Goal: Task Accomplishment & Management: Complete application form

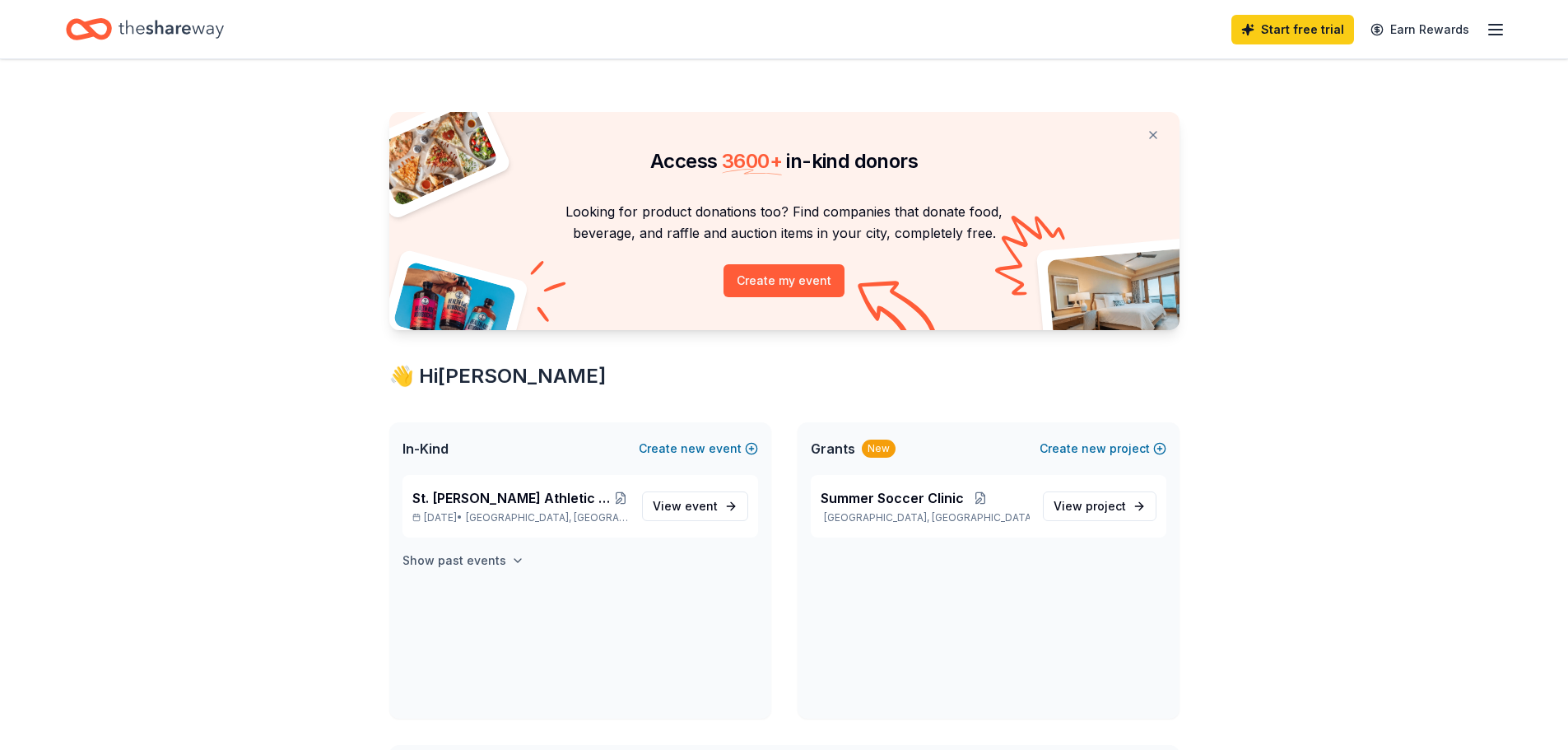
click at [481, 556] on h4 "Show past events" at bounding box center [454, 560] width 103 height 20
click at [705, 451] on span "new" at bounding box center [693, 448] width 24 height 20
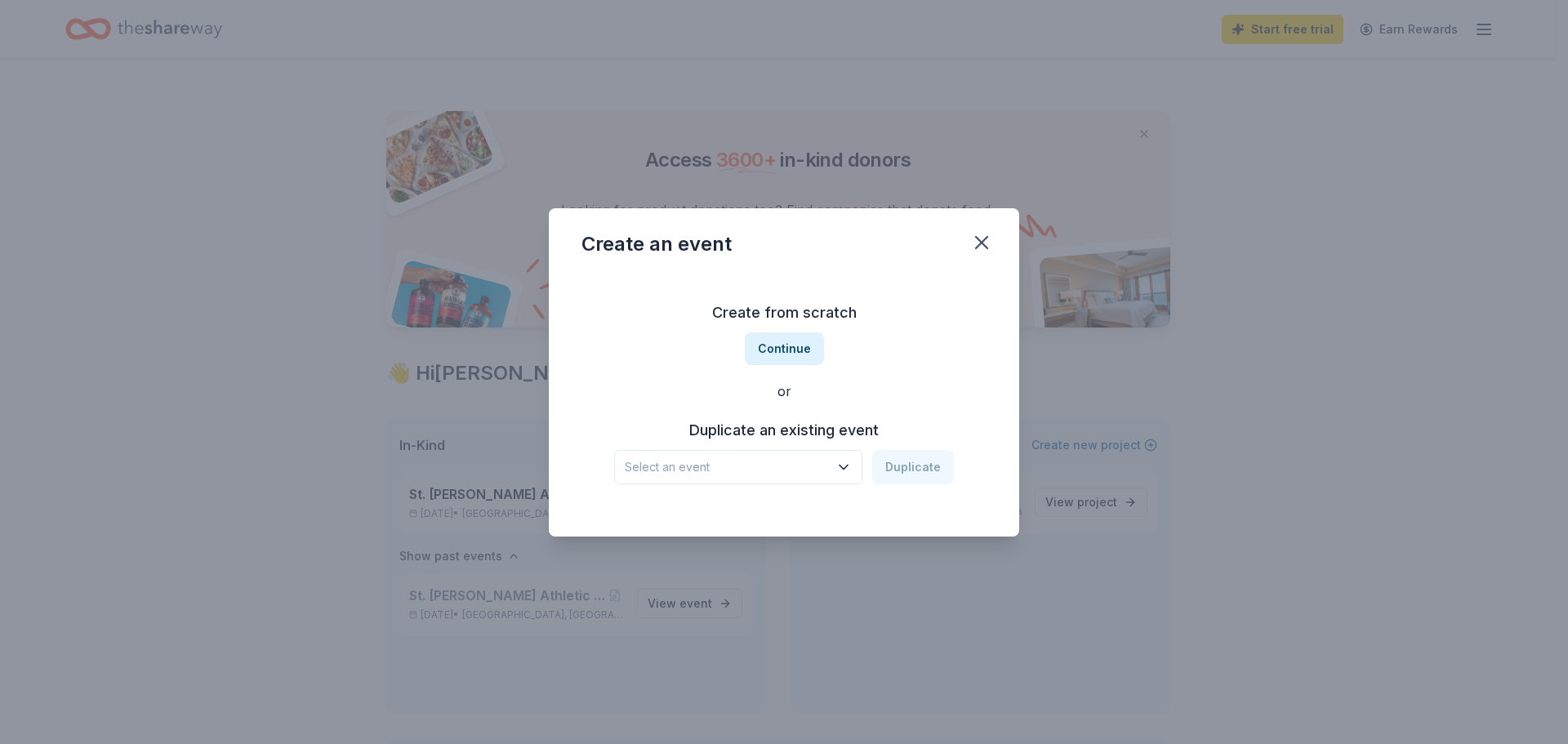
click at [748, 471] on span "Select an event" at bounding box center [726, 467] width 204 height 20
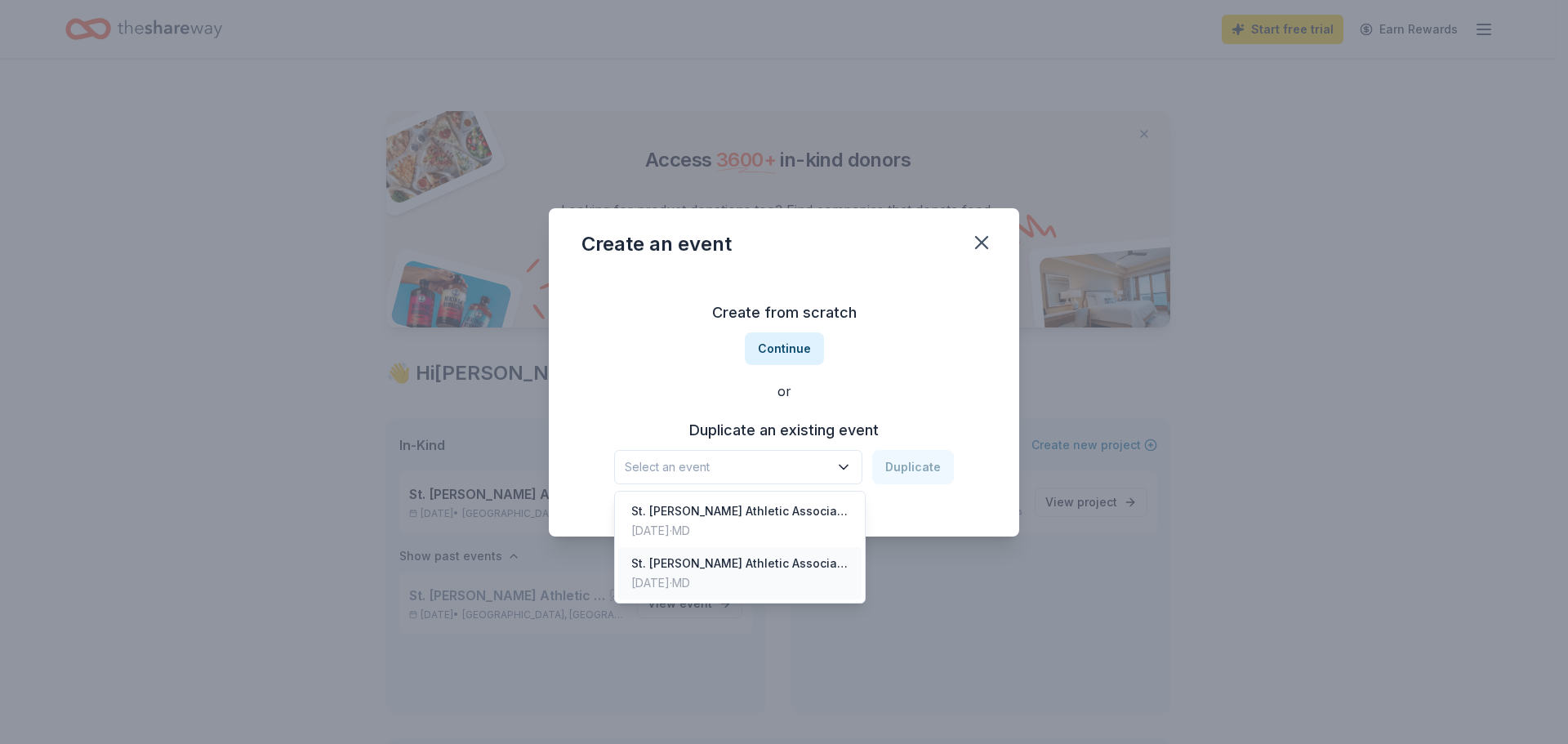
click at [794, 578] on div "Feb 01, 2025 · MD" at bounding box center [739, 583] width 217 height 20
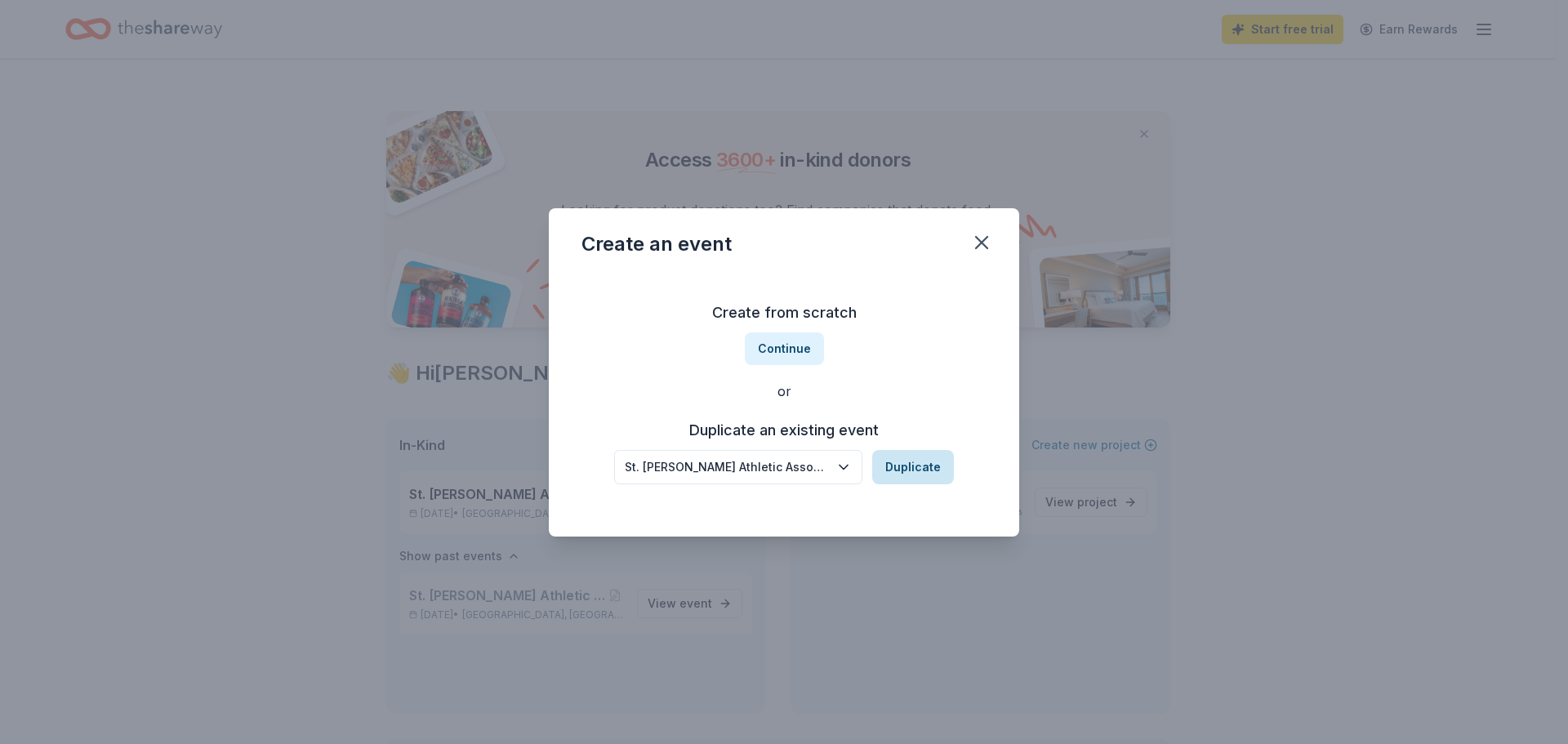
click at [909, 467] on button "Duplicate" at bounding box center [912, 467] width 81 height 35
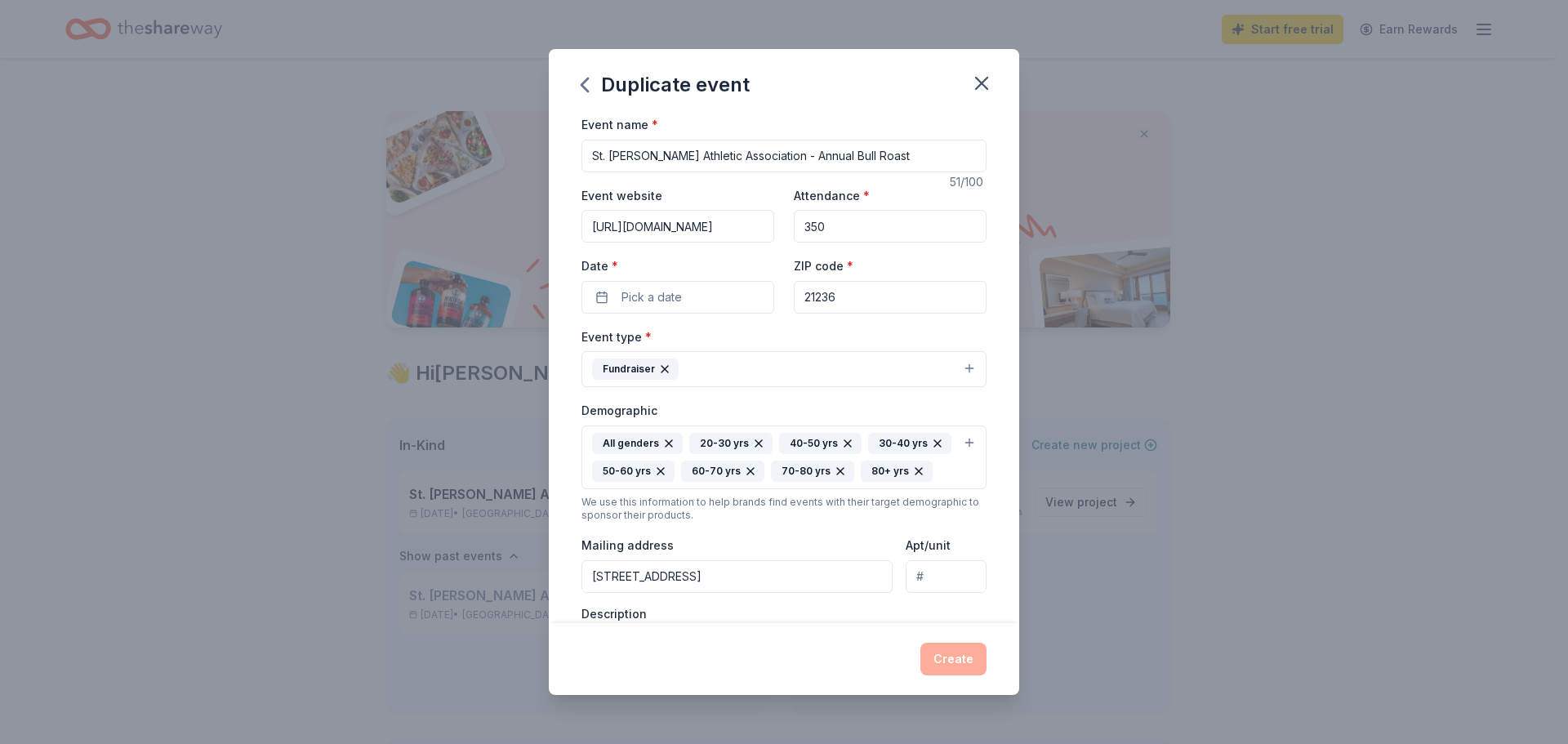
drag, startPoint x: 847, startPoint y: 218, endPoint x: 772, endPoint y: 226, distance: 75.4
click at [772, 226] on div "Event website https://www.stjosephathleticassociation.com/registrations-and-pay…" at bounding box center [784, 249] width 405 height 128
type input "275"
click at [735, 302] on button "Pick a date" at bounding box center [678, 297] width 192 height 33
click at [763, 327] on div "September 2025 Su Mo Tu We Th Fr Sa 31 1 2 3 4 5 6 7 8 9 10 11 12 13 14 15 16 1…" at bounding box center [674, 443] width 225 height 252
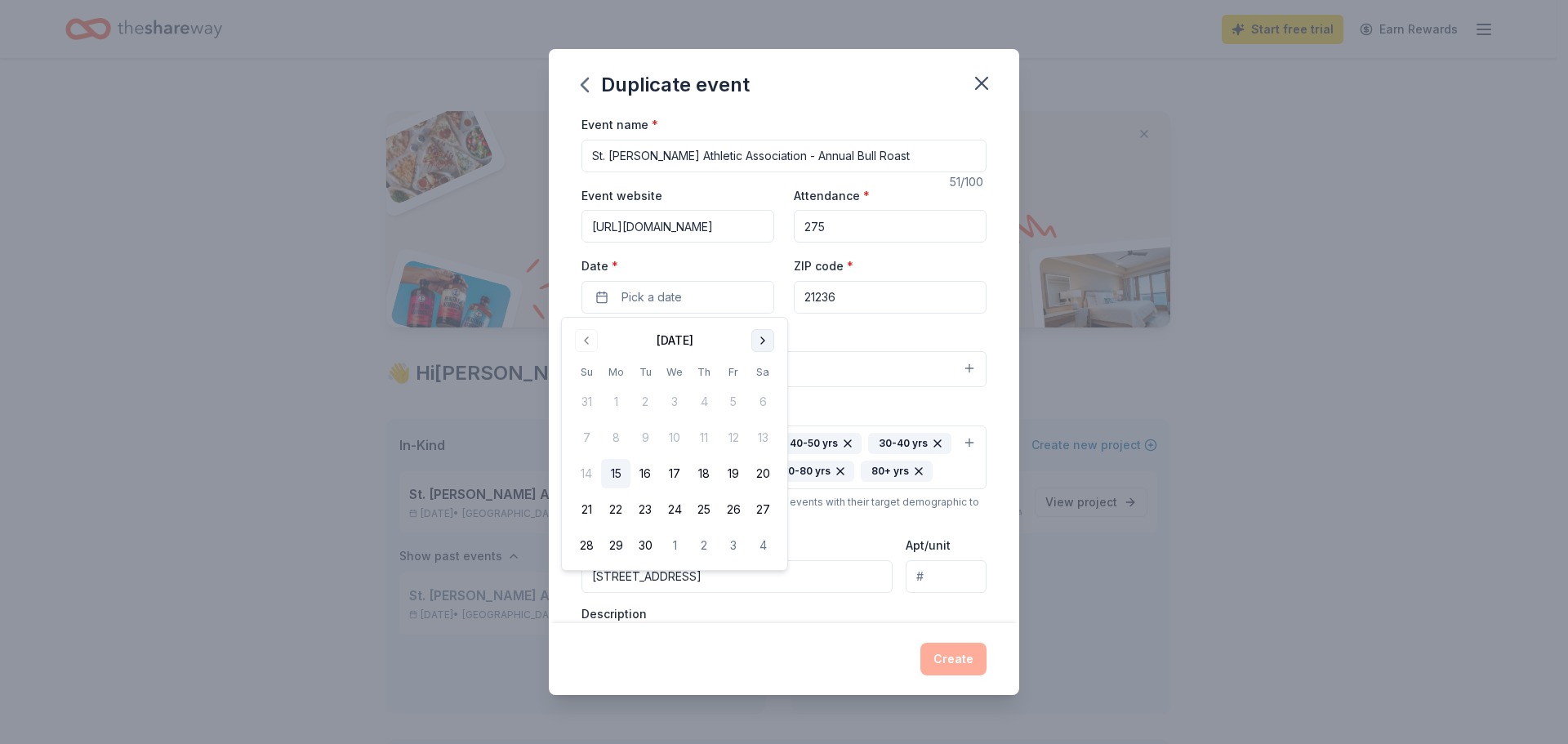
click at [759, 338] on button "Go to next month" at bounding box center [763, 341] width 22 height 22
click at [759, 341] on button "Go to next month" at bounding box center [763, 341] width 22 height 22
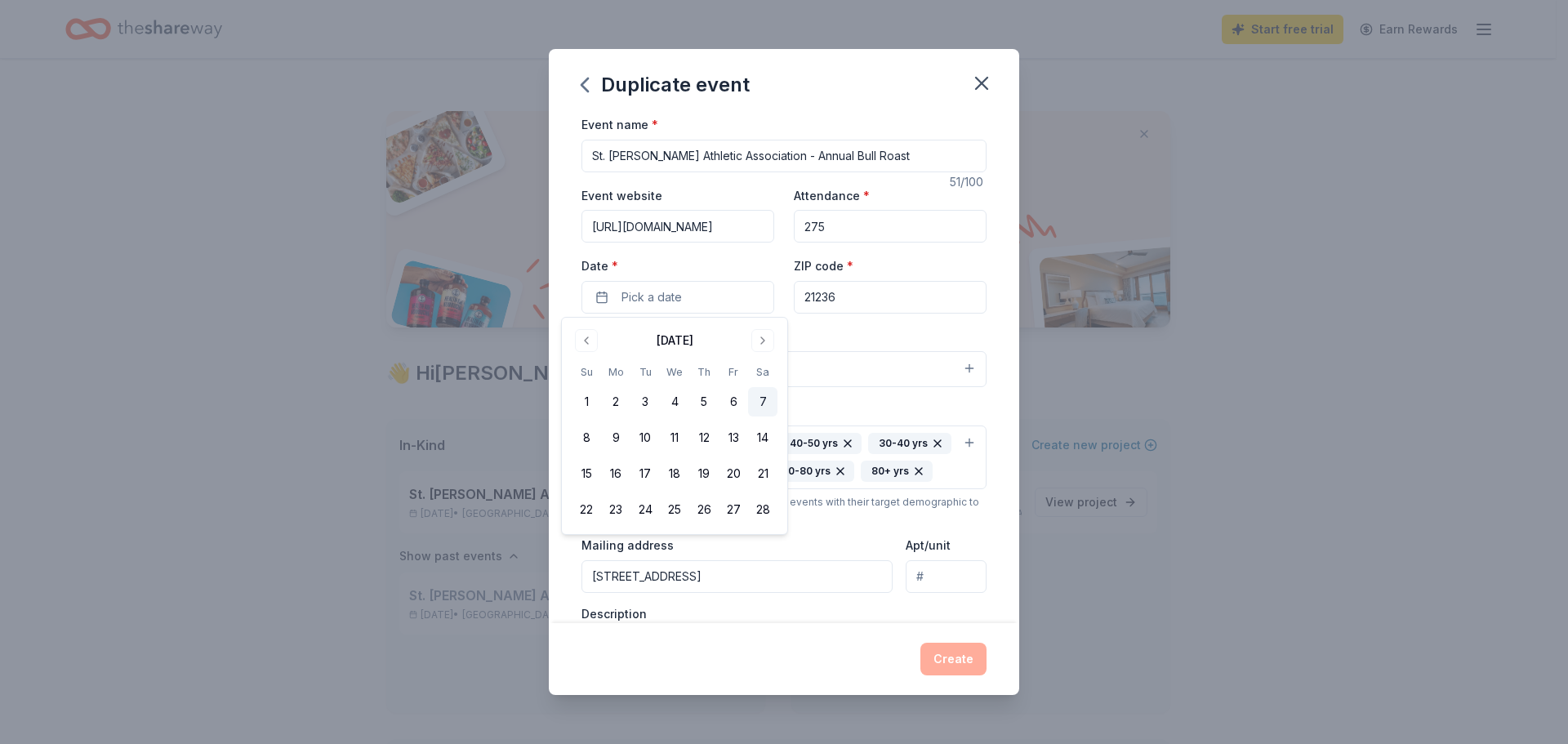
click at [757, 402] on button "7" at bounding box center [762, 401] width 29 height 29
click at [837, 341] on div "Event type * Fundraiser" at bounding box center [784, 358] width 405 height 62
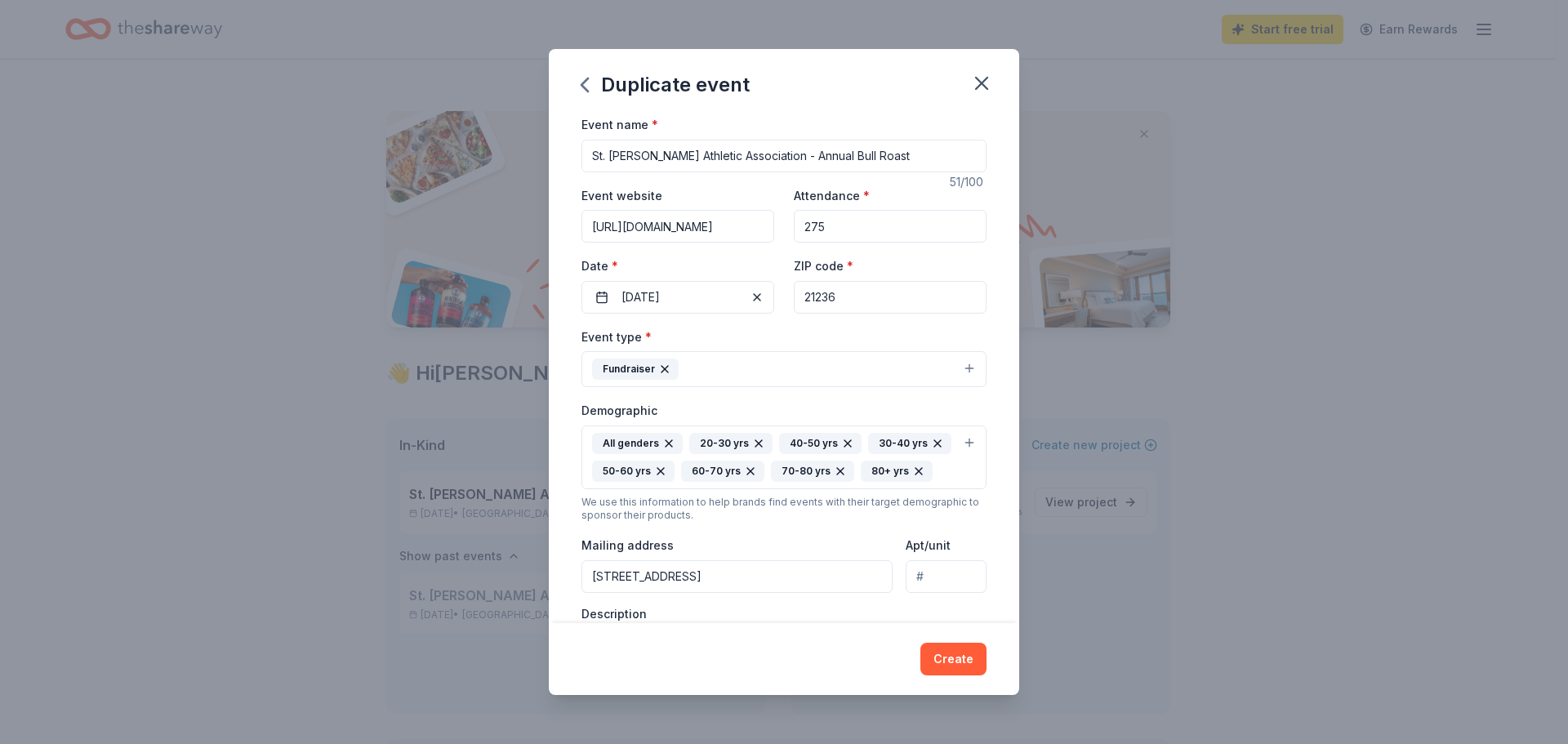
click at [719, 229] on input "https://www.stjosephathleticassociation.com/registrations-and-payments/sjaabull…" at bounding box center [678, 226] width 192 height 33
type input "https://www.stjosephathleticassociation.com"
click at [744, 186] on div "Event website https://www.stjosephathleticassociation.com" at bounding box center [678, 215] width 192 height 58
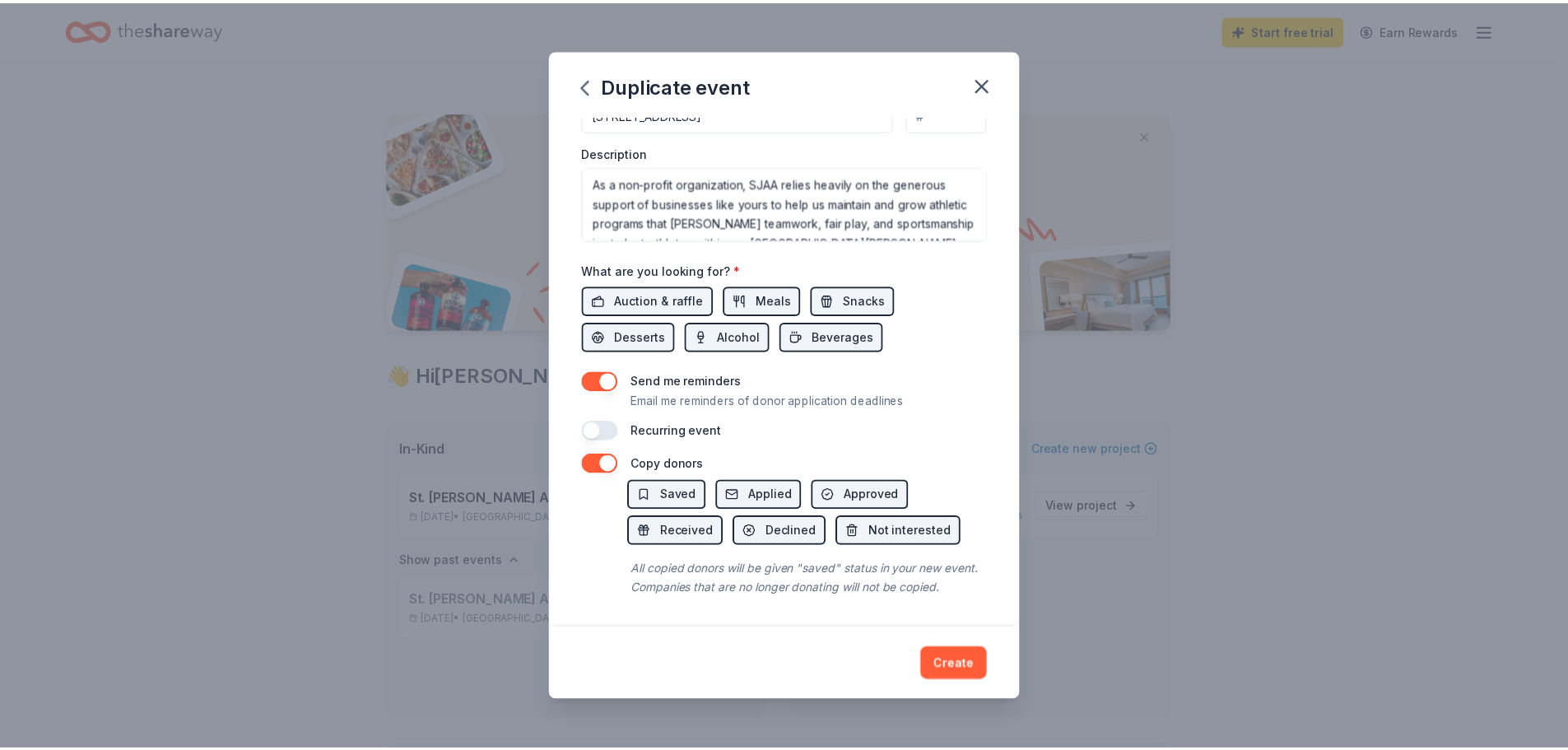
scroll to position [515, 0]
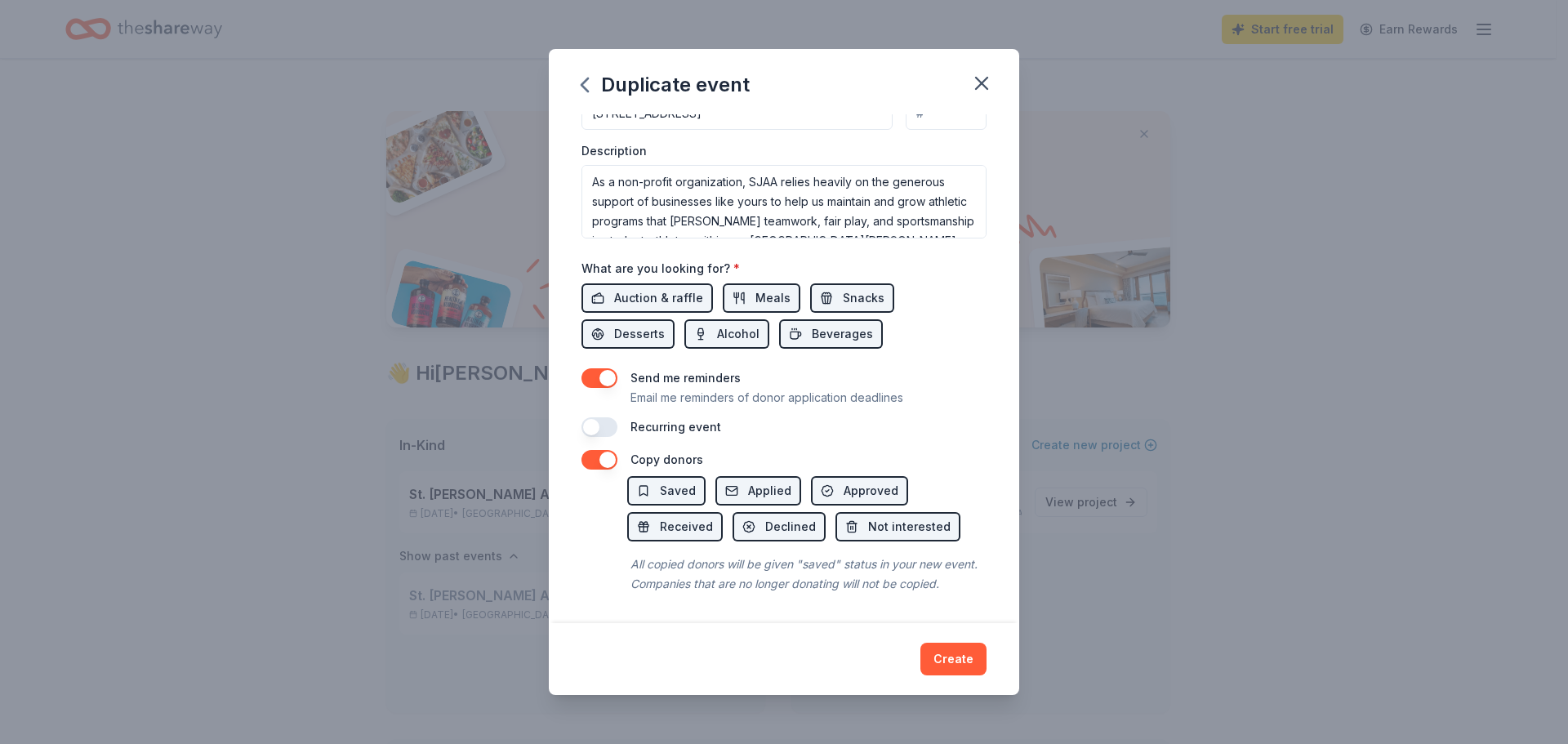
click at [579, 362] on div "Event name * St. Joseph Athletic Association - Annual Bull Roast 51 /100 Event …" at bounding box center [784, 368] width 470 height 509
click at [586, 369] on button "button" at bounding box center [599, 378] width 35 height 20
click at [596, 450] on button "button" at bounding box center [599, 459] width 35 height 20
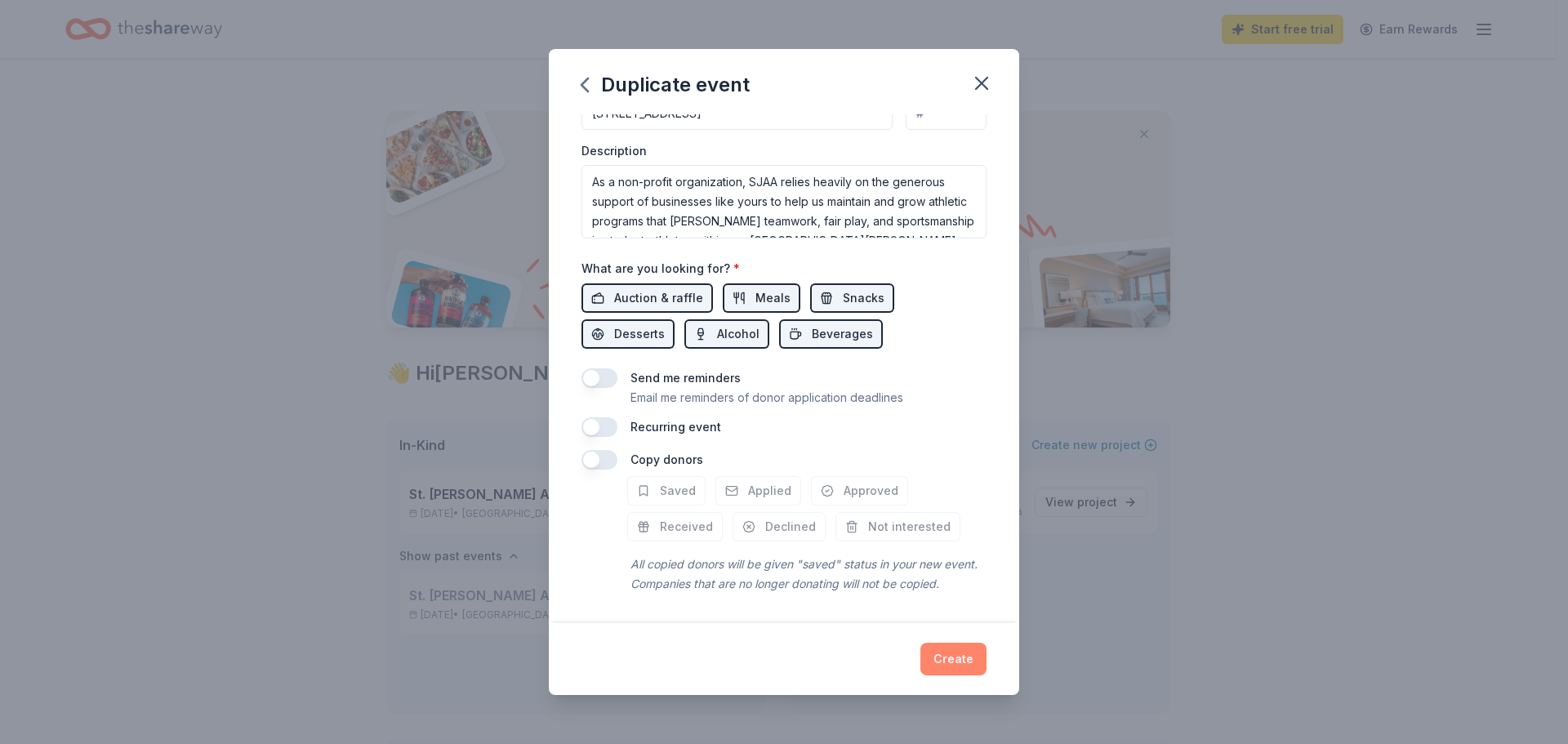
click at [941, 657] on button "Create" at bounding box center [953, 659] width 66 height 33
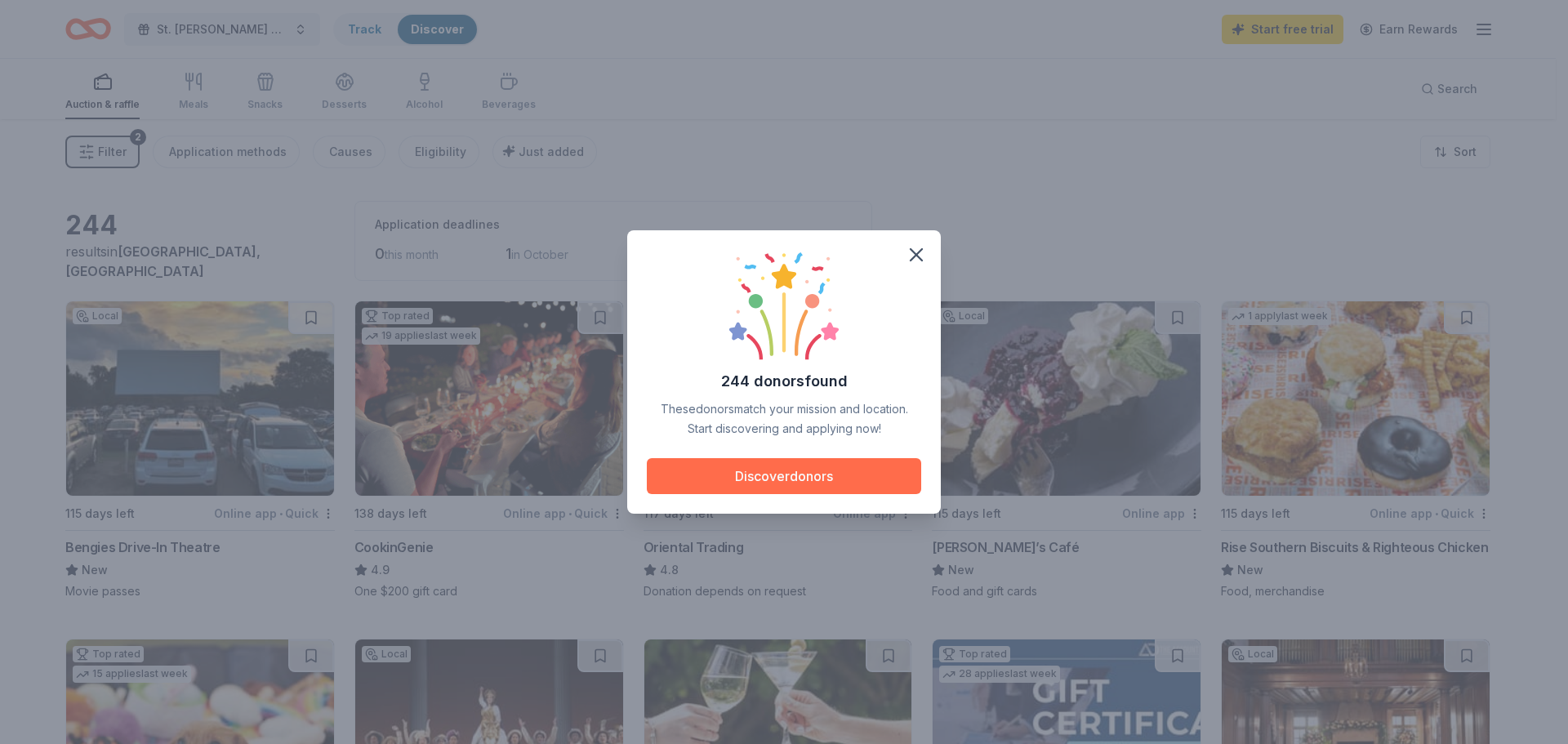
click at [795, 481] on button "Discover donors" at bounding box center [784, 476] width 274 height 35
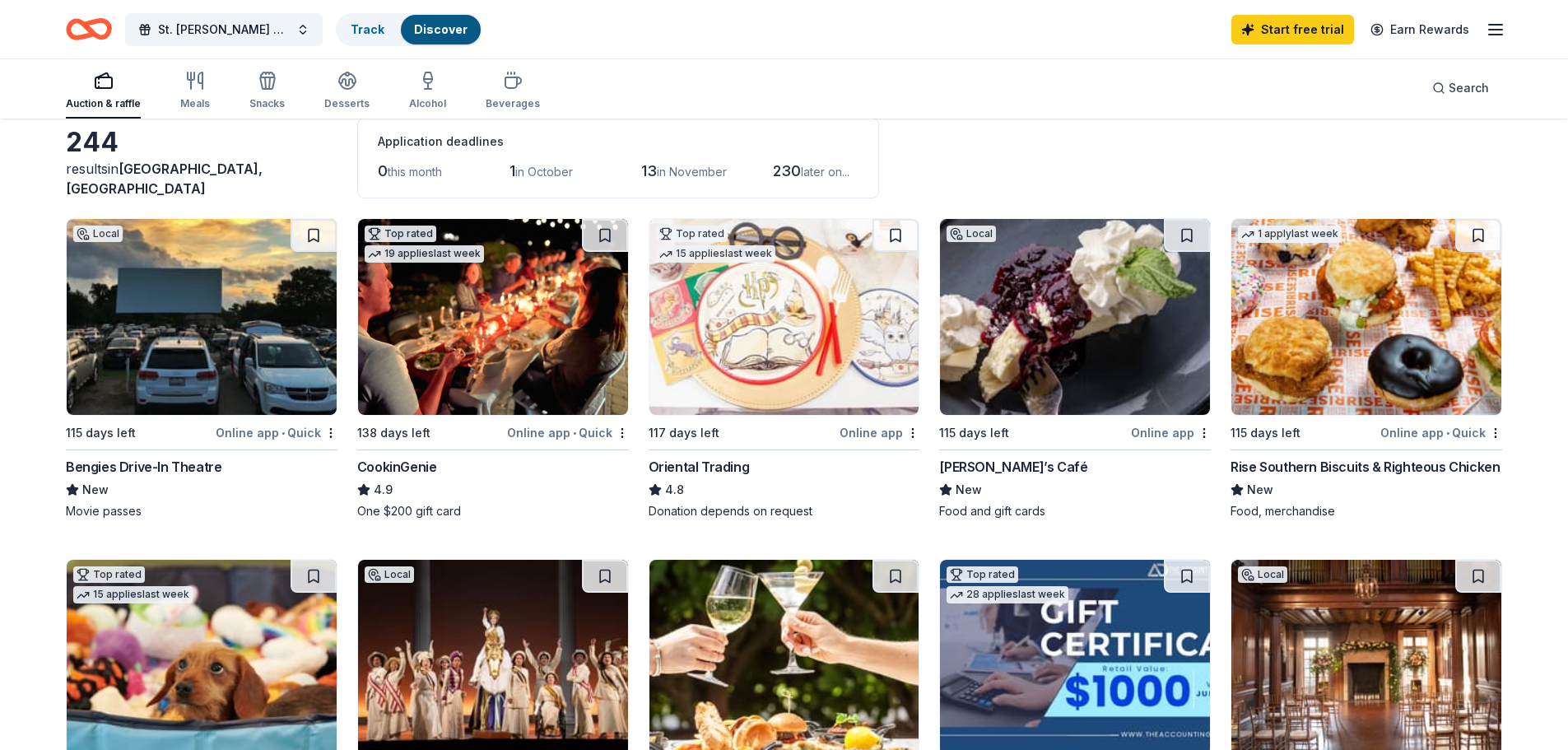
scroll to position [82, 0]
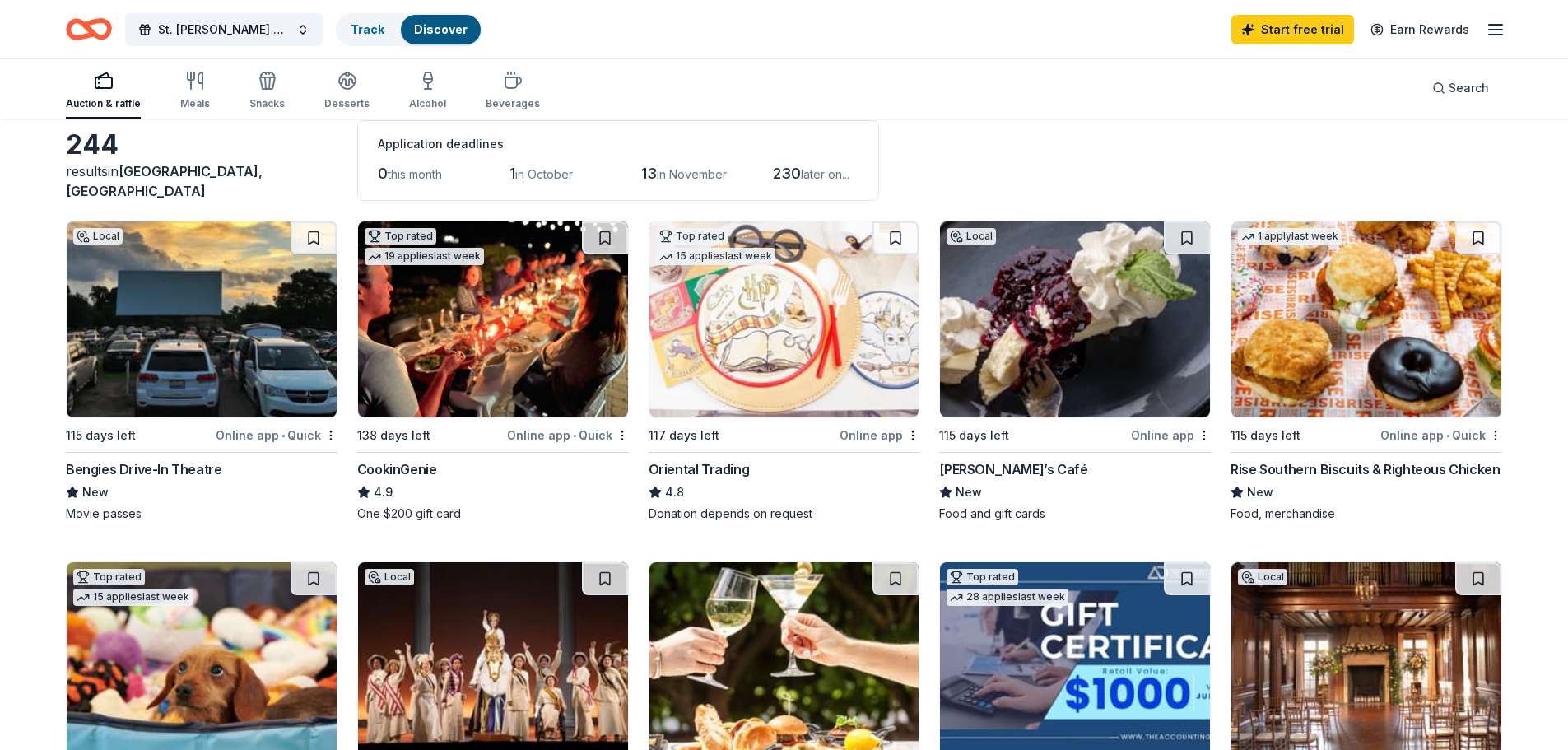
click at [1004, 466] on div "Michael’s Café" at bounding box center [1012, 469] width 148 height 20
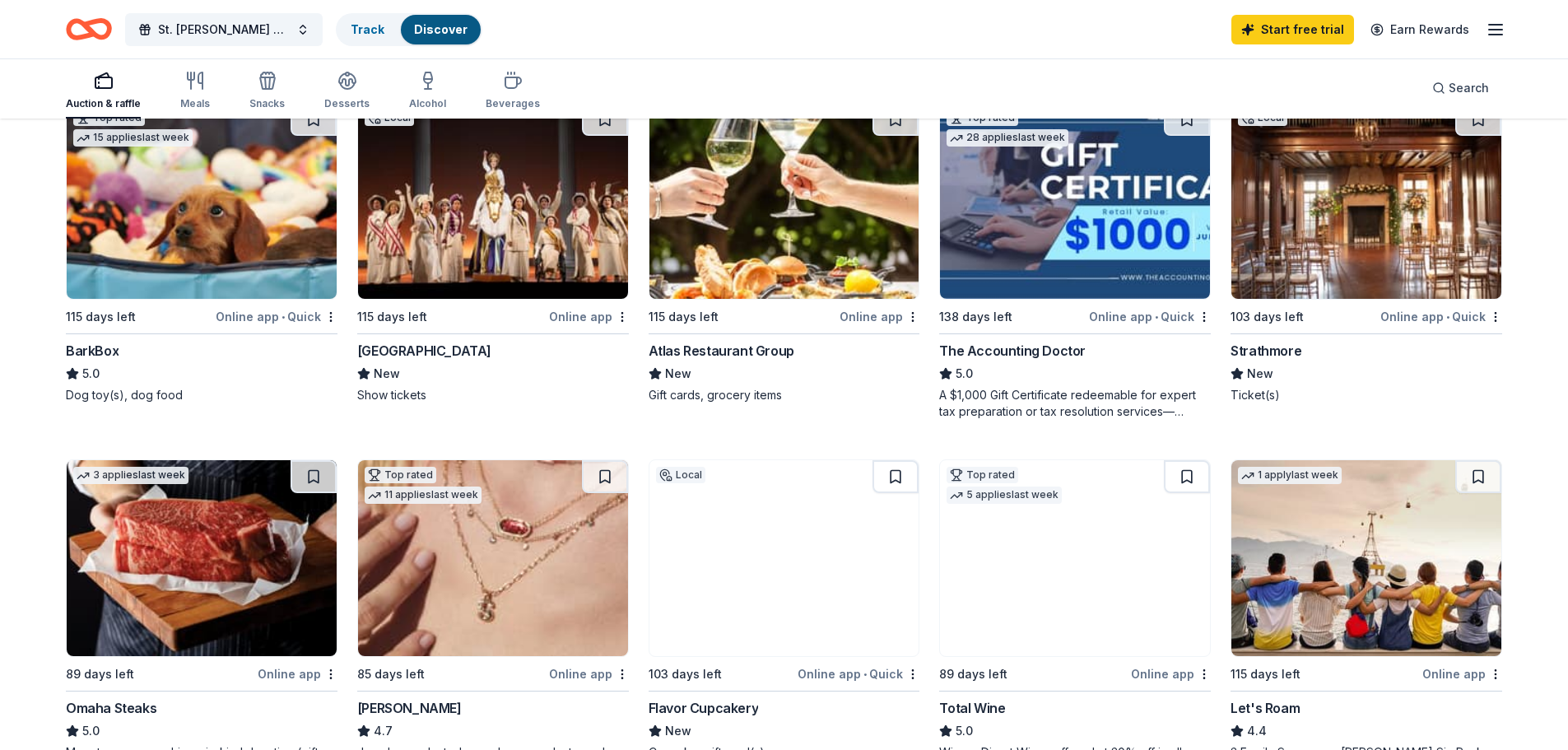
scroll to position [411, 0]
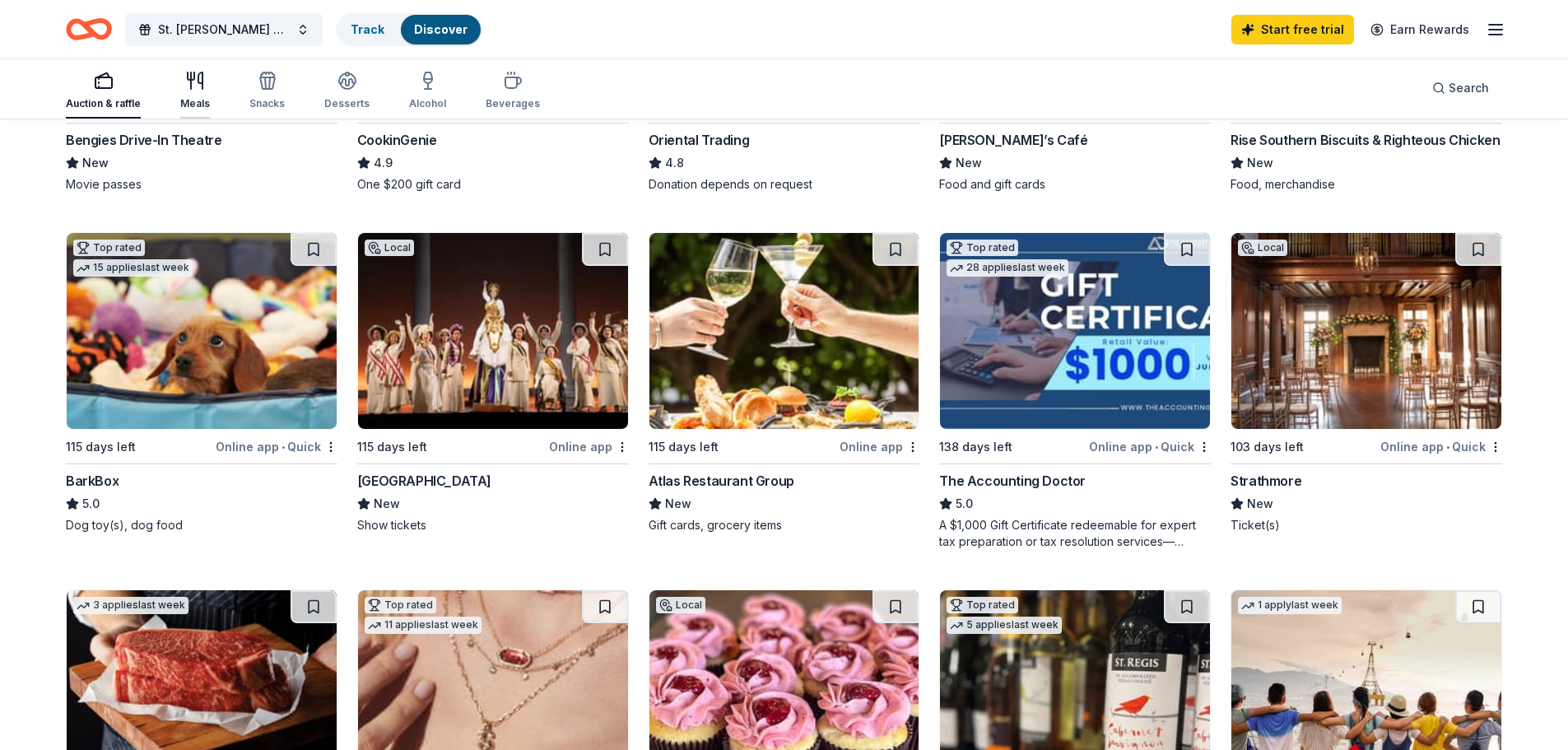
click at [199, 95] on div "Meals" at bounding box center [195, 90] width 29 height 40
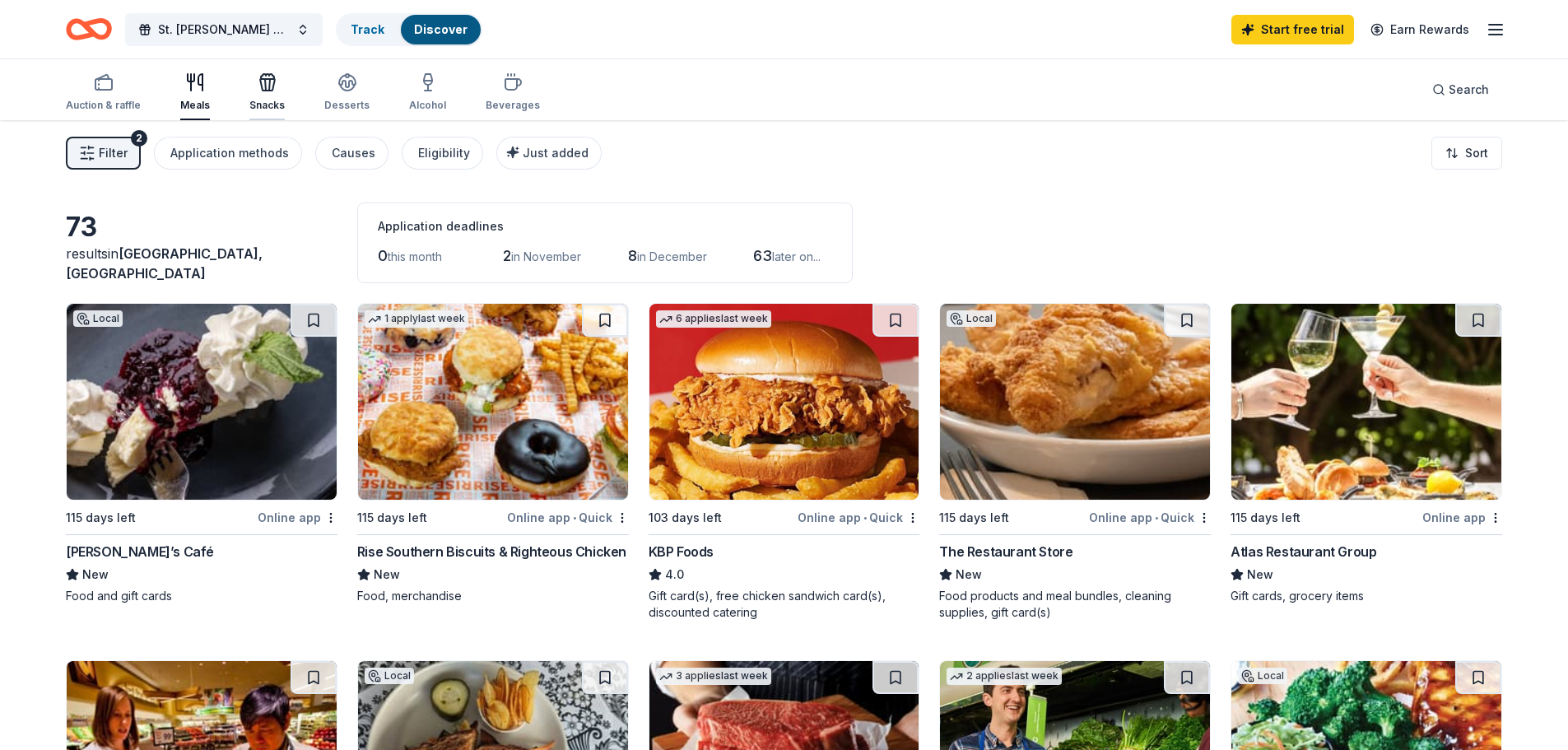
click at [265, 87] on icon "button" at bounding box center [265, 85] width 1 height 11
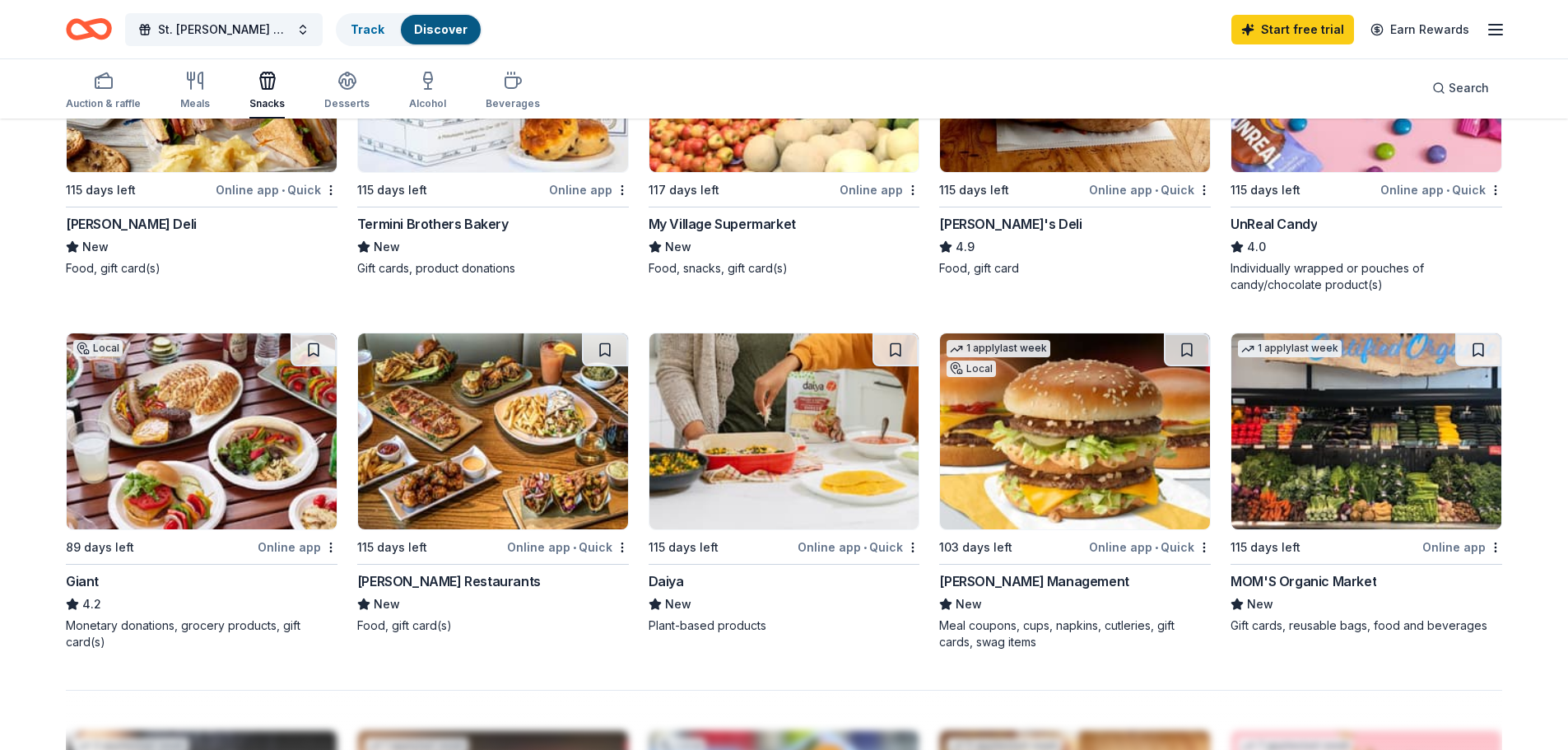
scroll to position [1070, 0]
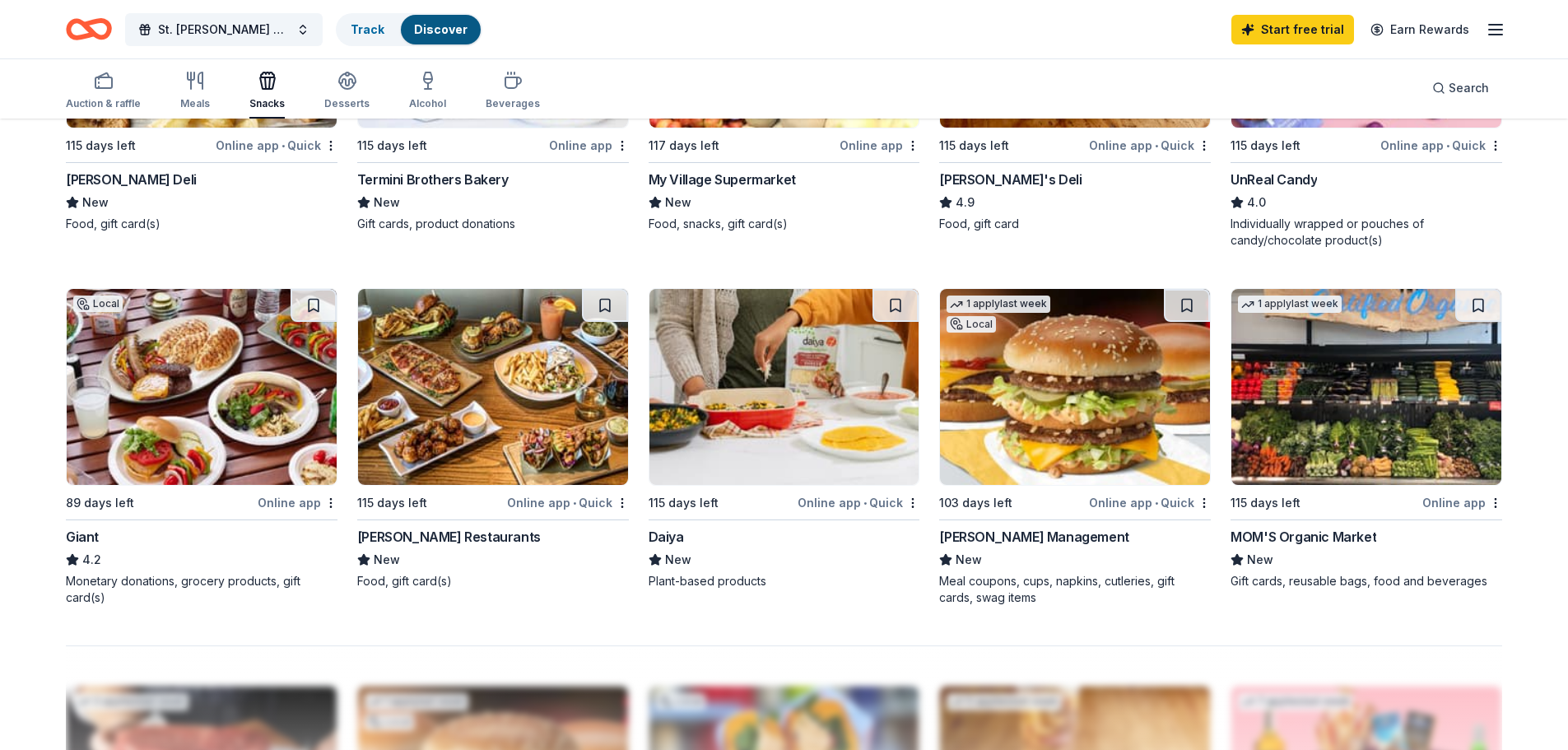
click at [1305, 537] on div "MOM'S Organic Market" at bounding box center [1303, 536] width 146 height 20
click at [461, 526] on div "115 days left Online app • Quick Thompson Restaurants New Food, gift card(s)" at bounding box center [493, 439] width 272 height 301
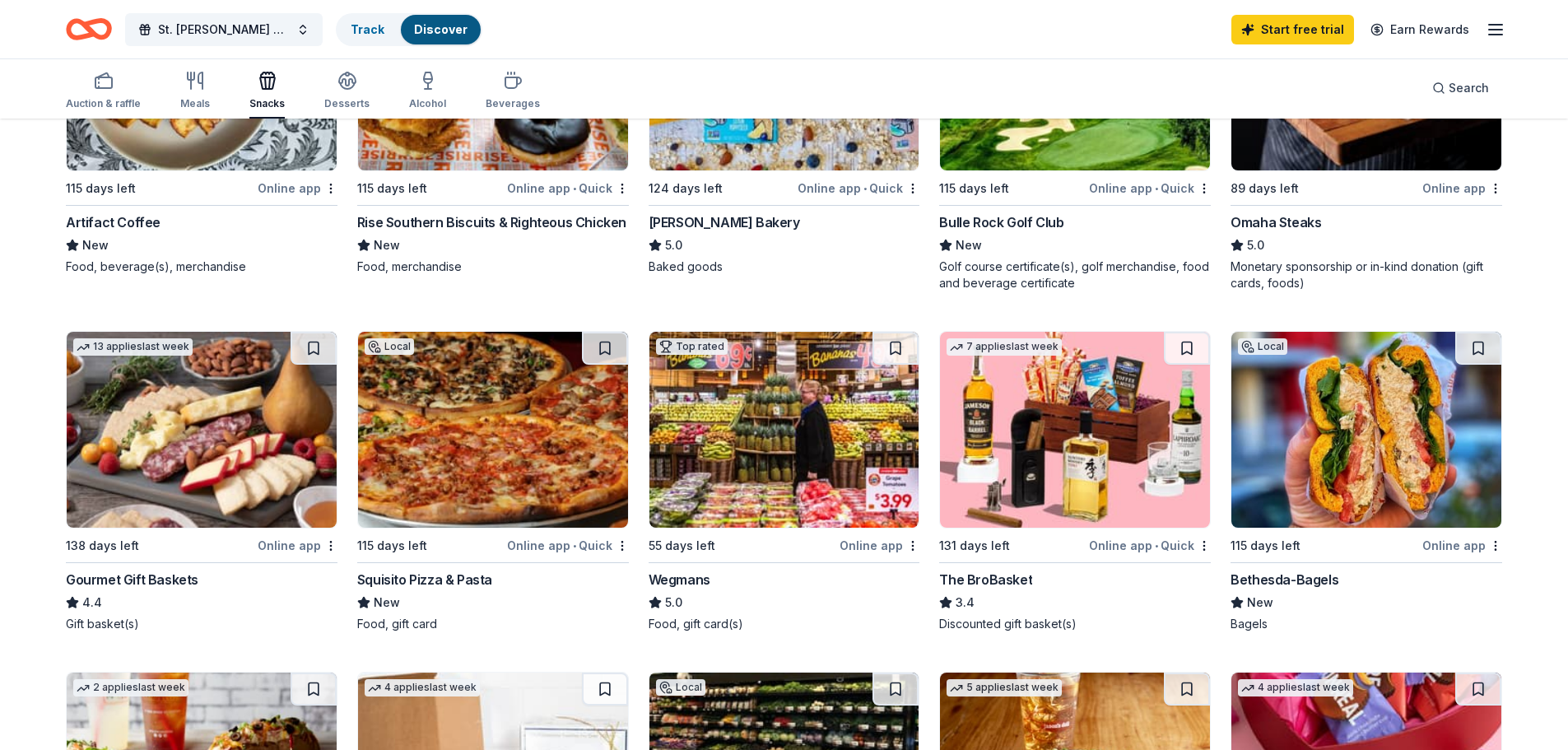
scroll to position [0, 0]
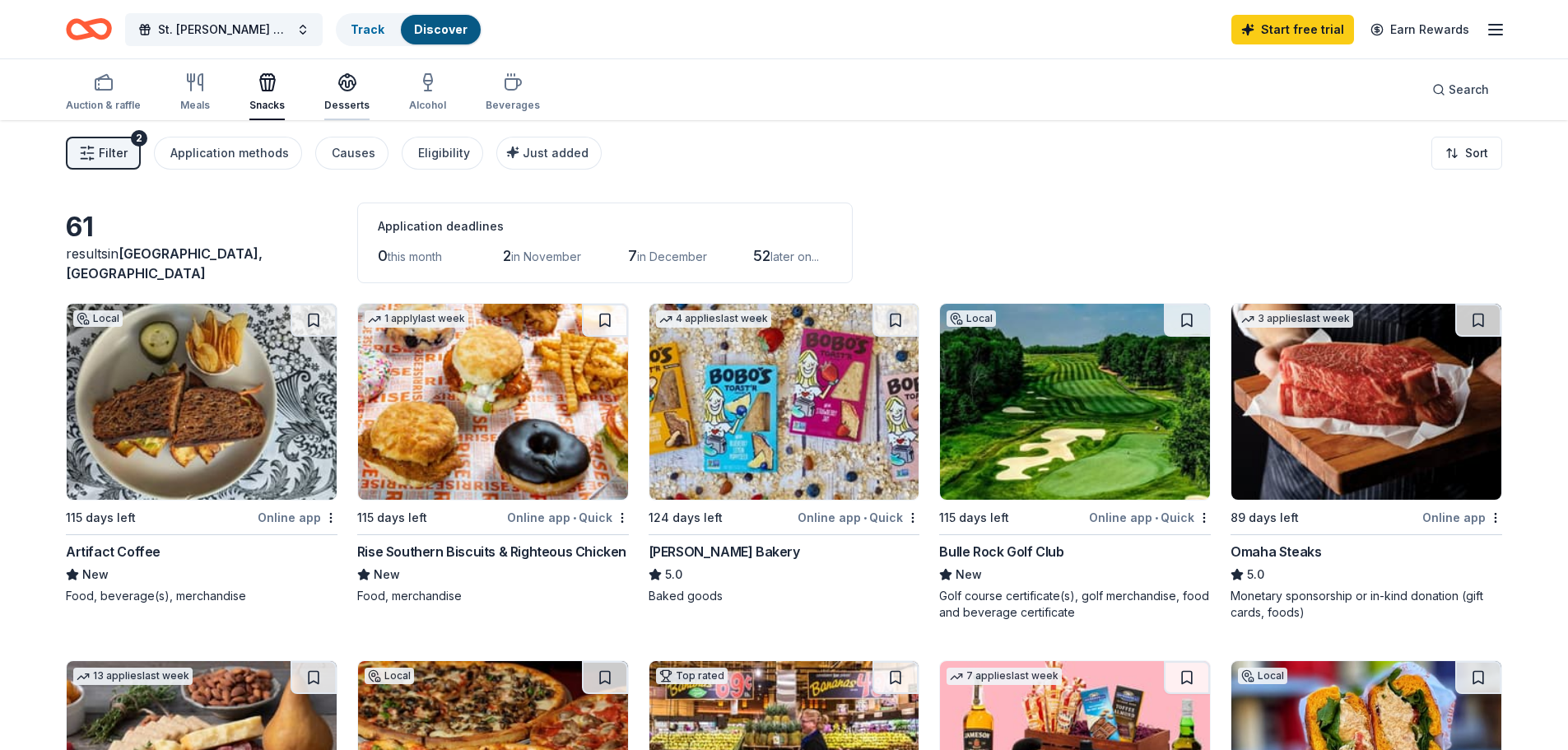
click at [326, 88] on div "button" at bounding box center [347, 82] width 45 height 20
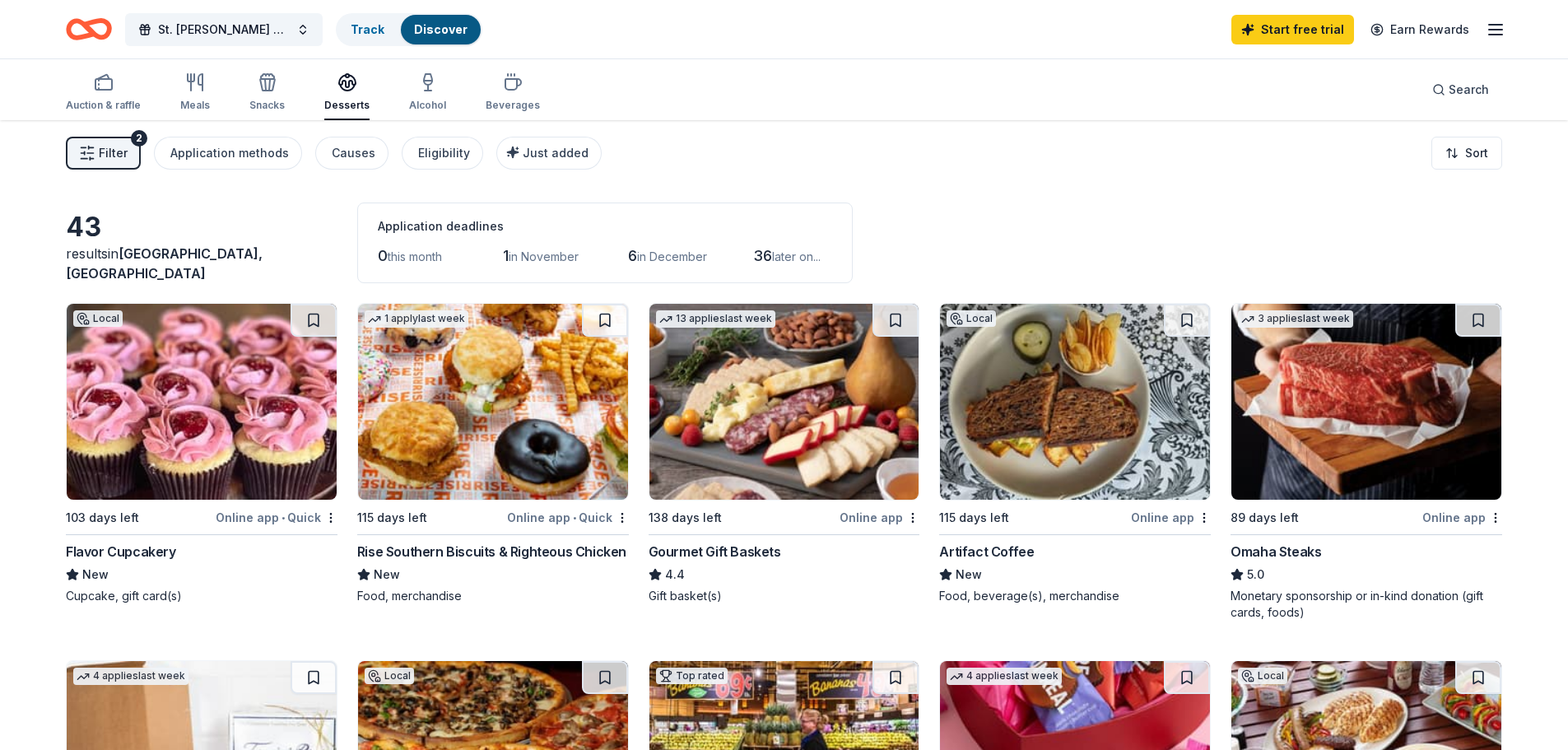
click at [751, 535] on hr at bounding box center [784, 535] width 272 height 1
click at [424, 96] on div "Alcohol" at bounding box center [427, 92] width 37 height 40
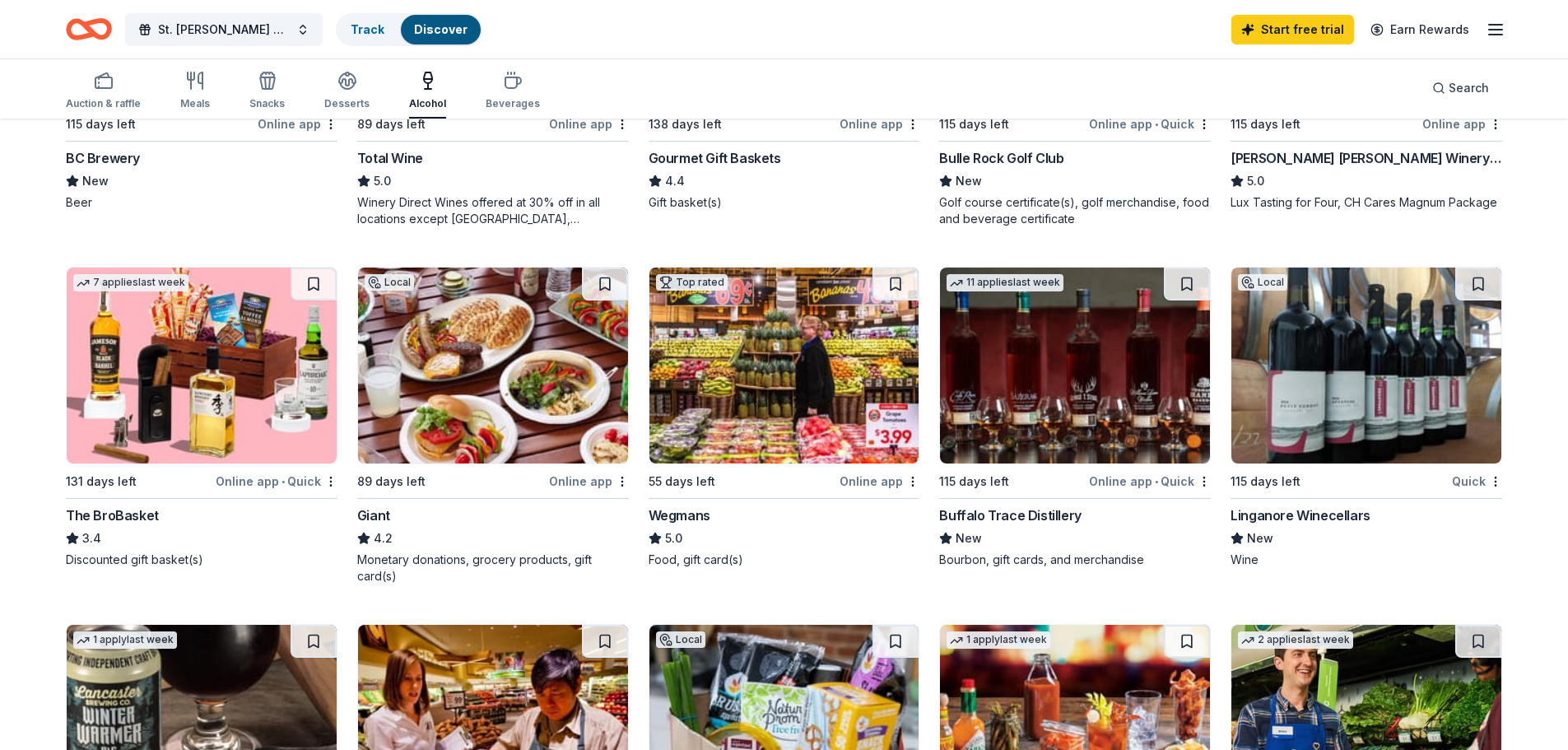
scroll to position [494, 0]
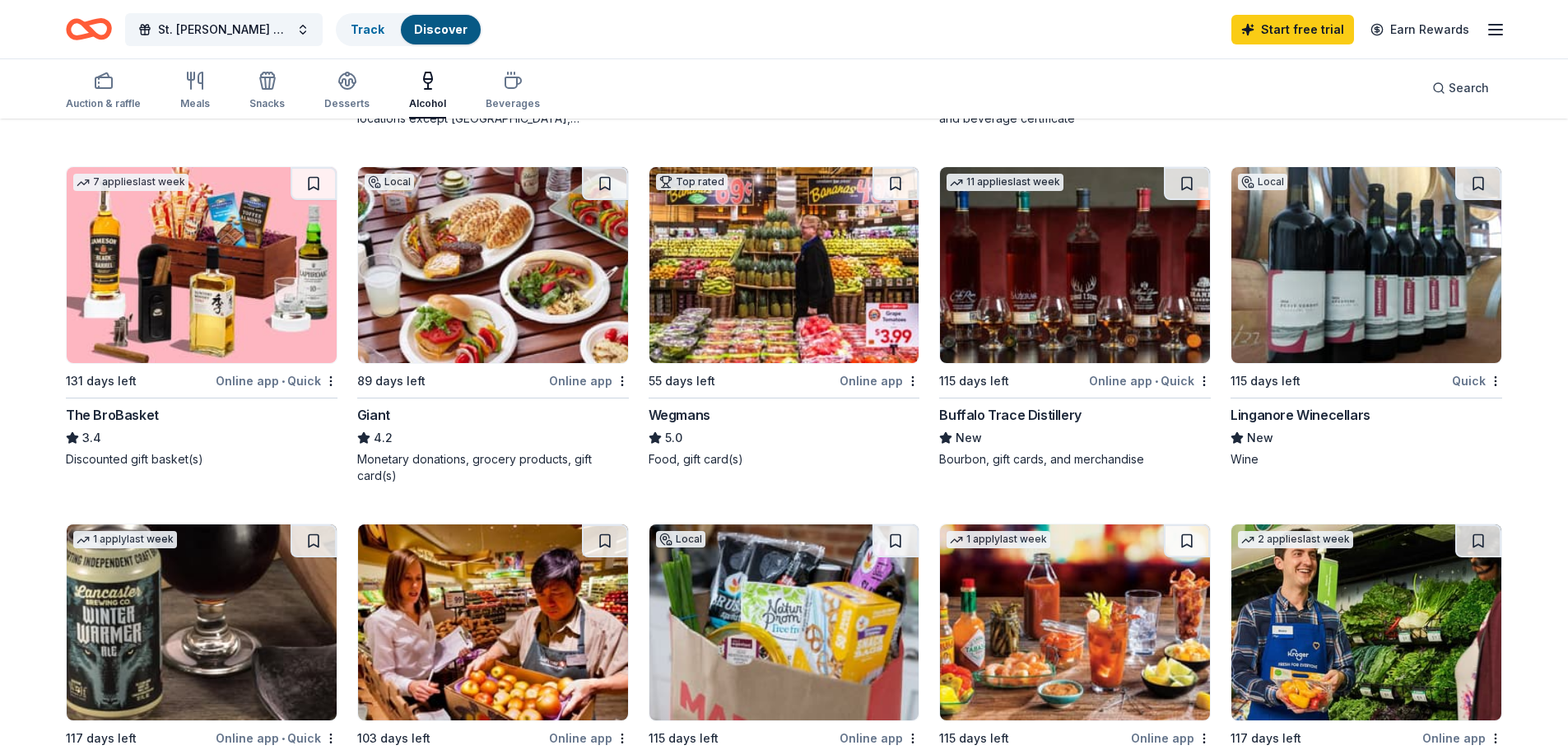
click at [1105, 381] on div "Online app • Quick" at bounding box center [1149, 381] width 121 height 21
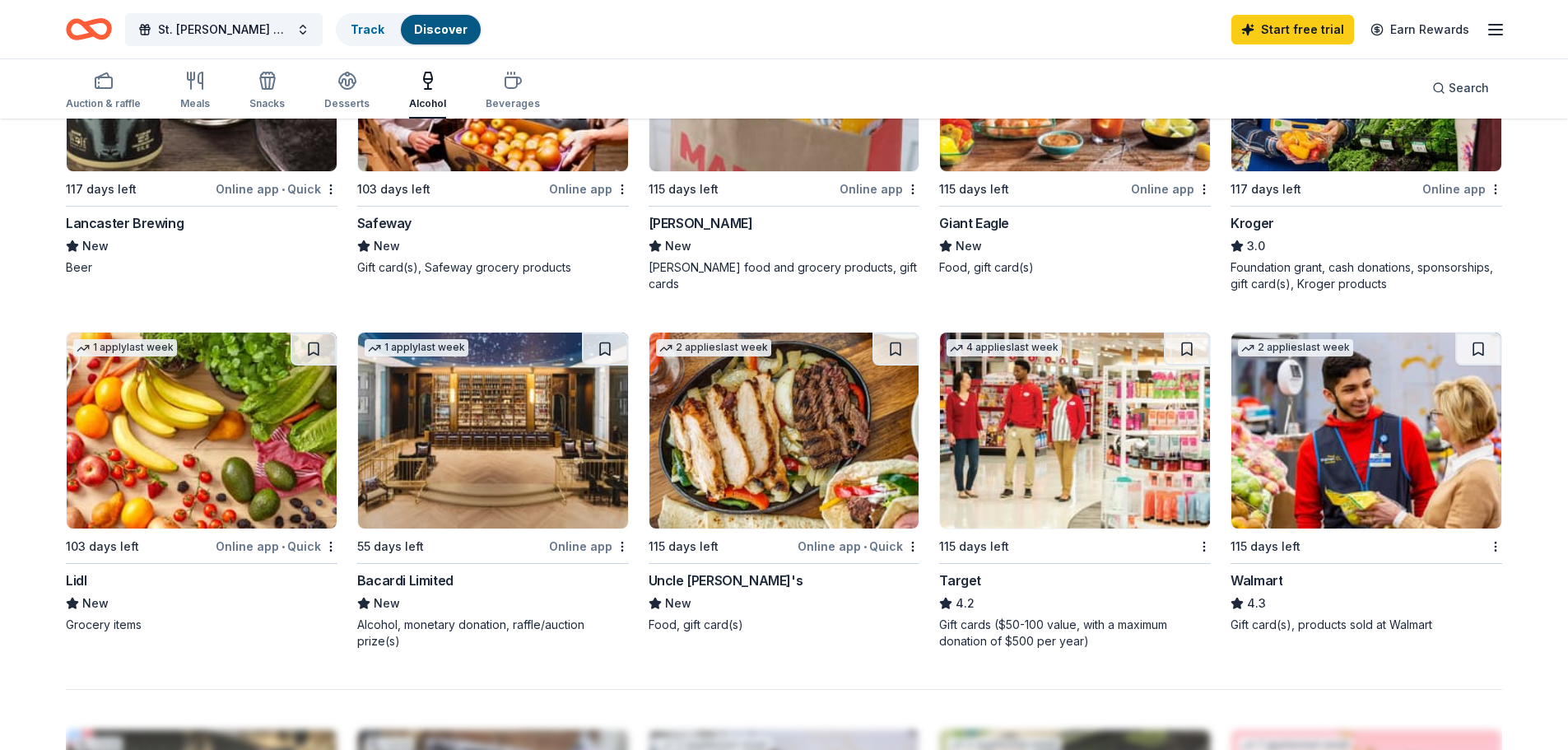
scroll to position [1070, 0]
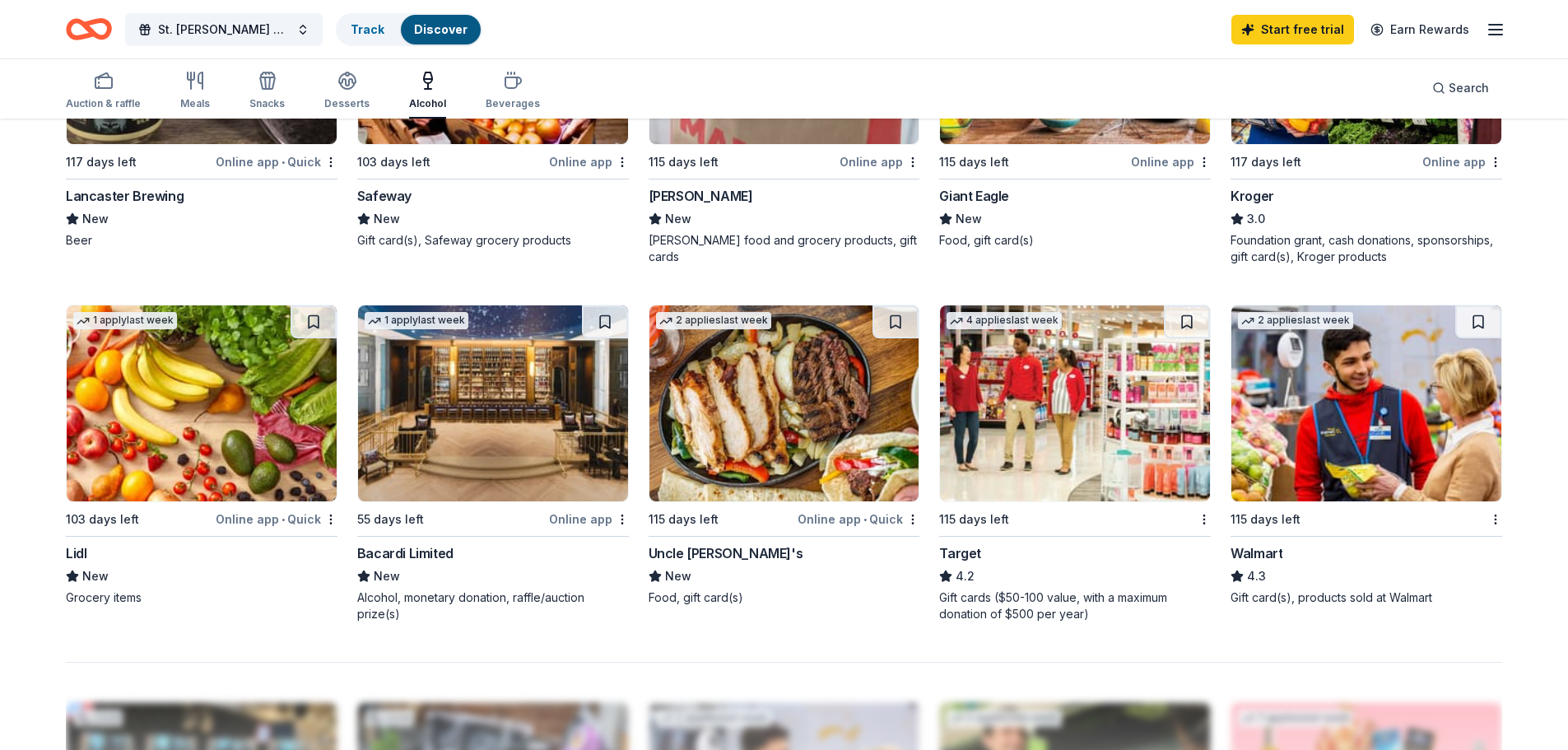
click at [451, 551] on div "Bacardi Limited" at bounding box center [493, 552] width 272 height 20
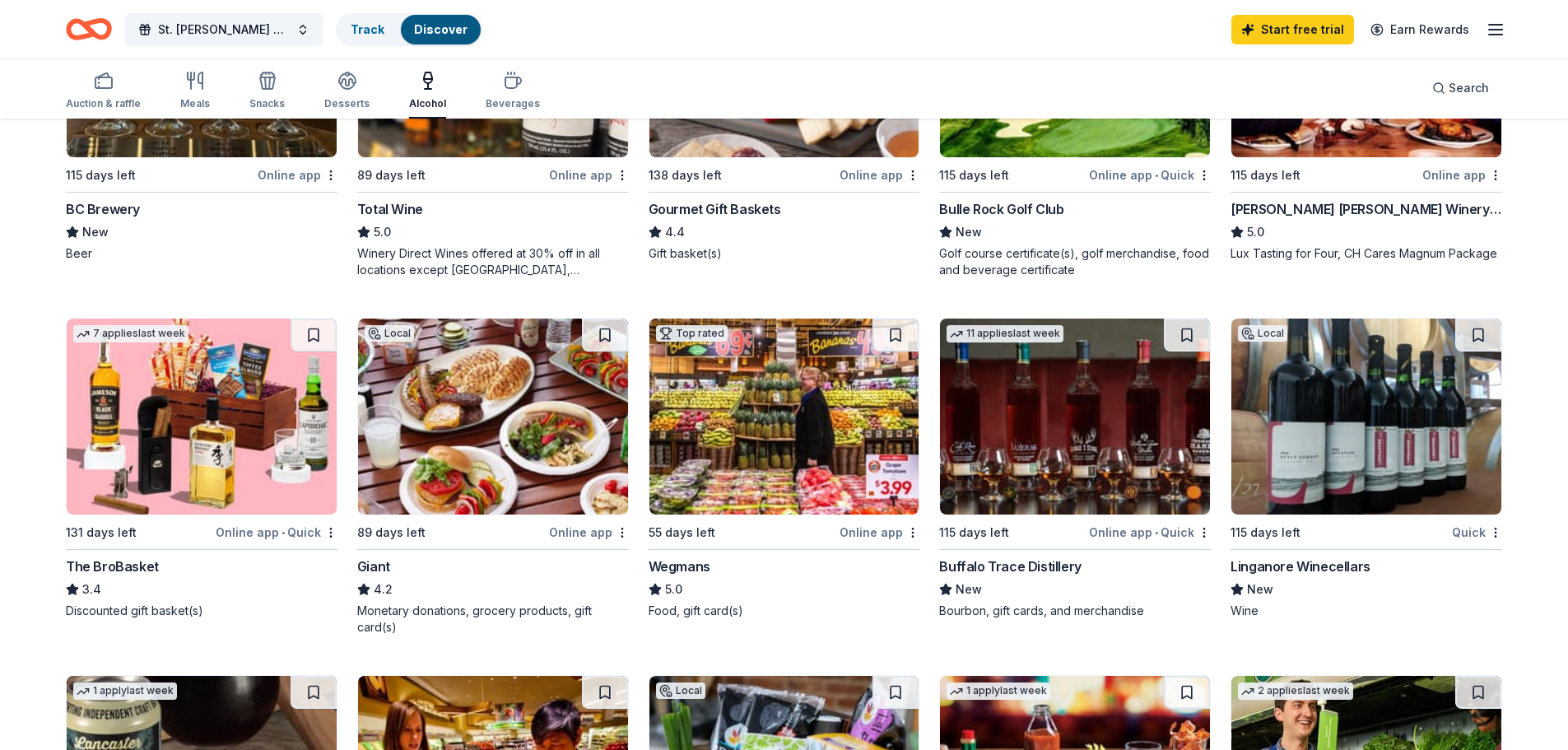
scroll to position [329, 0]
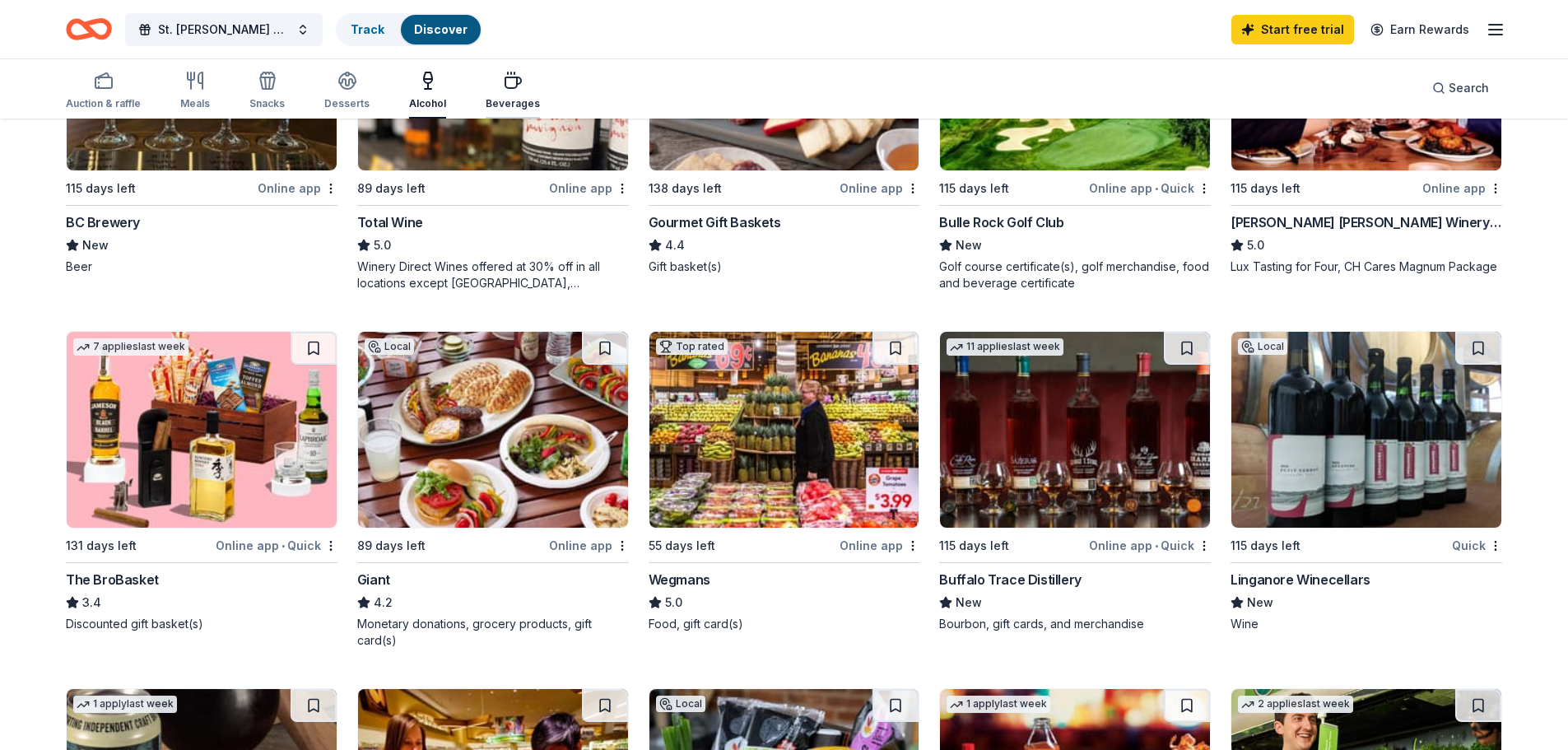
click at [514, 88] on icon "button" at bounding box center [513, 80] width 20 height 20
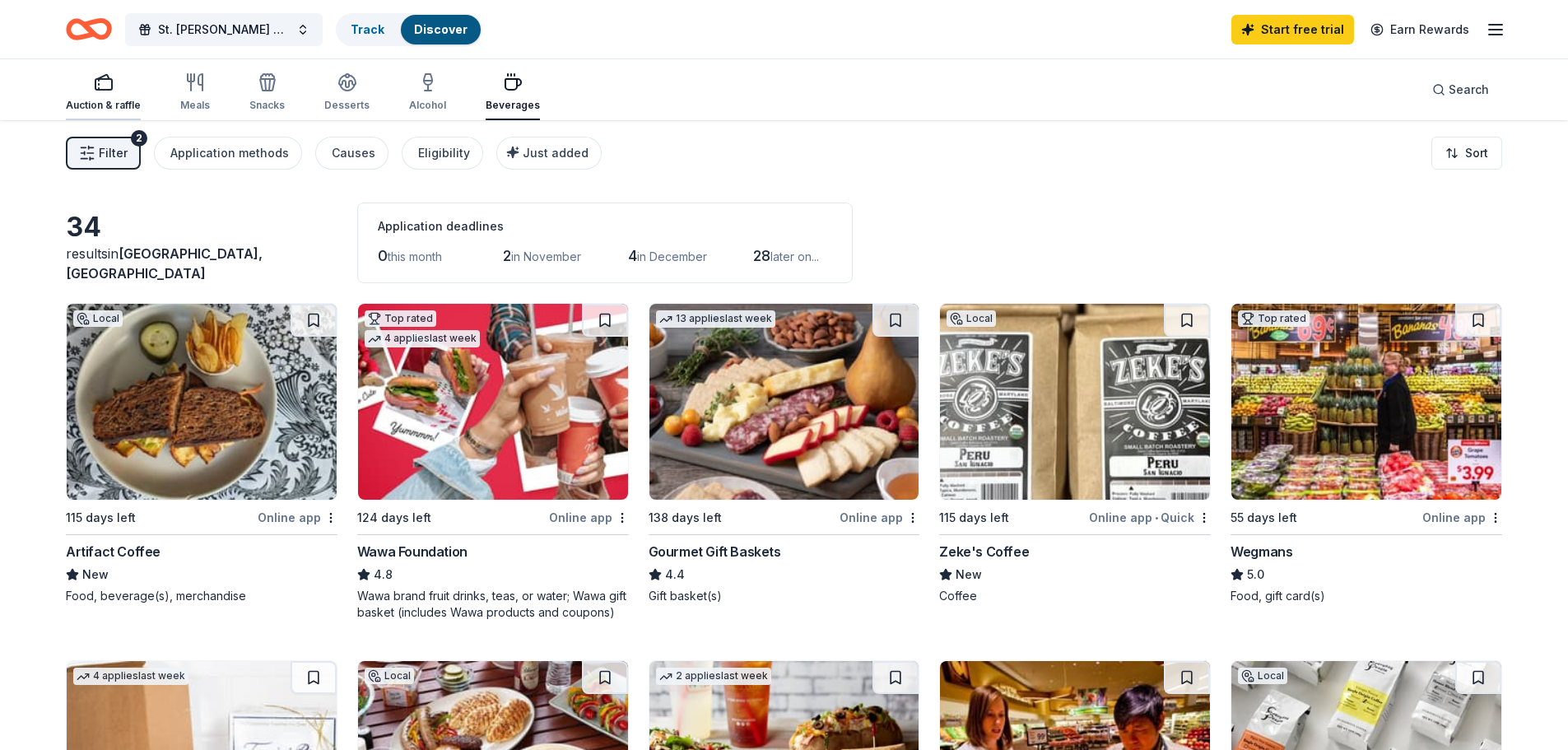
click at [118, 93] on div "Auction & raffle" at bounding box center [103, 92] width 75 height 40
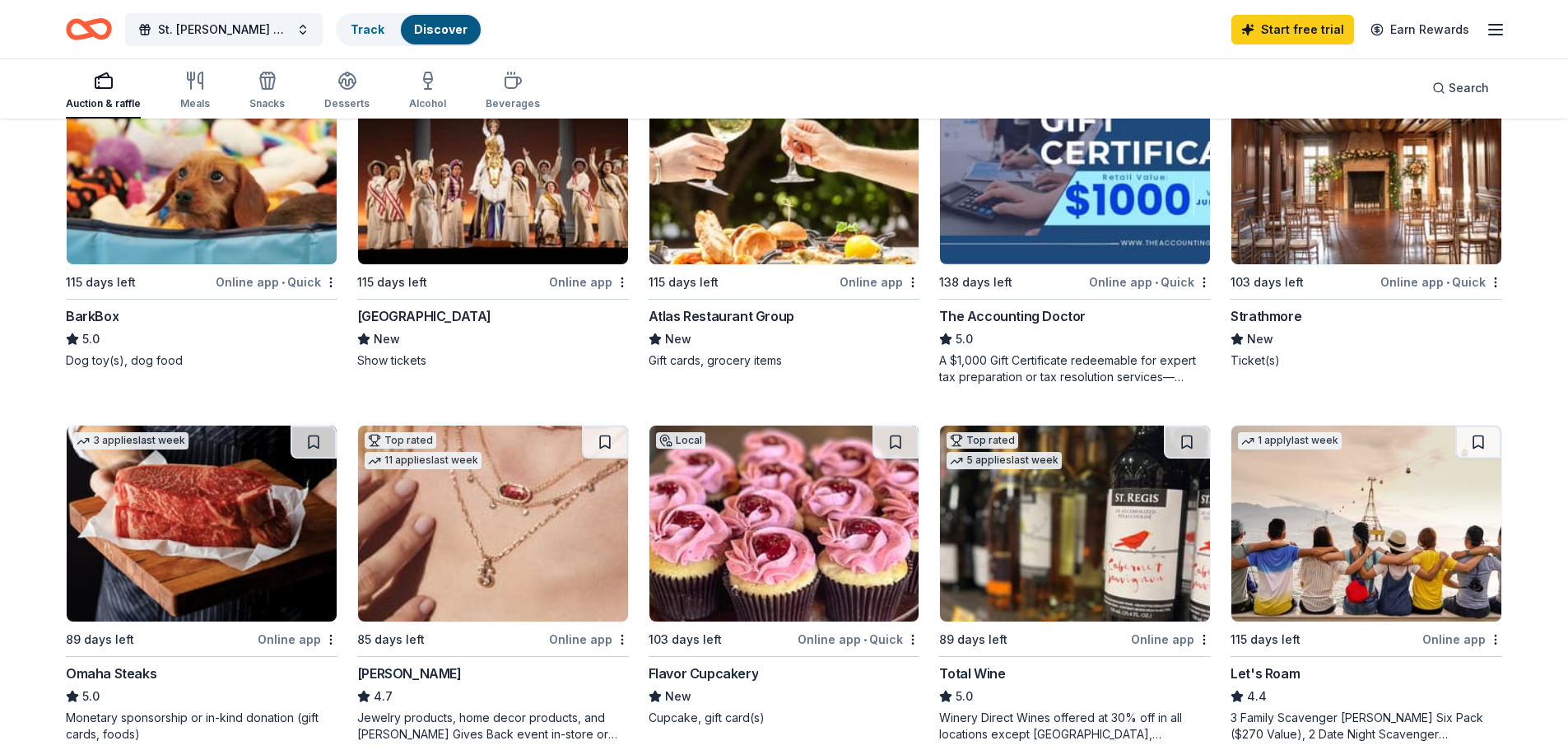
scroll to position [659, 0]
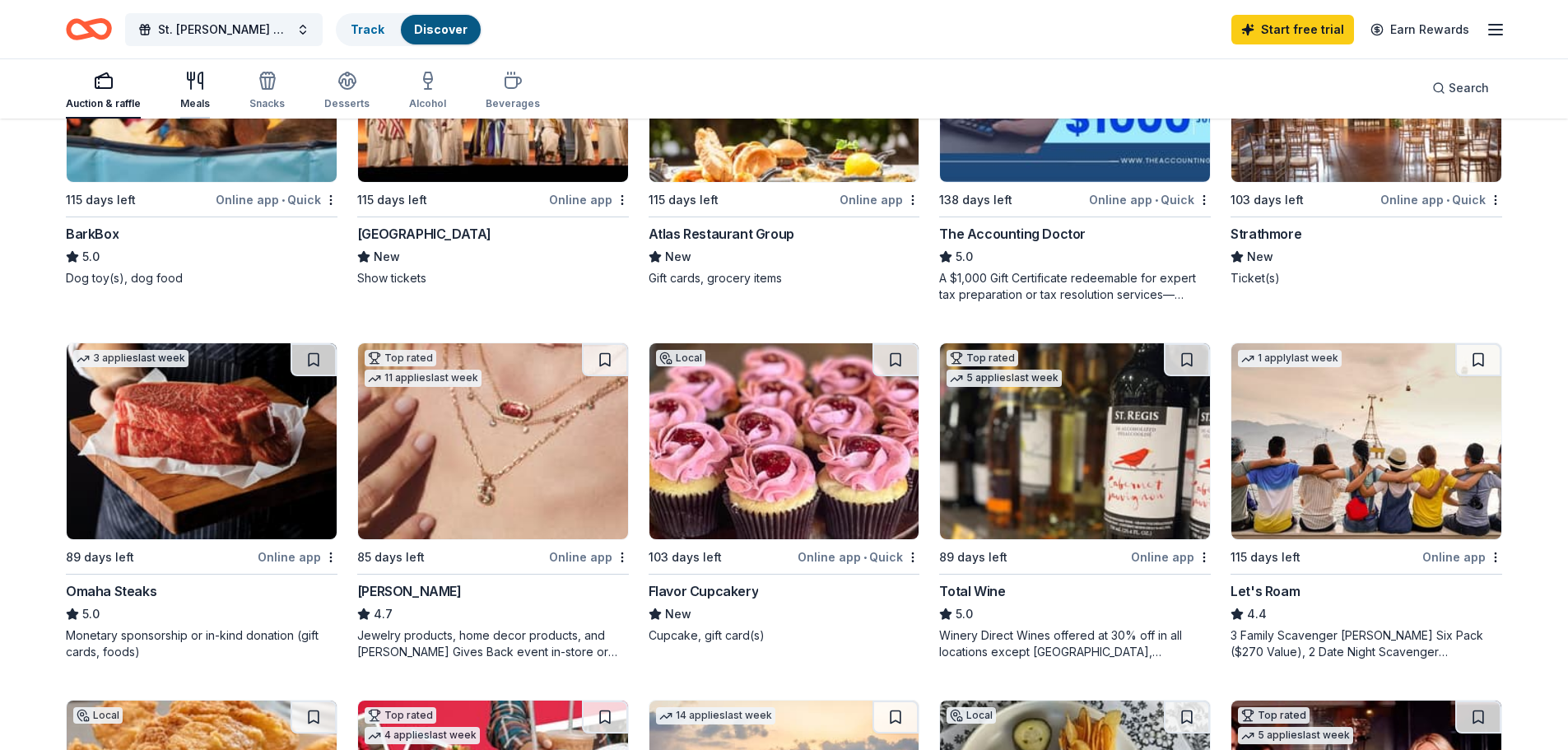
click at [191, 96] on div "Meals" at bounding box center [195, 90] width 29 height 40
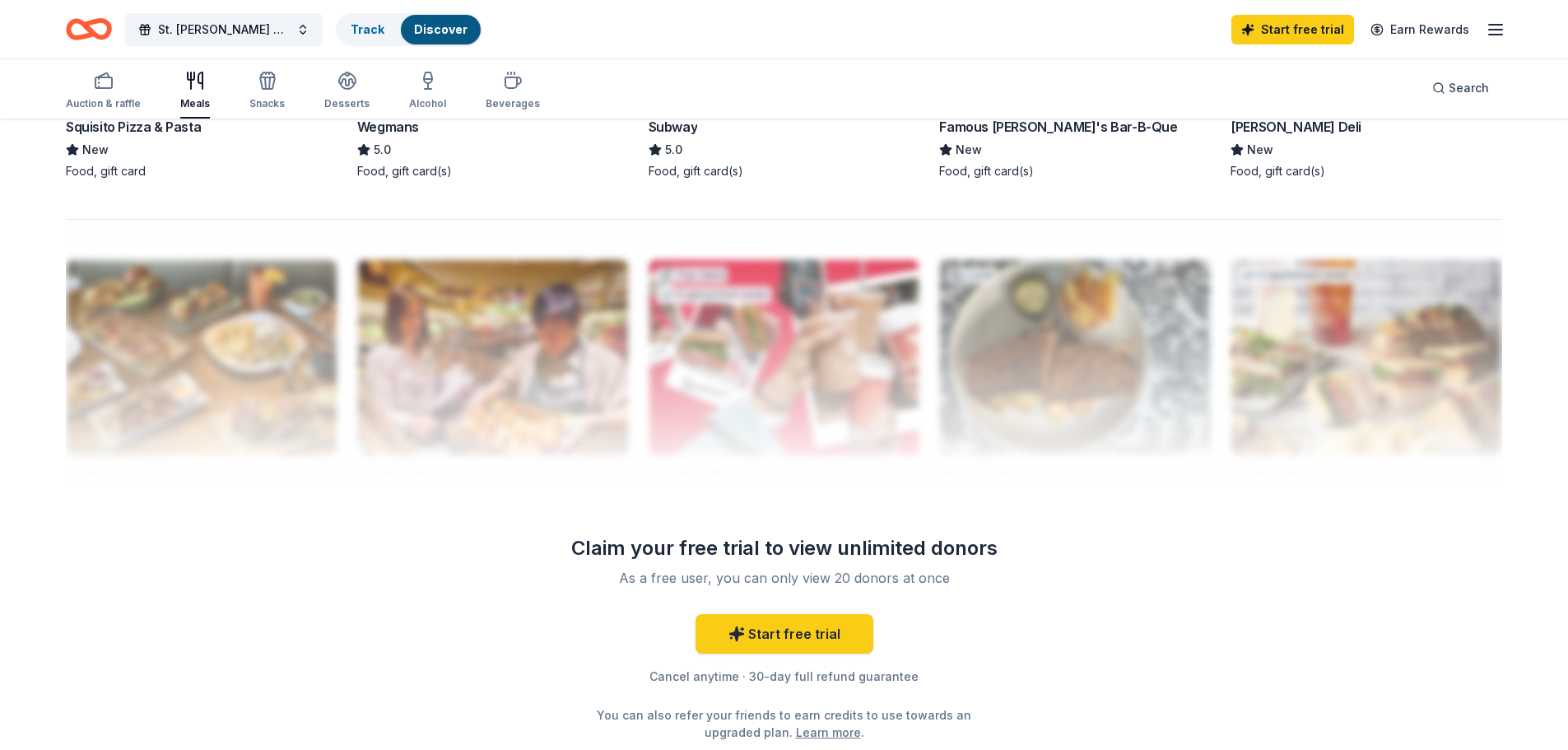
scroll to position [1132, 0]
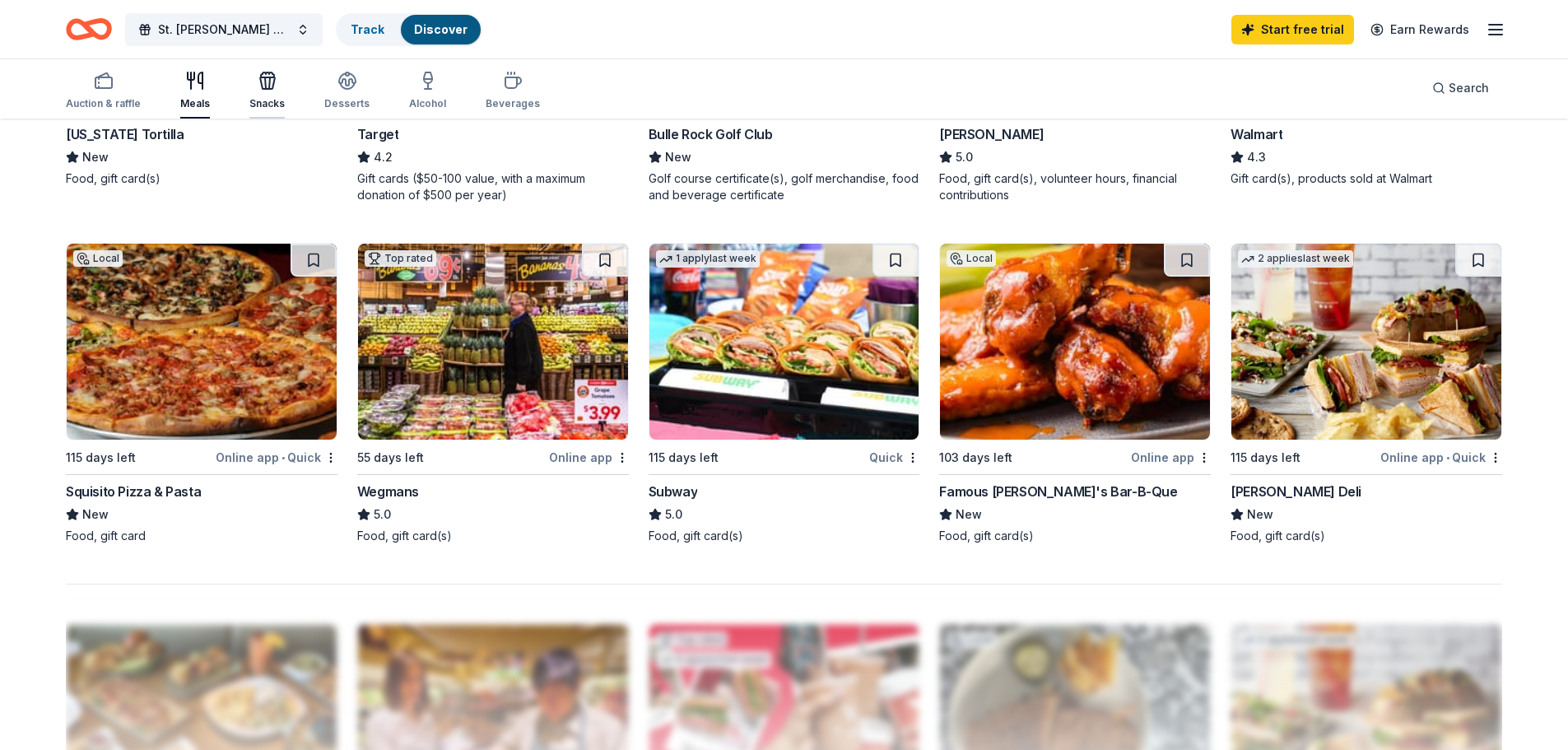
click at [252, 95] on div "Snacks" at bounding box center [267, 90] width 36 height 40
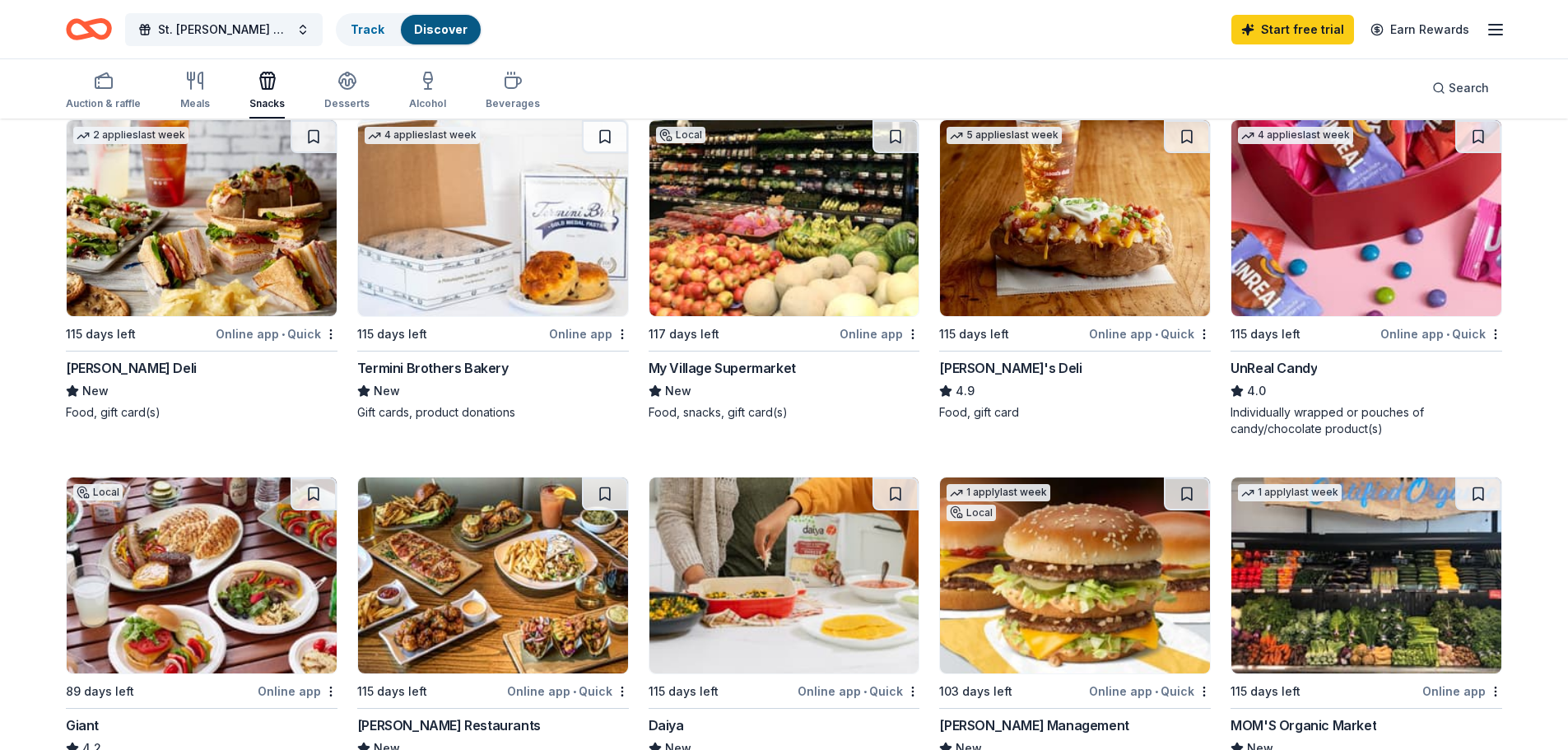
scroll to position [1070, 0]
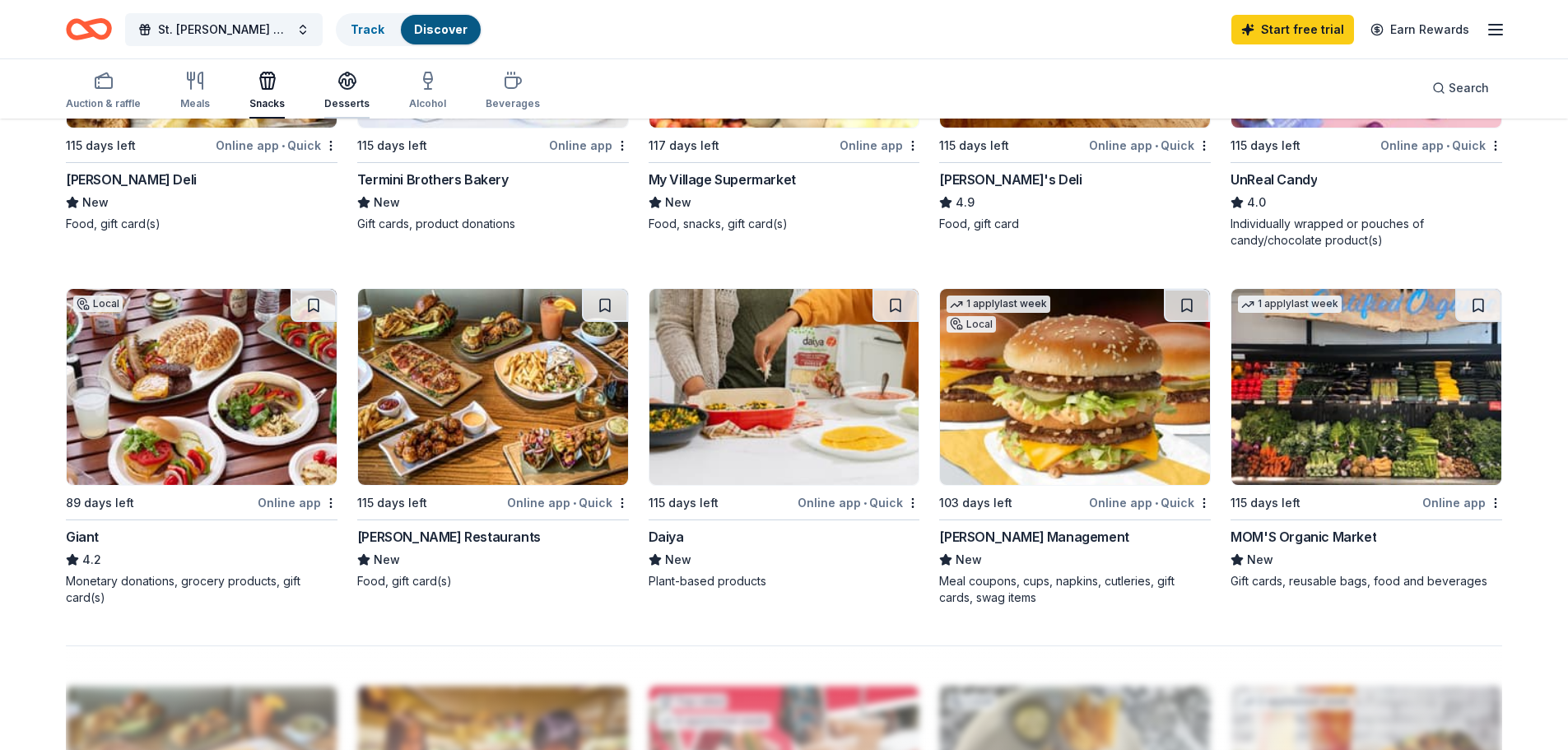
click at [339, 91] on div "Desserts" at bounding box center [347, 90] width 45 height 40
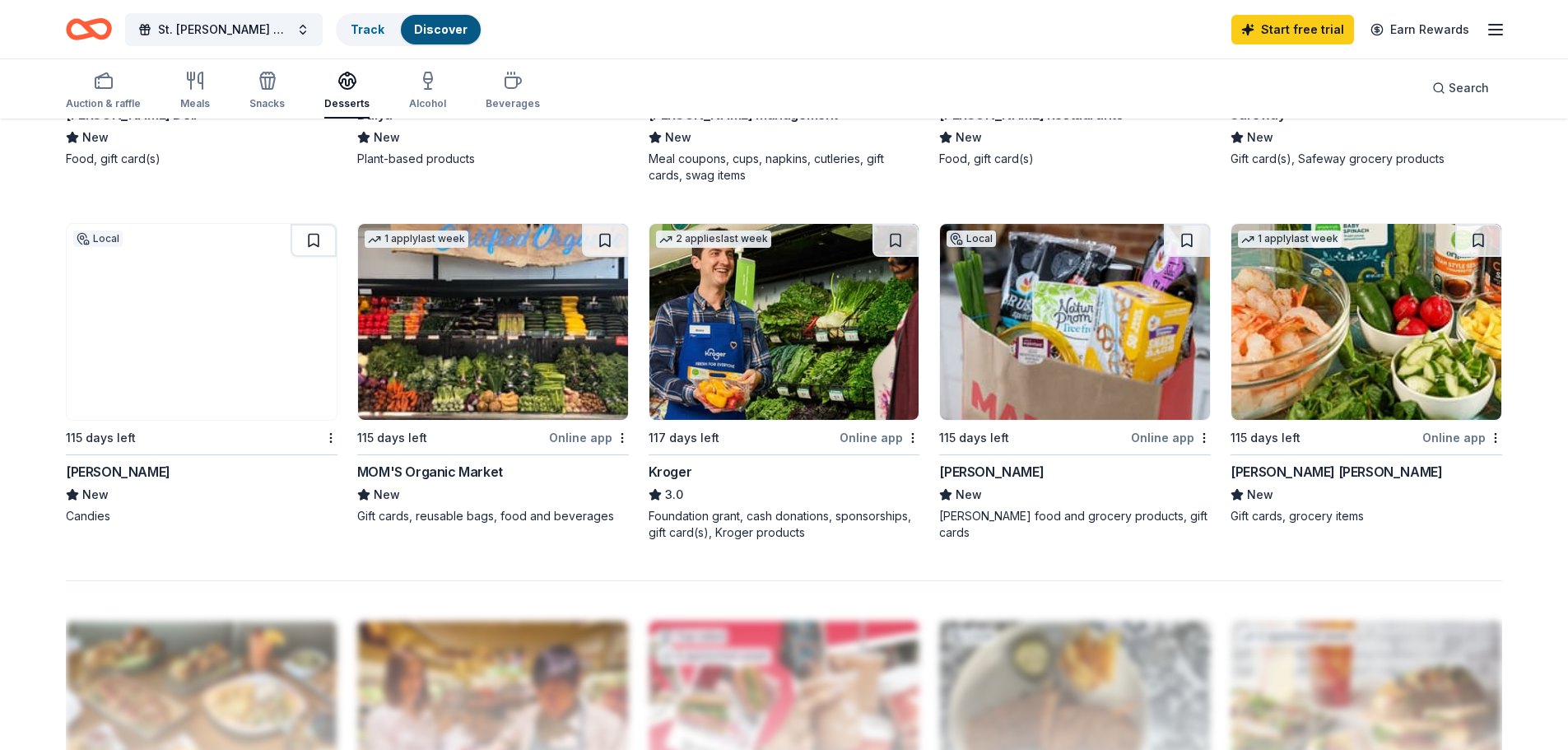
scroll to position [1153, 0]
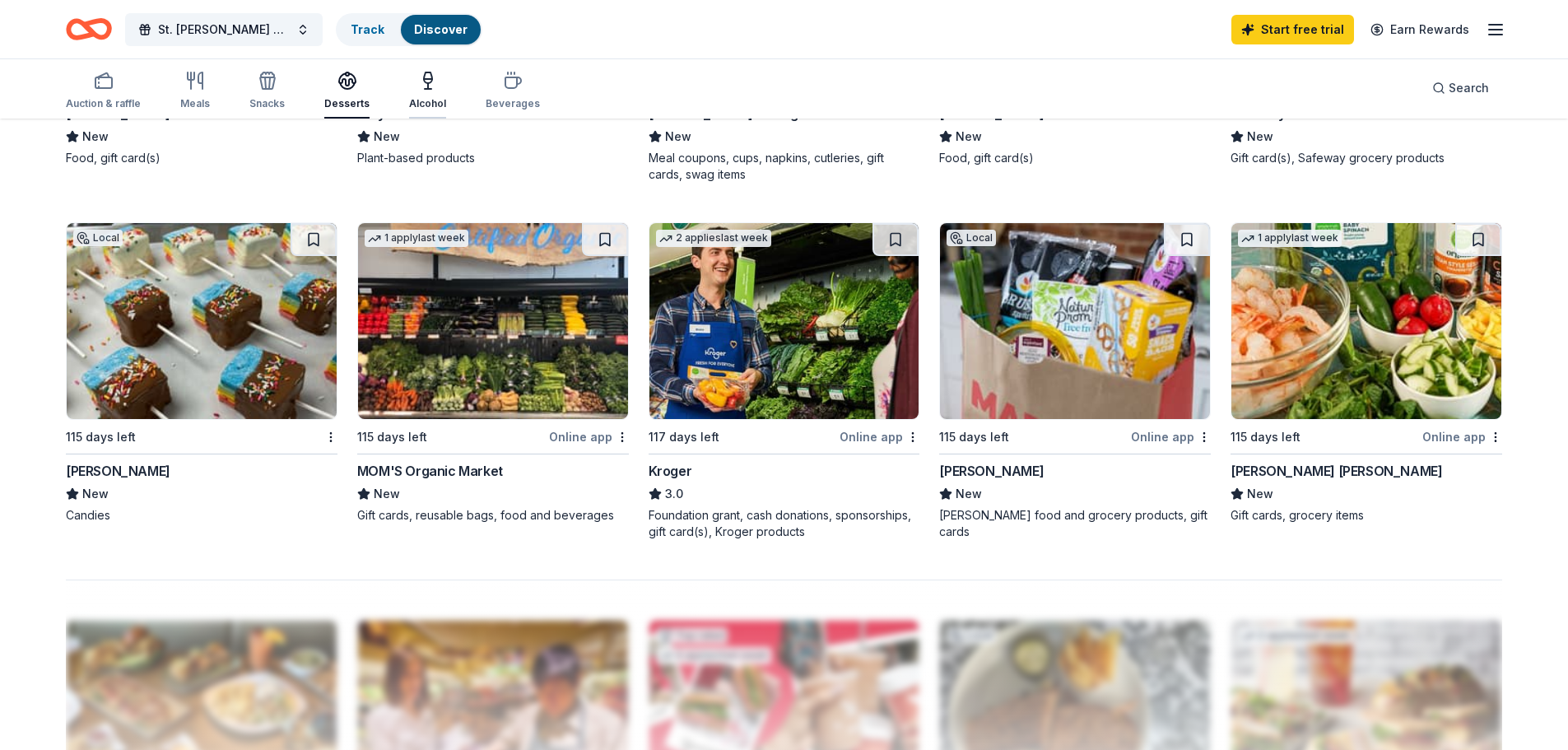
click at [422, 76] on icon "button" at bounding box center [427, 80] width 20 height 20
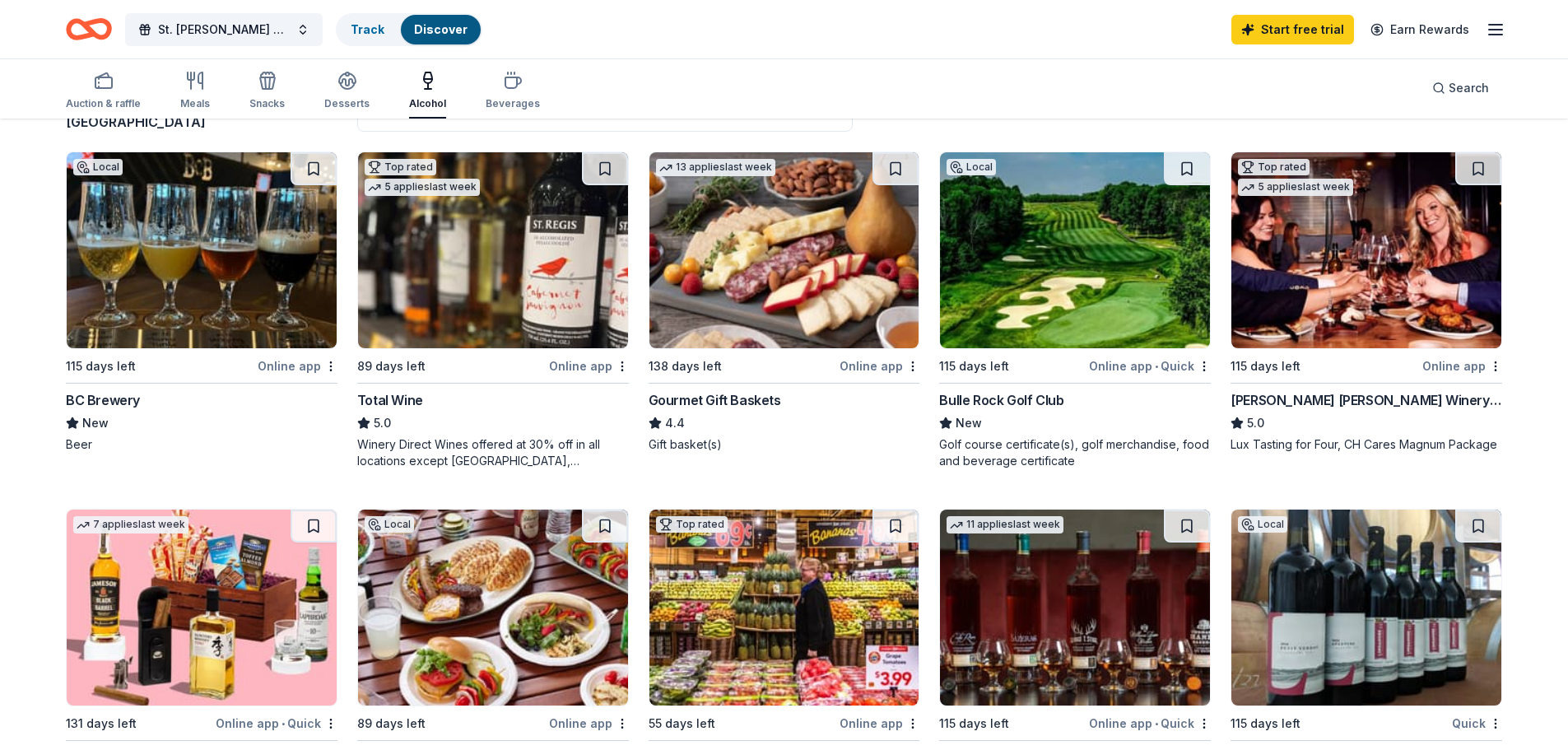
scroll to position [329, 0]
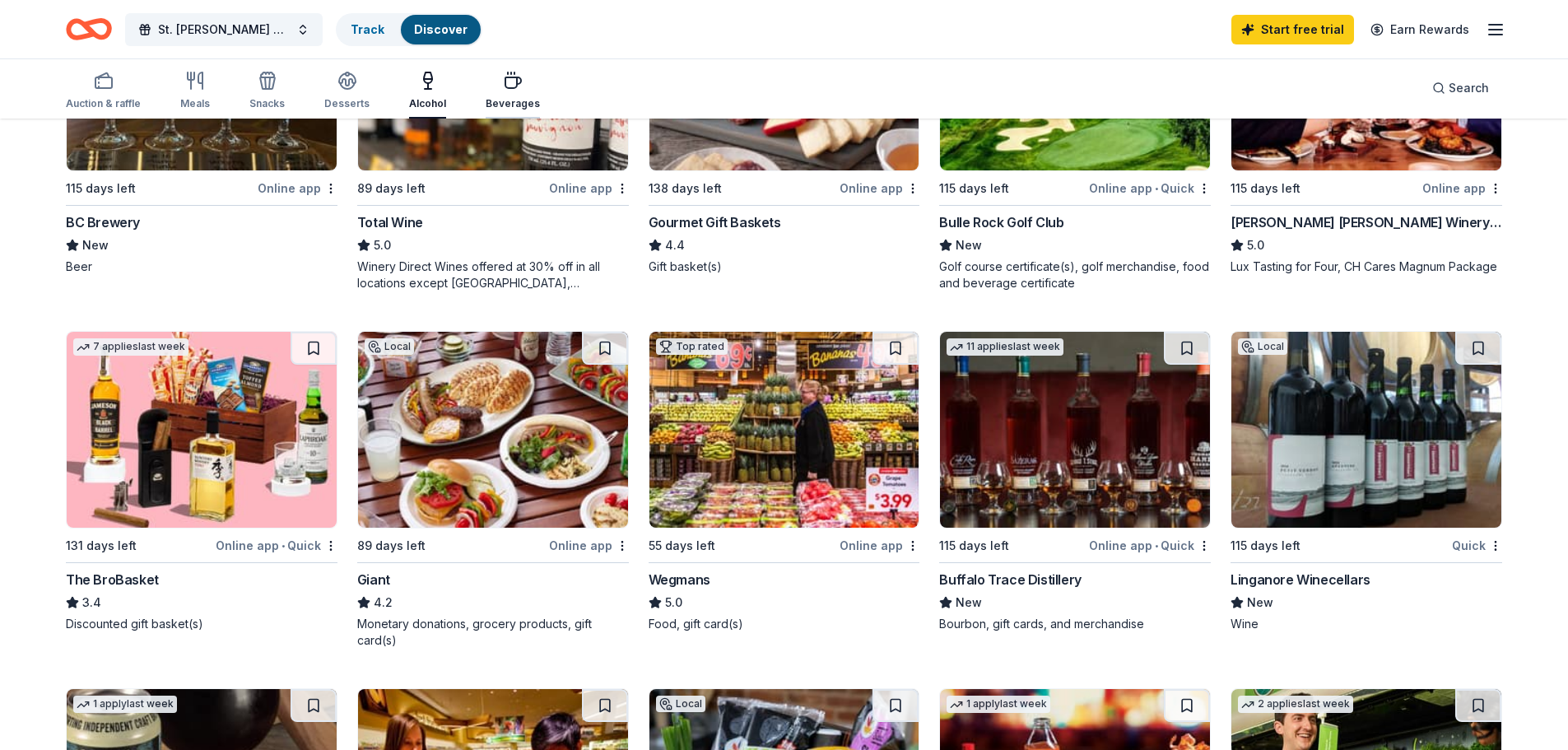
click at [489, 97] on div "Beverages" at bounding box center [513, 104] width 55 height 13
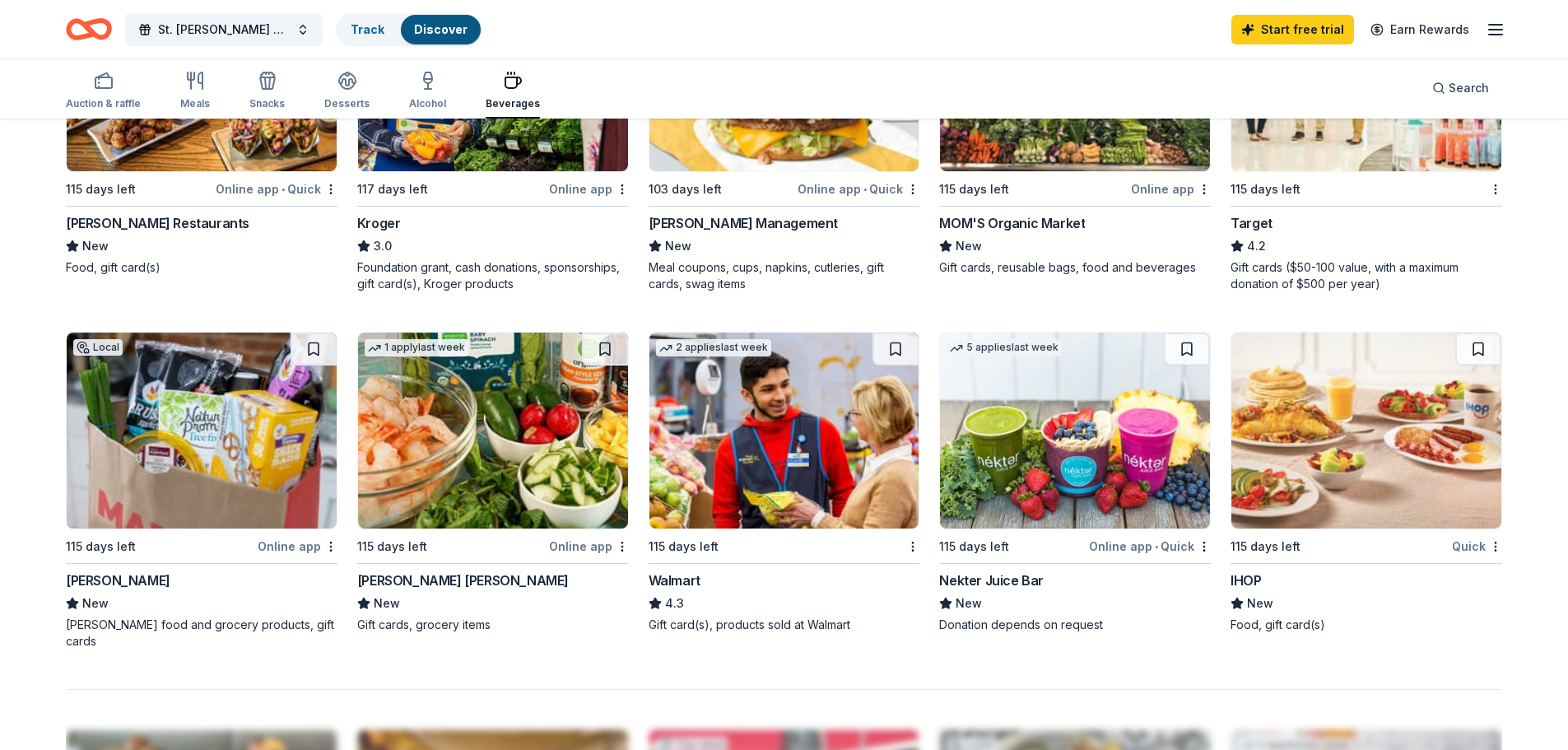
scroll to position [1070, 0]
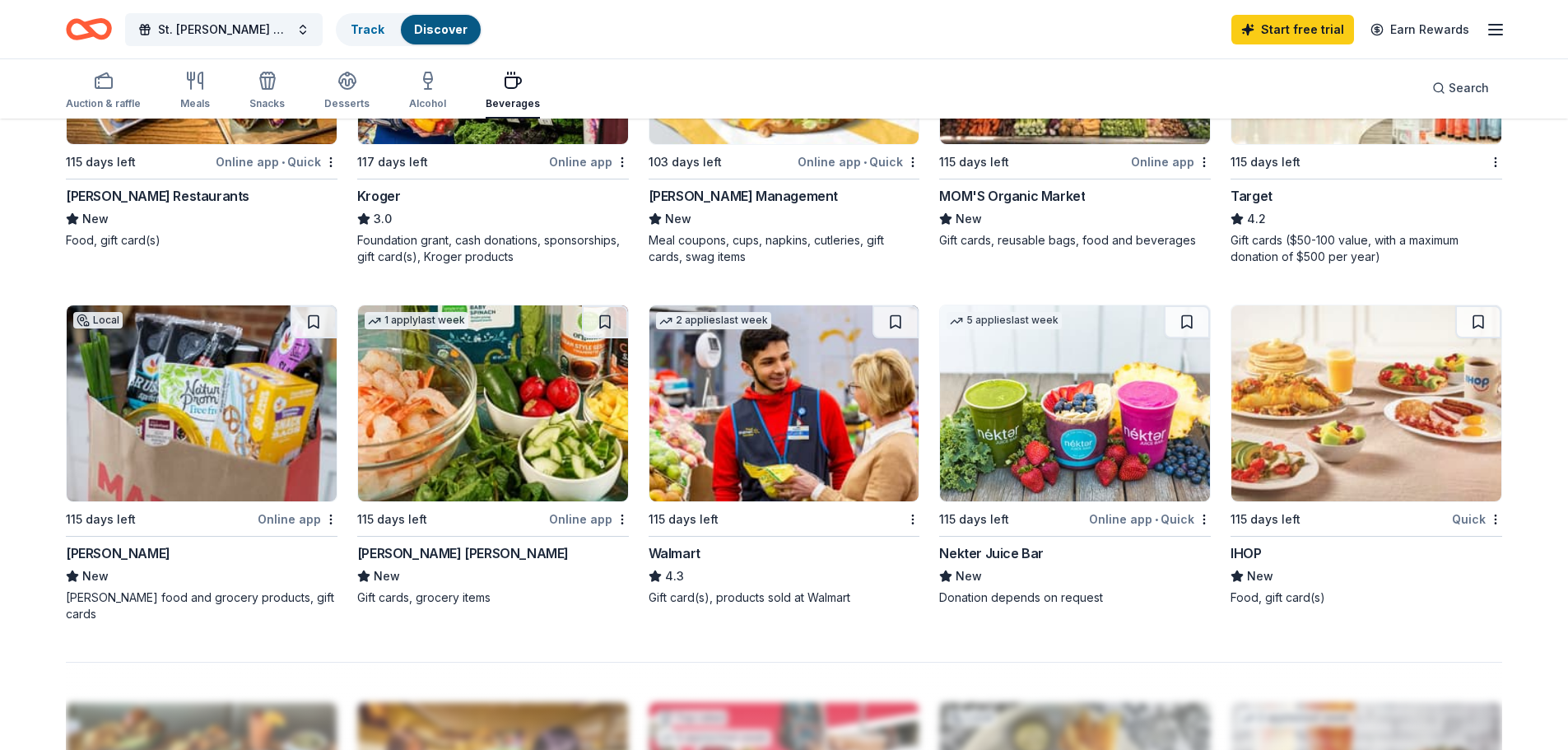
click at [95, 29] on icon "Home" at bounding box center [88, 28] width 46 height 39
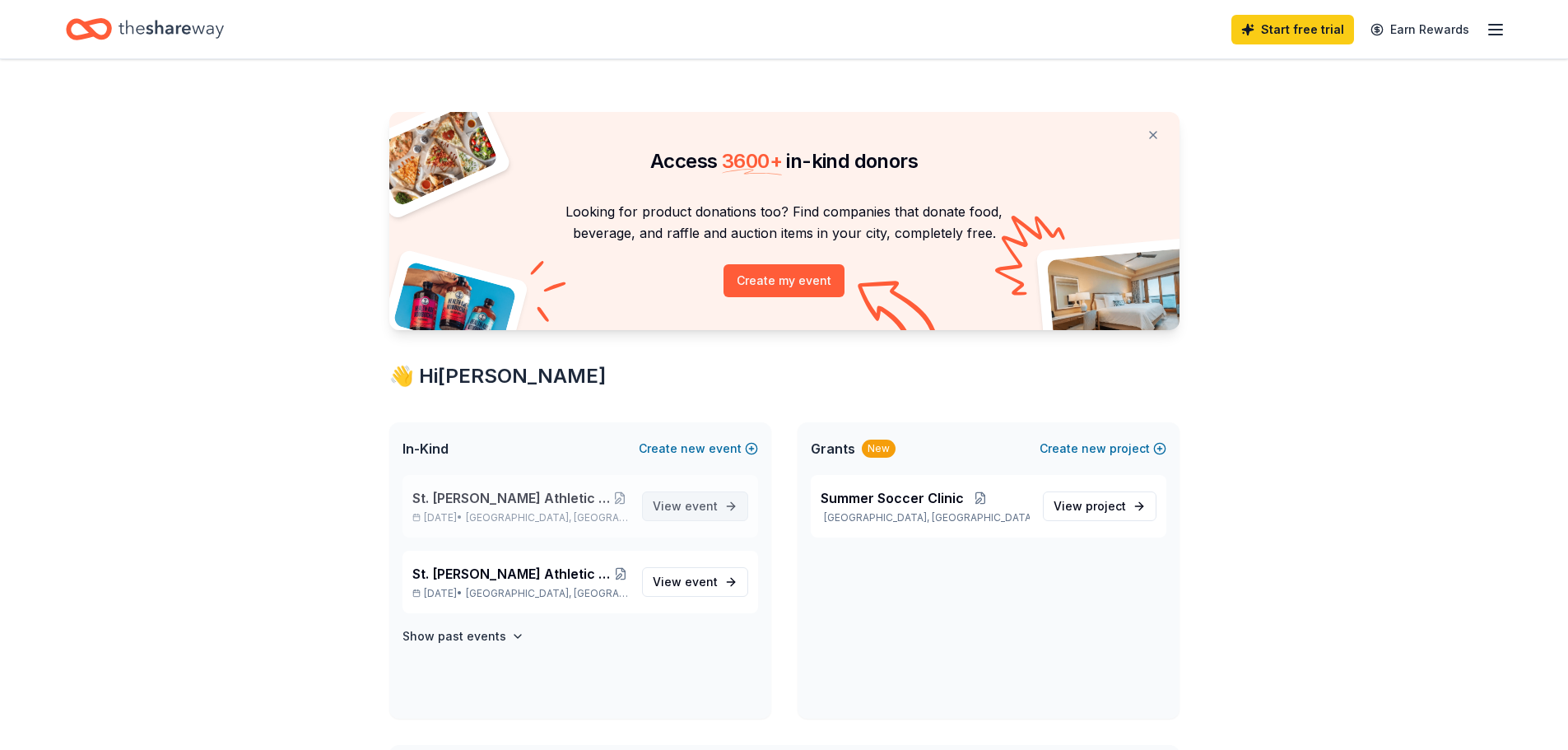
click at [700, 503] on span "event" at bounding box center [701, 505] width 33 height 14
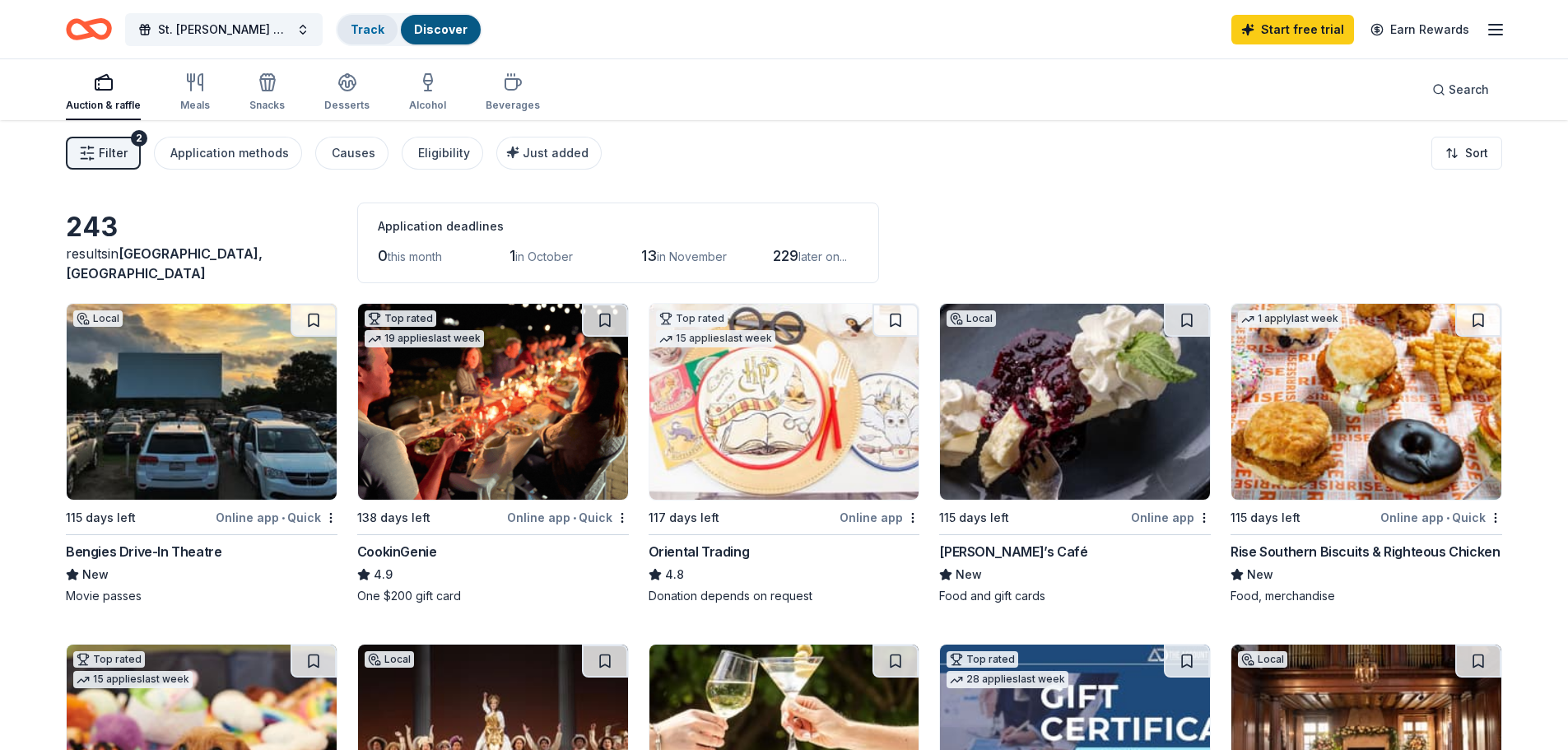
click at [386, 37] on div "Track" at bounding box center [368, 29] width 60 height 29
click at [372, 35] on link "Track" at bounding box center [368, 29] width 34 height 14
click at [372, 29] on link "Track" at bounding box center [368, 29] width 34 height 14
click at [362, 29] on link "Track" at bounding box center [368, 29] width 34 height 14
click at [365, 31] on link "Track" at bounding box center [368, 29] width 34 height 14
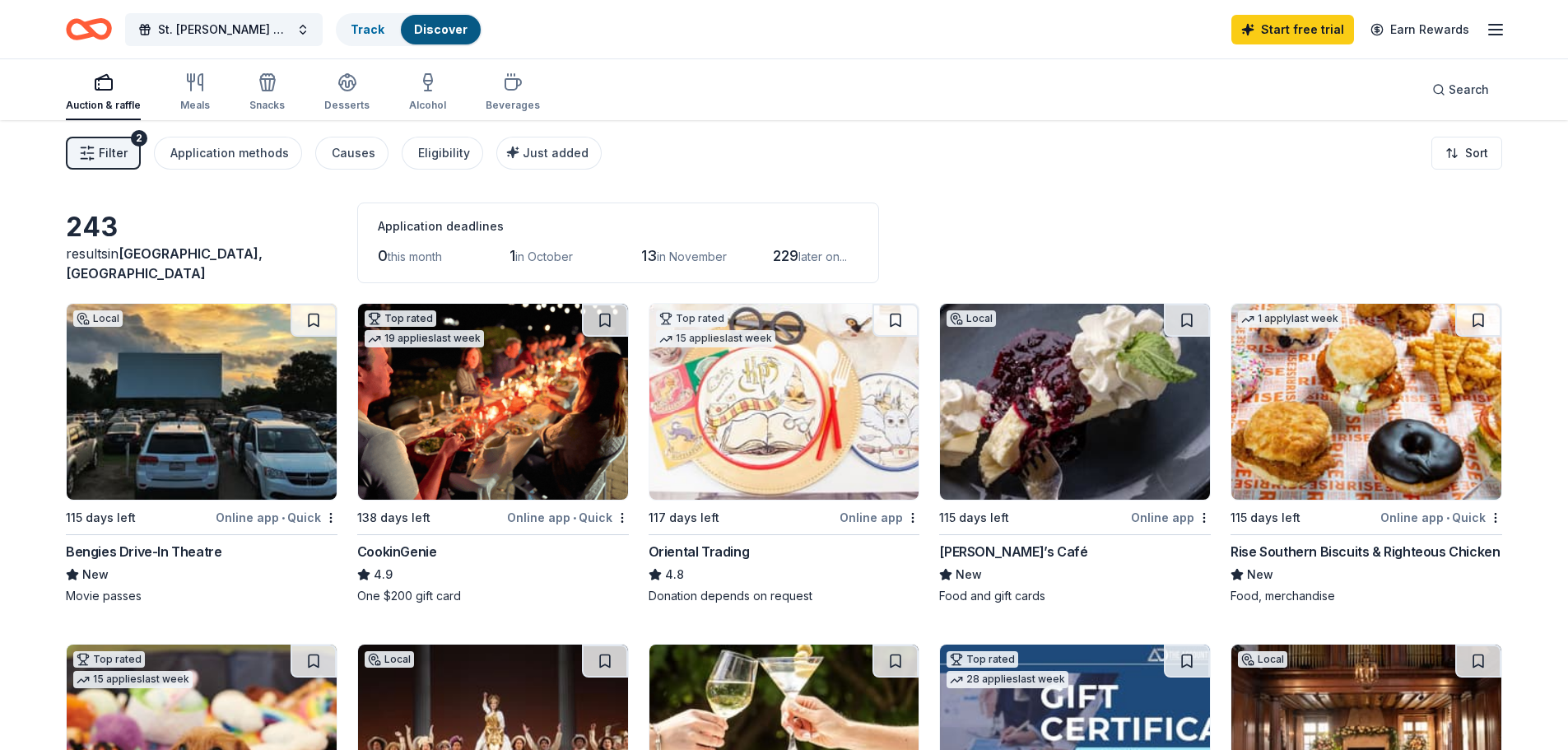
click at [436, 31] on link "Discover" at bounding box center [440, 29] width 54 height 14
click at [356, 36] on div "Track" at bounding box center [368, 29] width 60 height 29
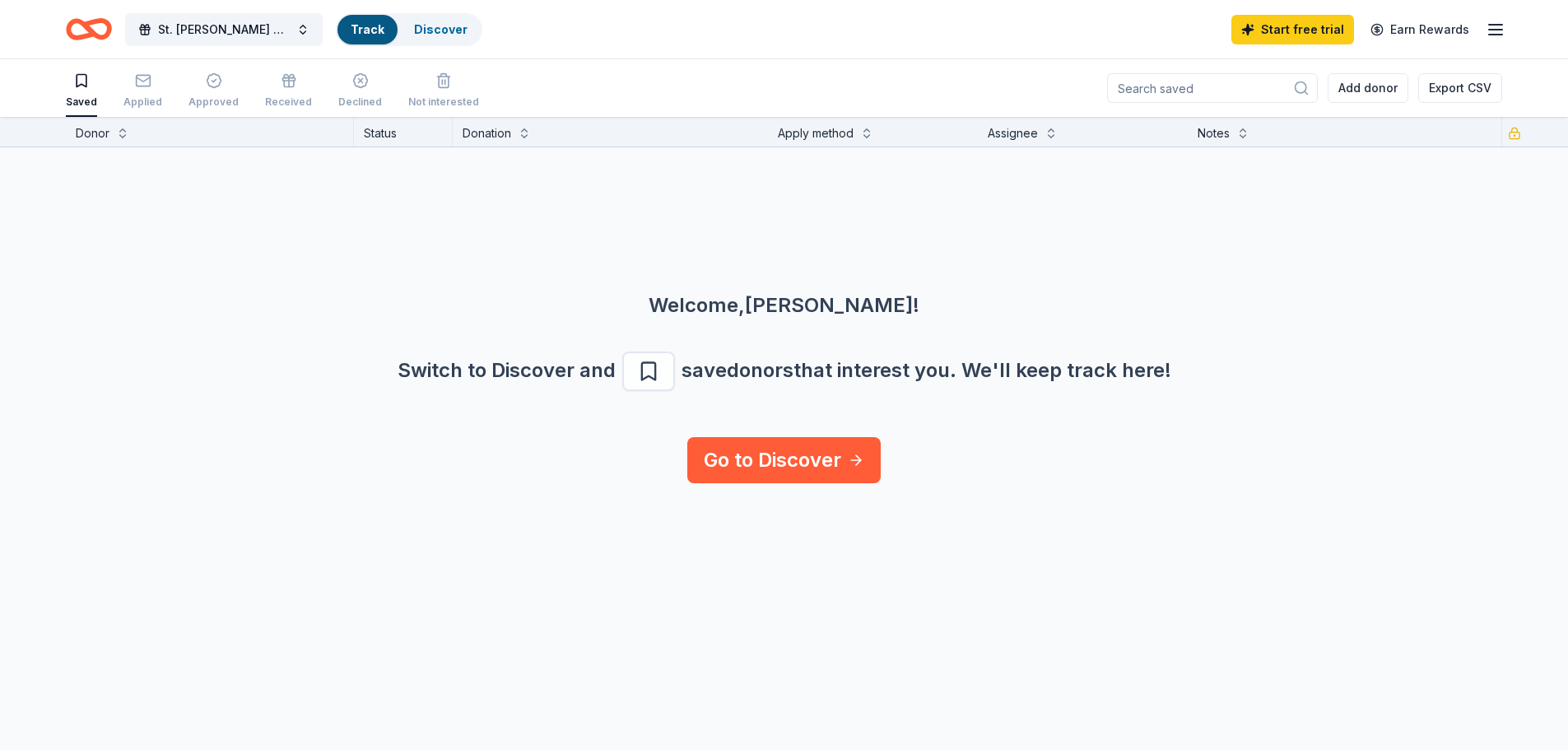
scroll to position [1, 0]
click at [146, 95] on div "Applied" at bounding box center [142, 102] width 39 height 13
click at [423, 31] on link "Discover" at bounding box center [440, 29] width 54 height 14
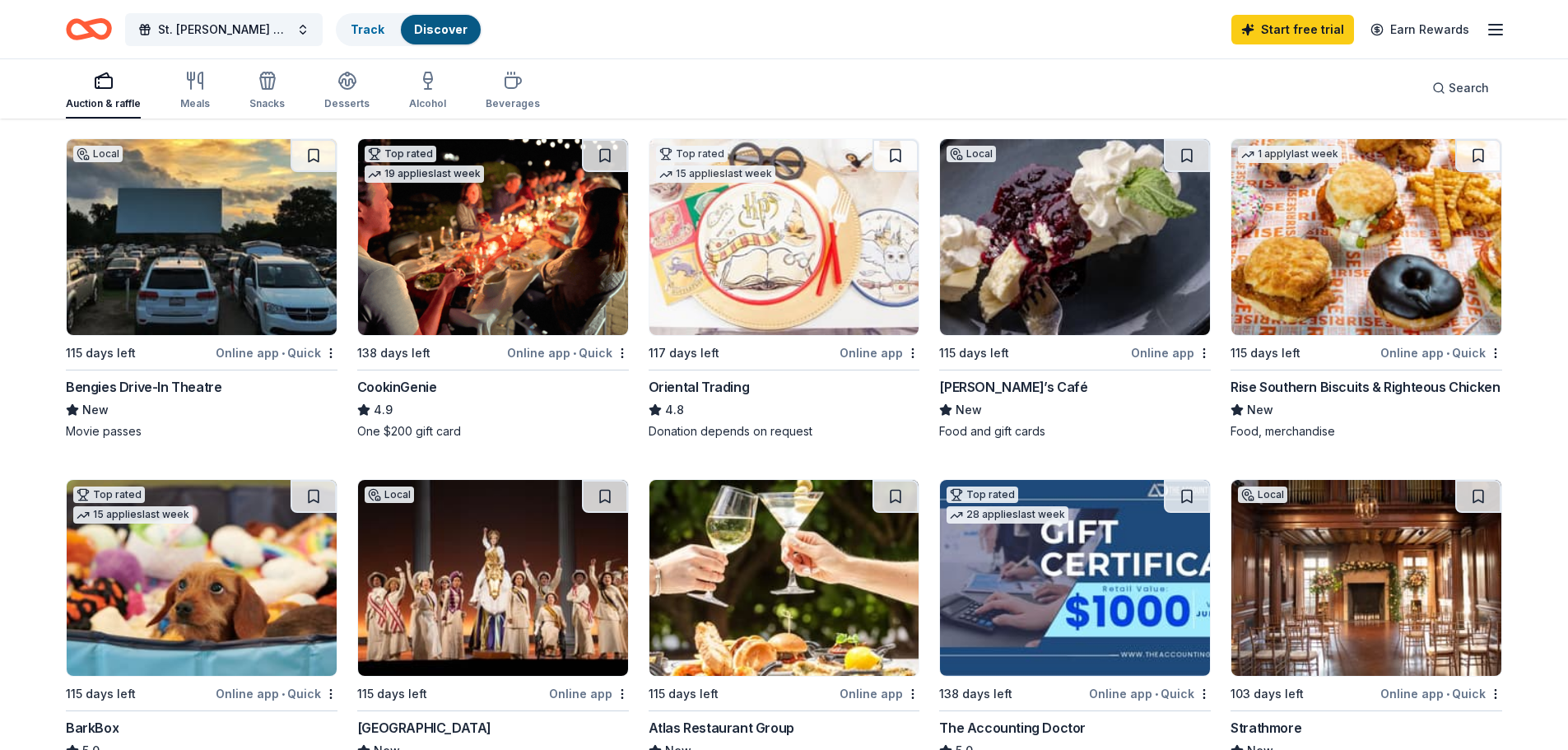
scroll to position [411, 0]
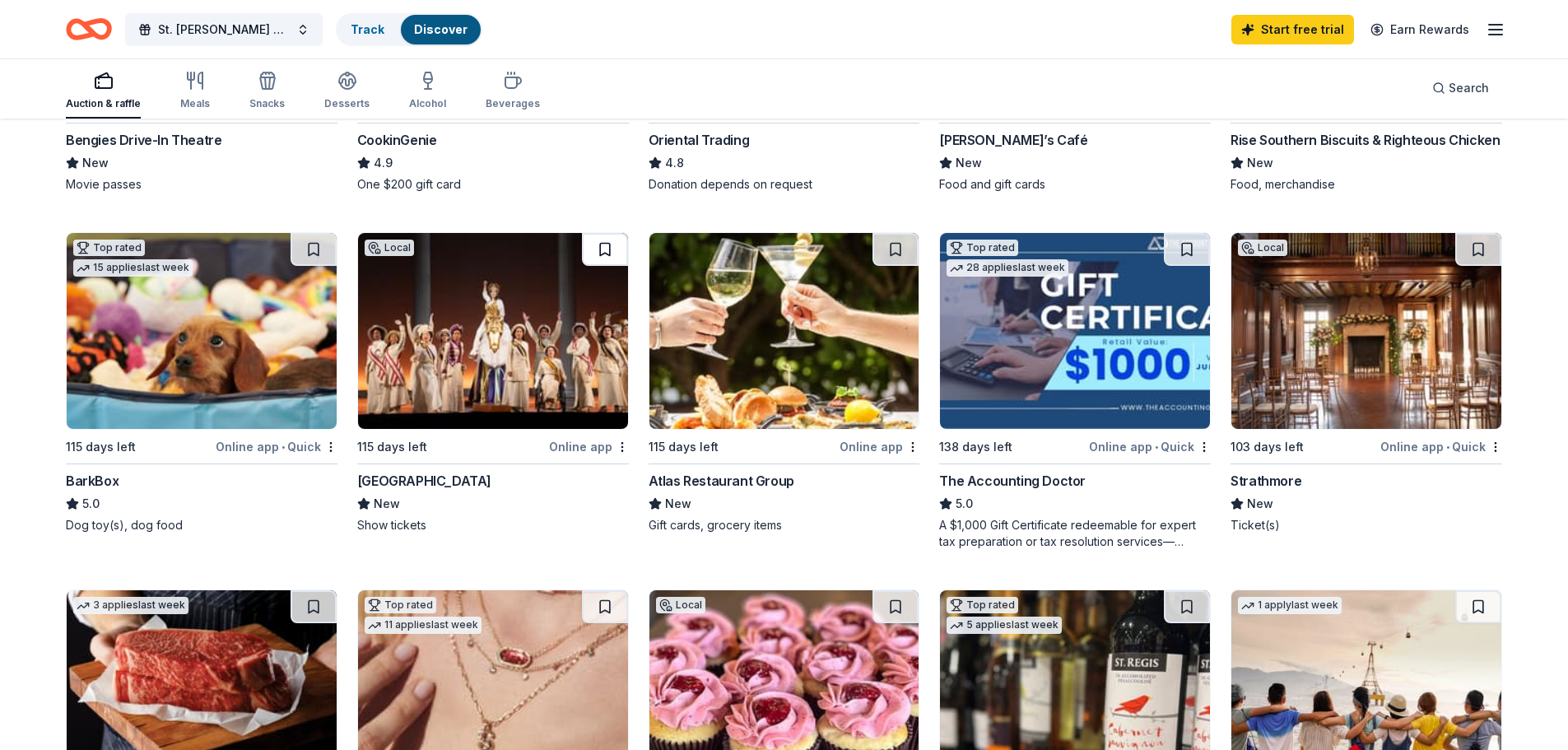
click at [605, 248] on button at bounding box center [605, 249] width 46 height 33
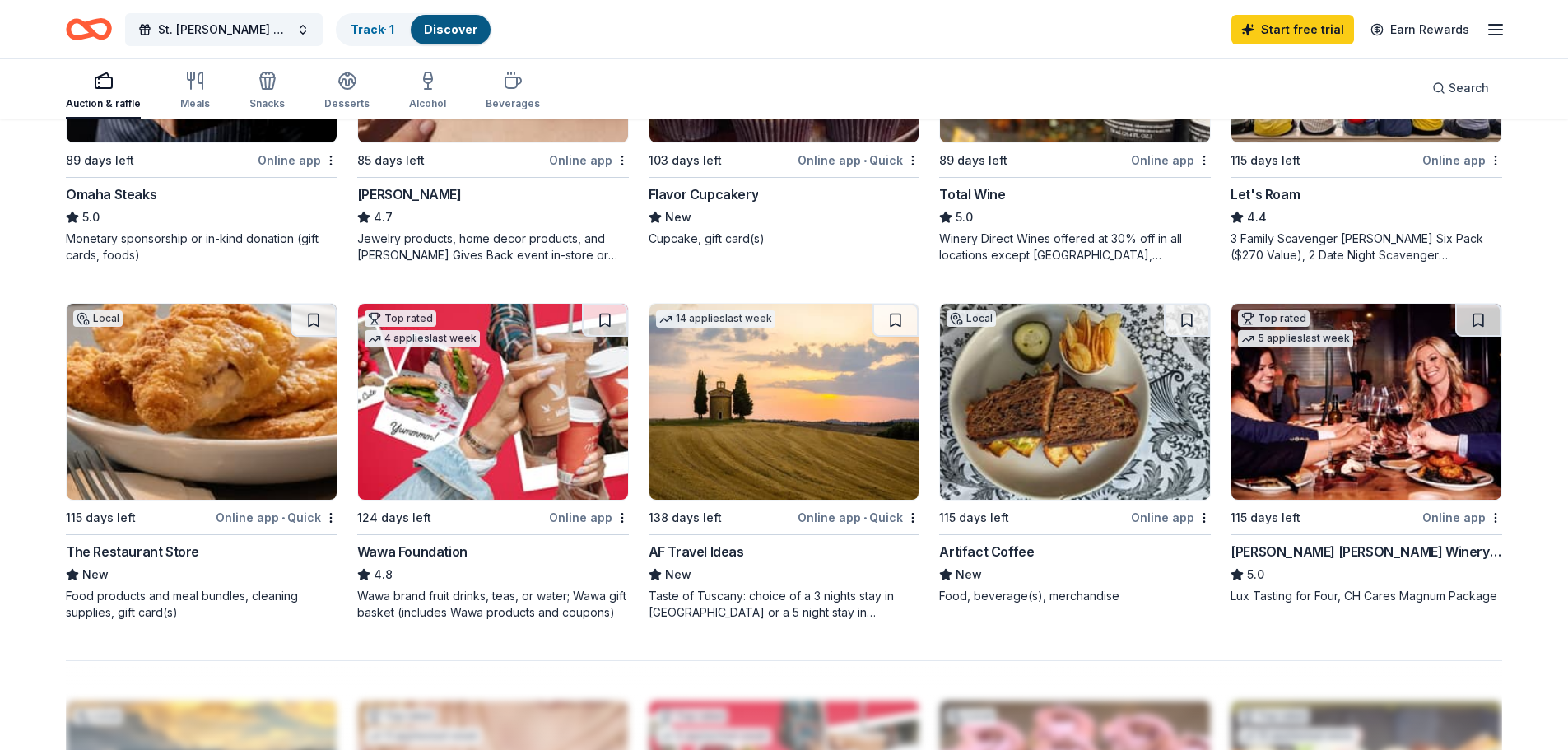
scroll to position [1070, 0]
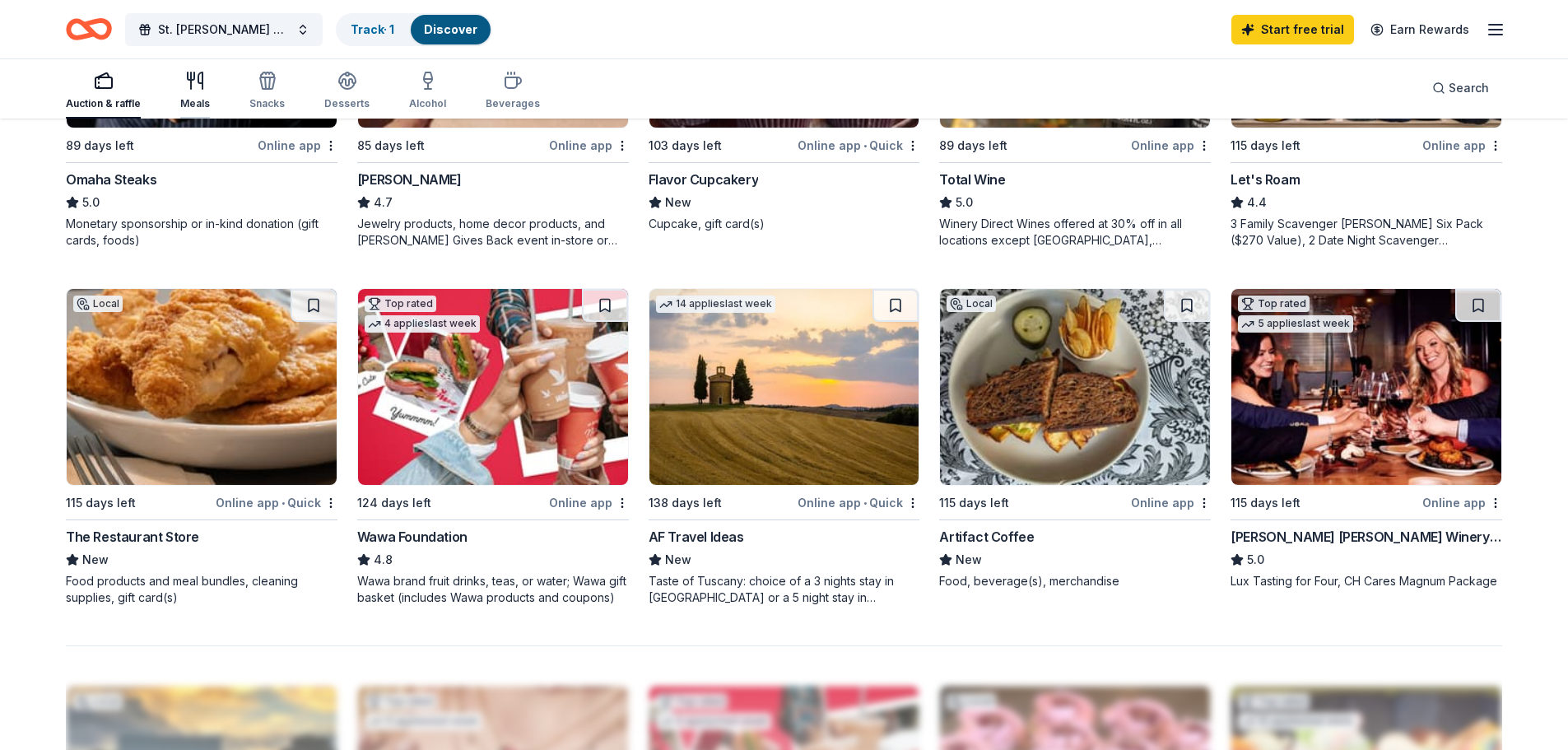
click at [202, 95] on div "Meals" at bounding box center [195, 90] width 29 height 40
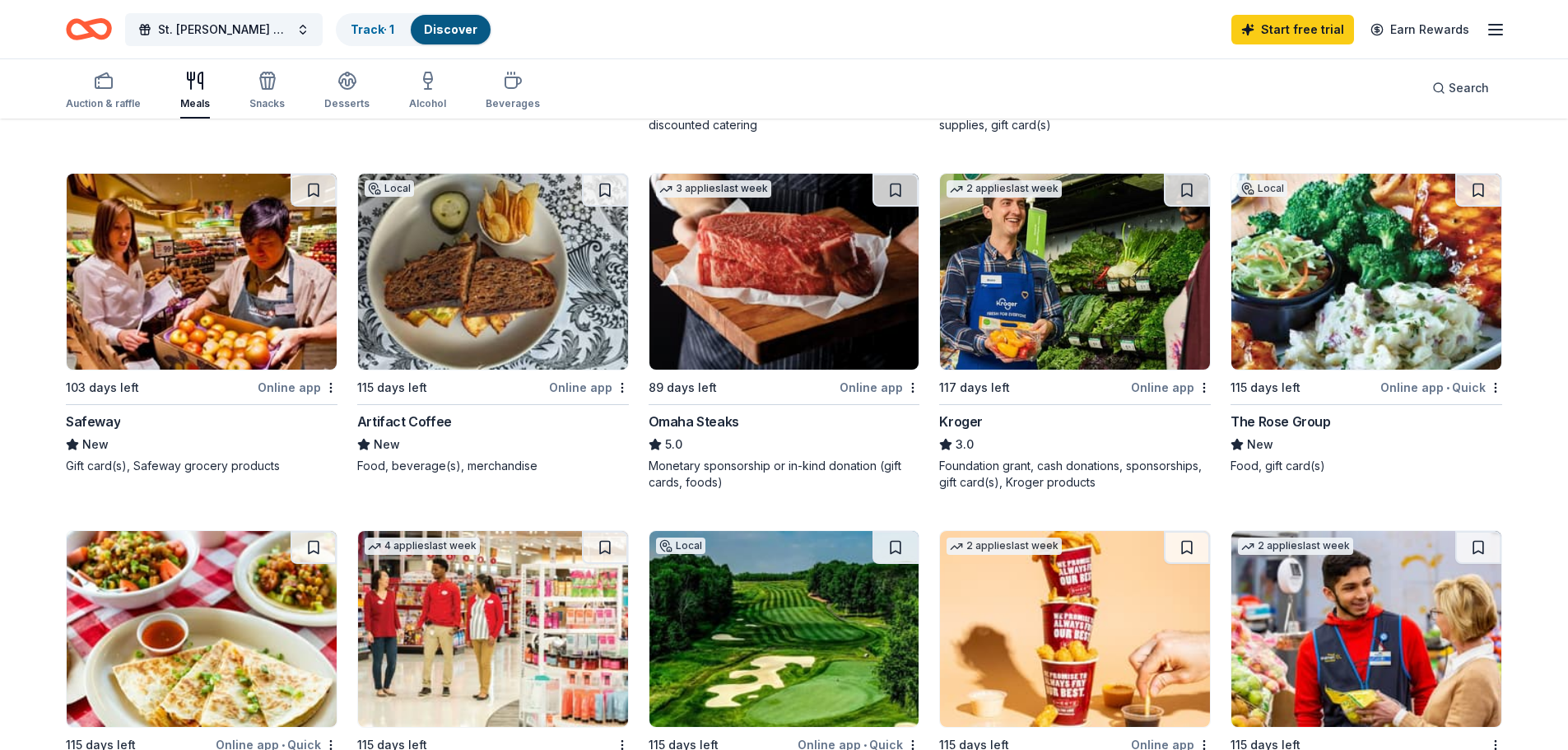
scroll to position [494, 0]
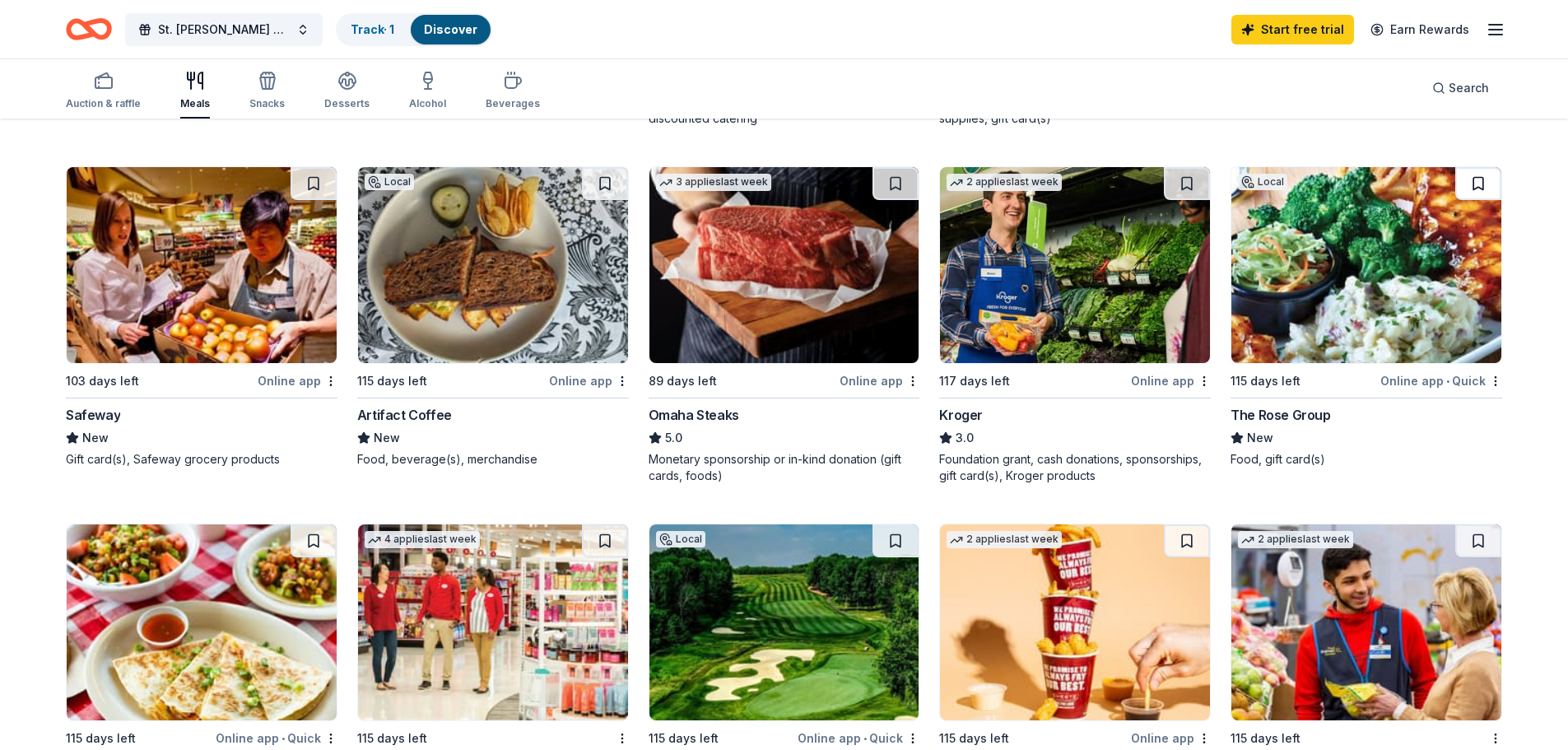
click at [1478, 184] on button at bounding box center [1478, 184] width 46 height 33
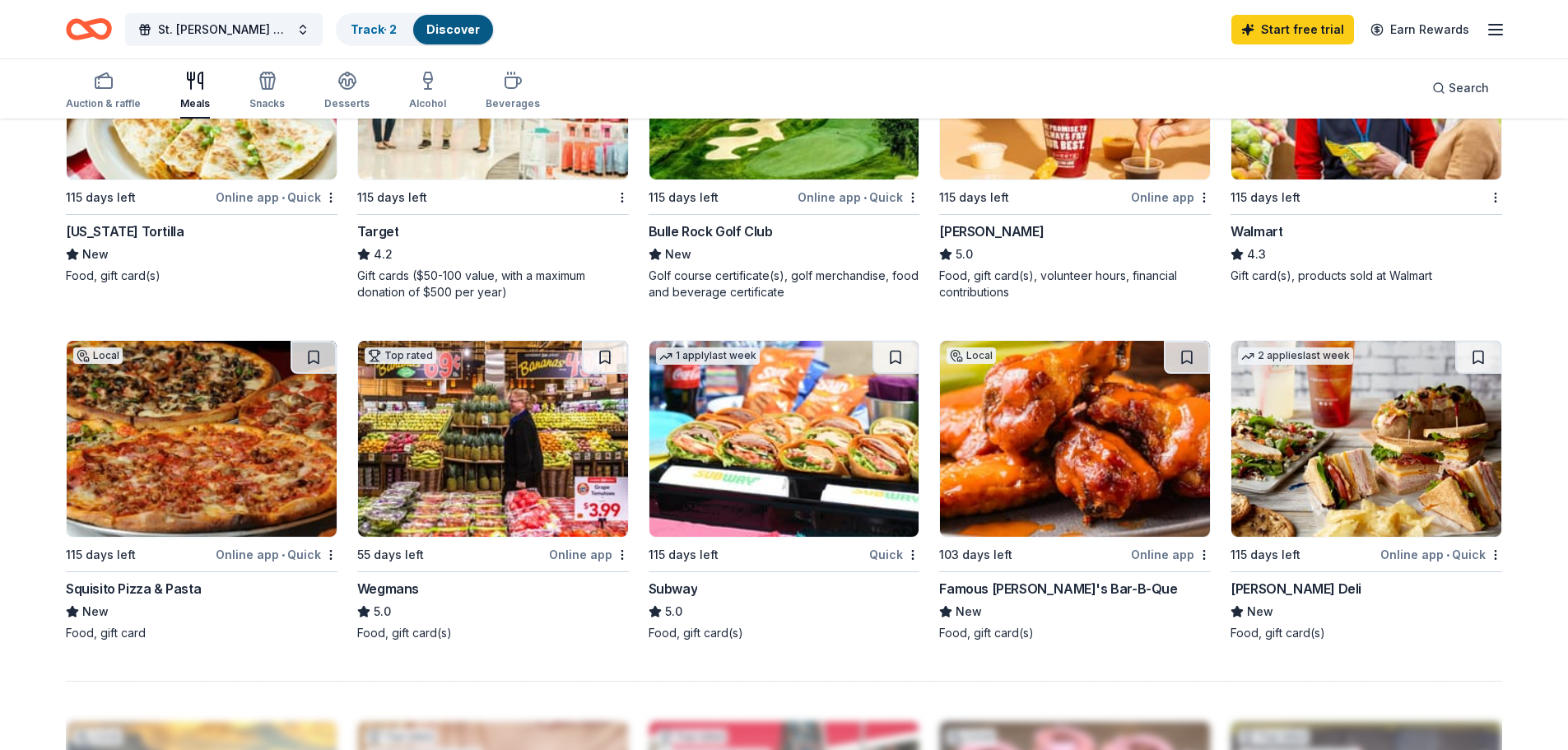
scroll to position [1070, 0]
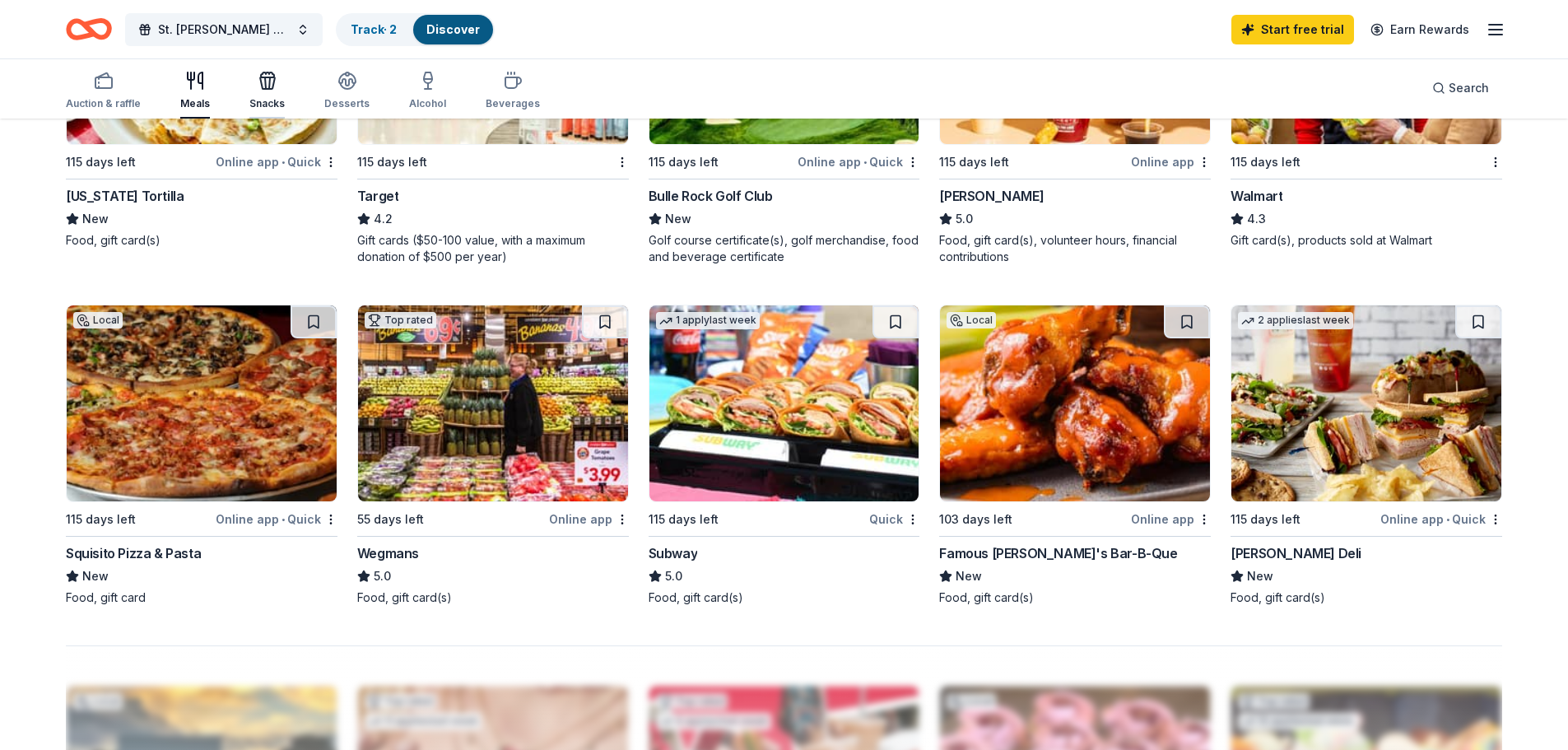
click at [267, 93] on div "Snacks" at bounding box center [267, 90] width 36 height 40
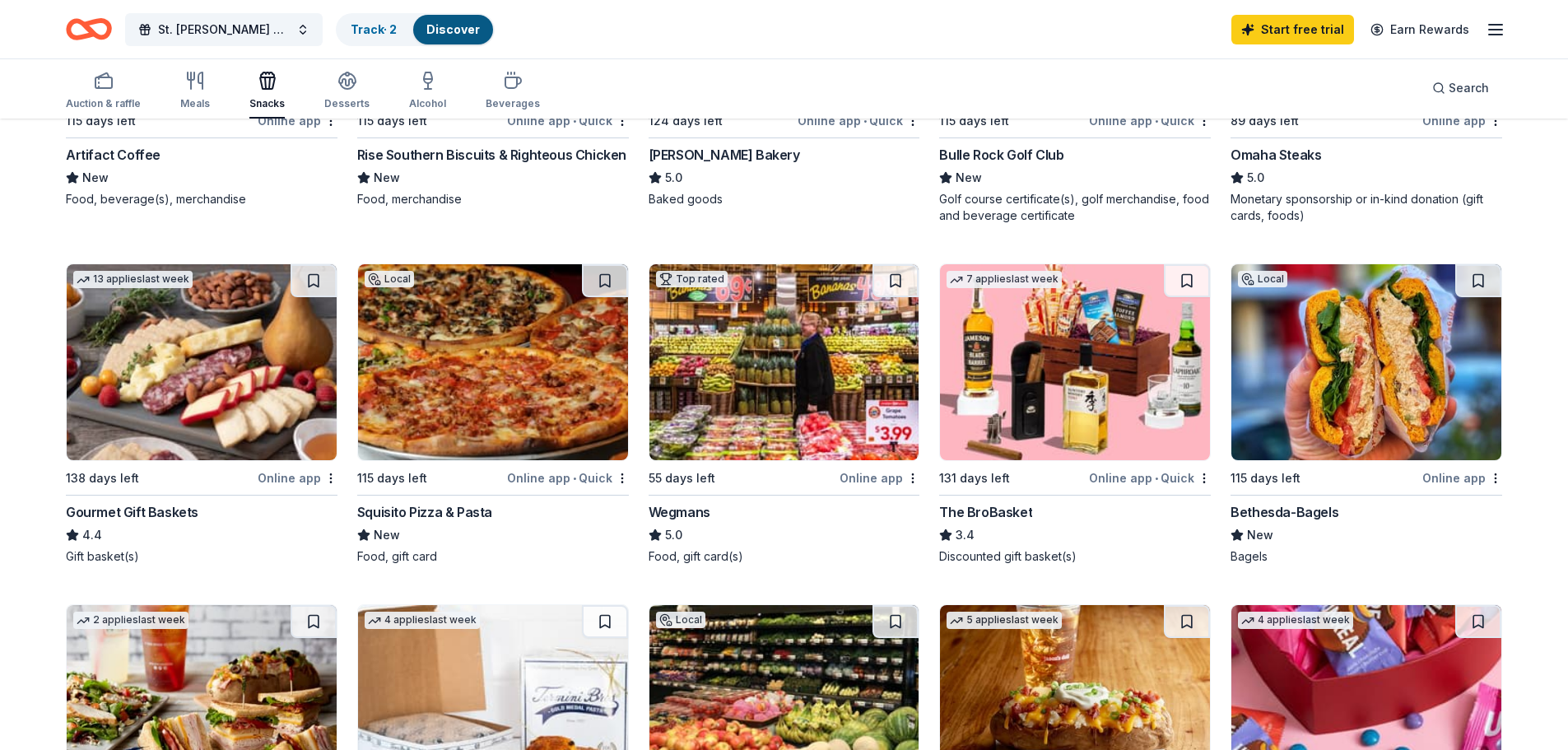
scroll to position [411, 0]
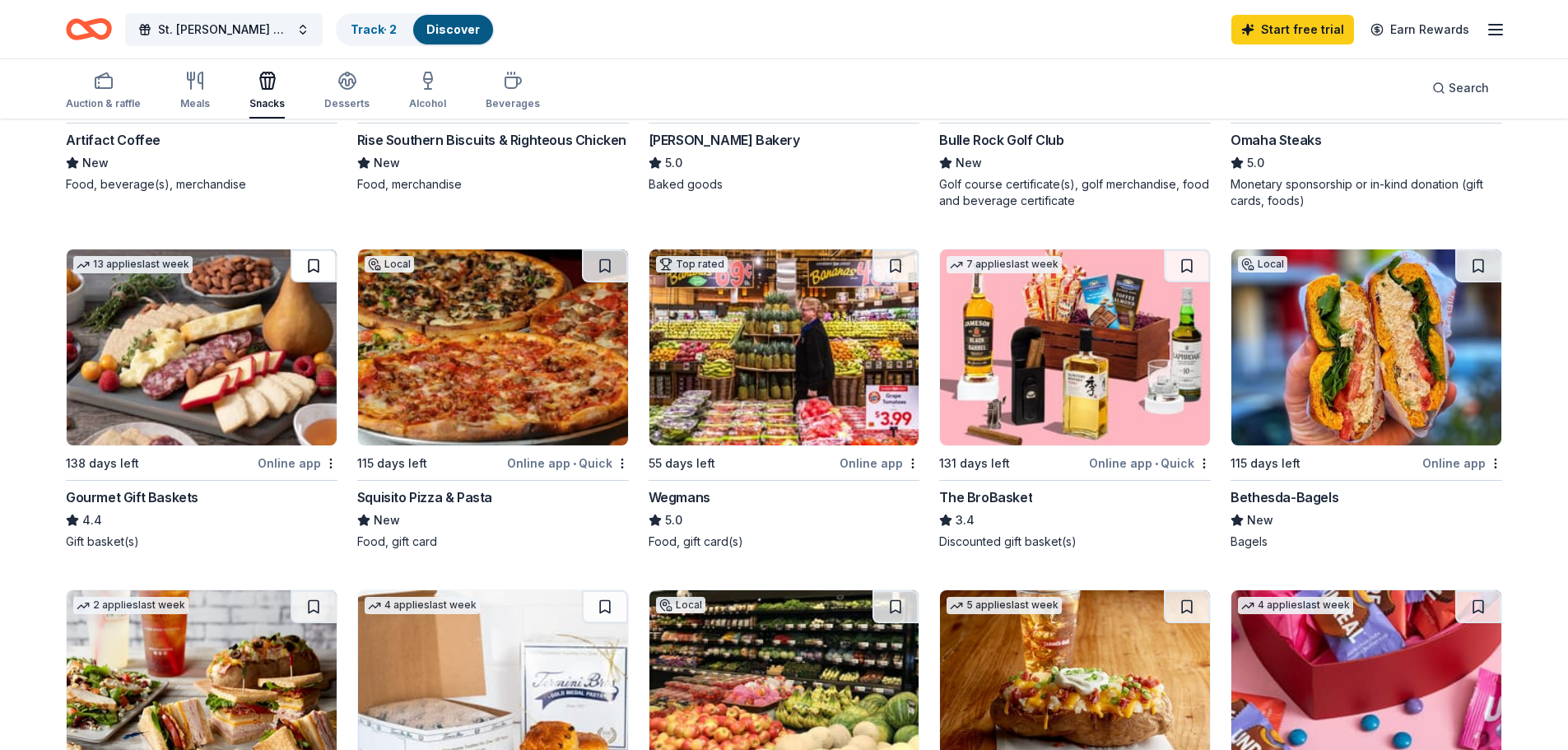
click at [306, 262] on button at bounding box center [313, 265] width 46 height 33
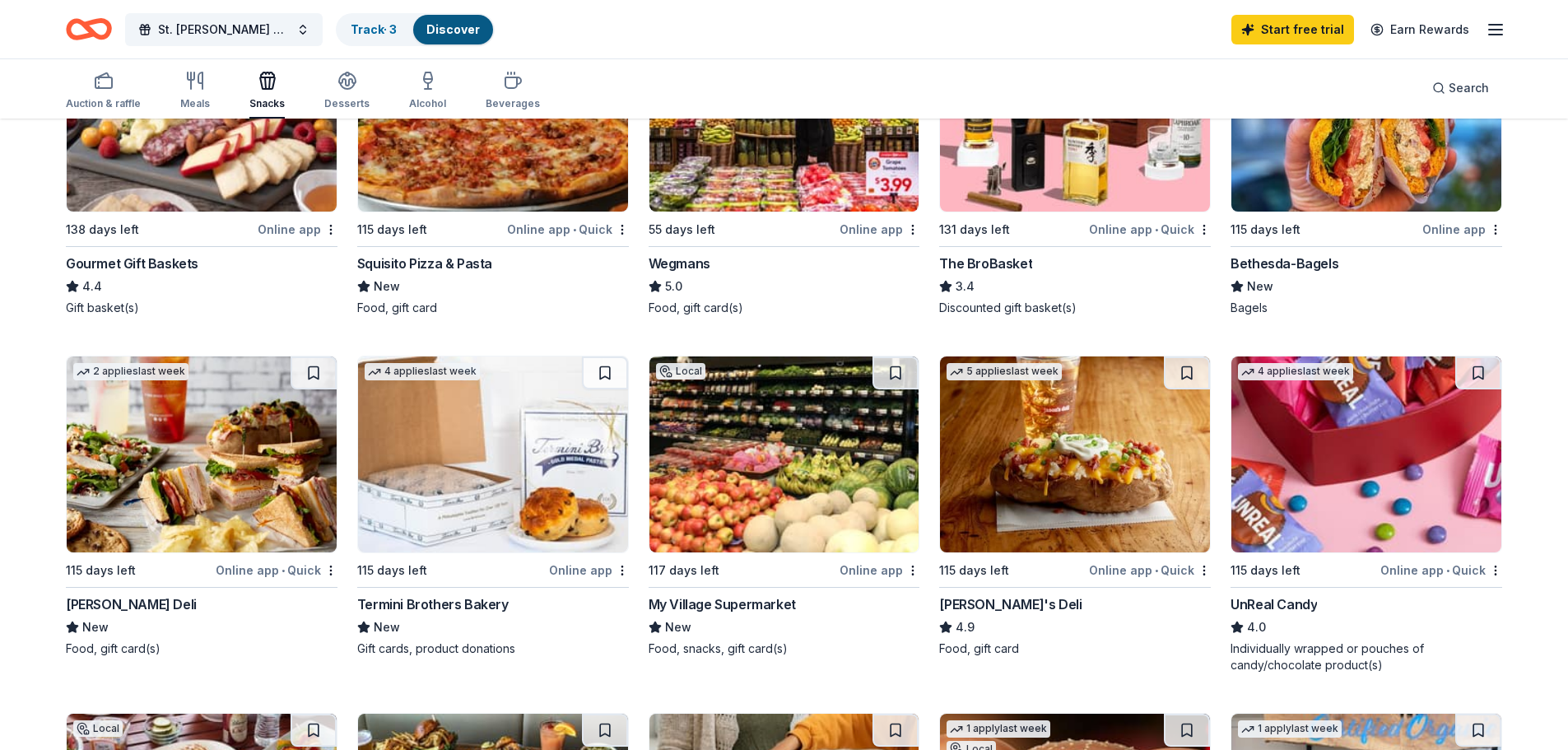
scroll to position [741, 0]
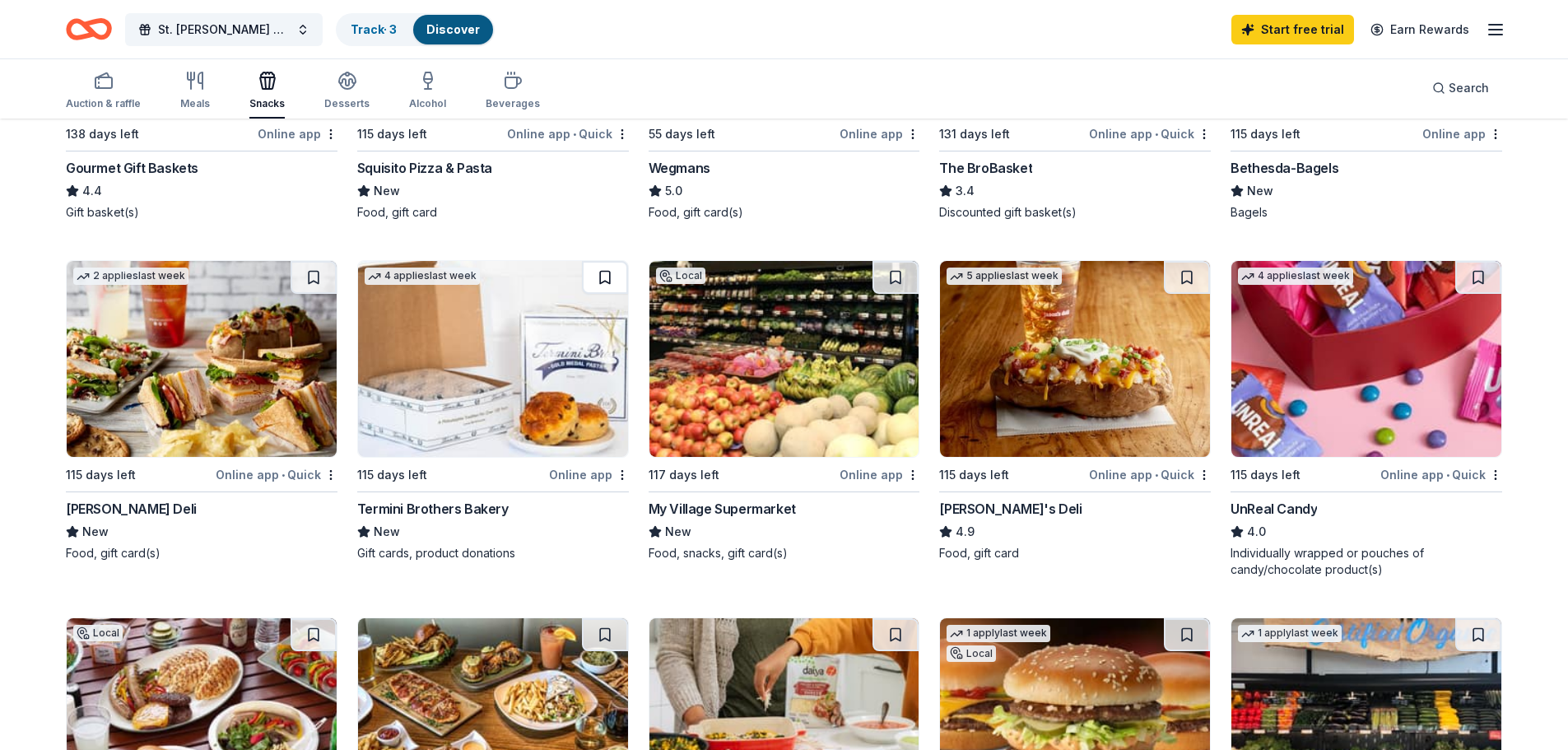
click at [609, 276] on button at bounding box center [605, 277] width 46 height 33
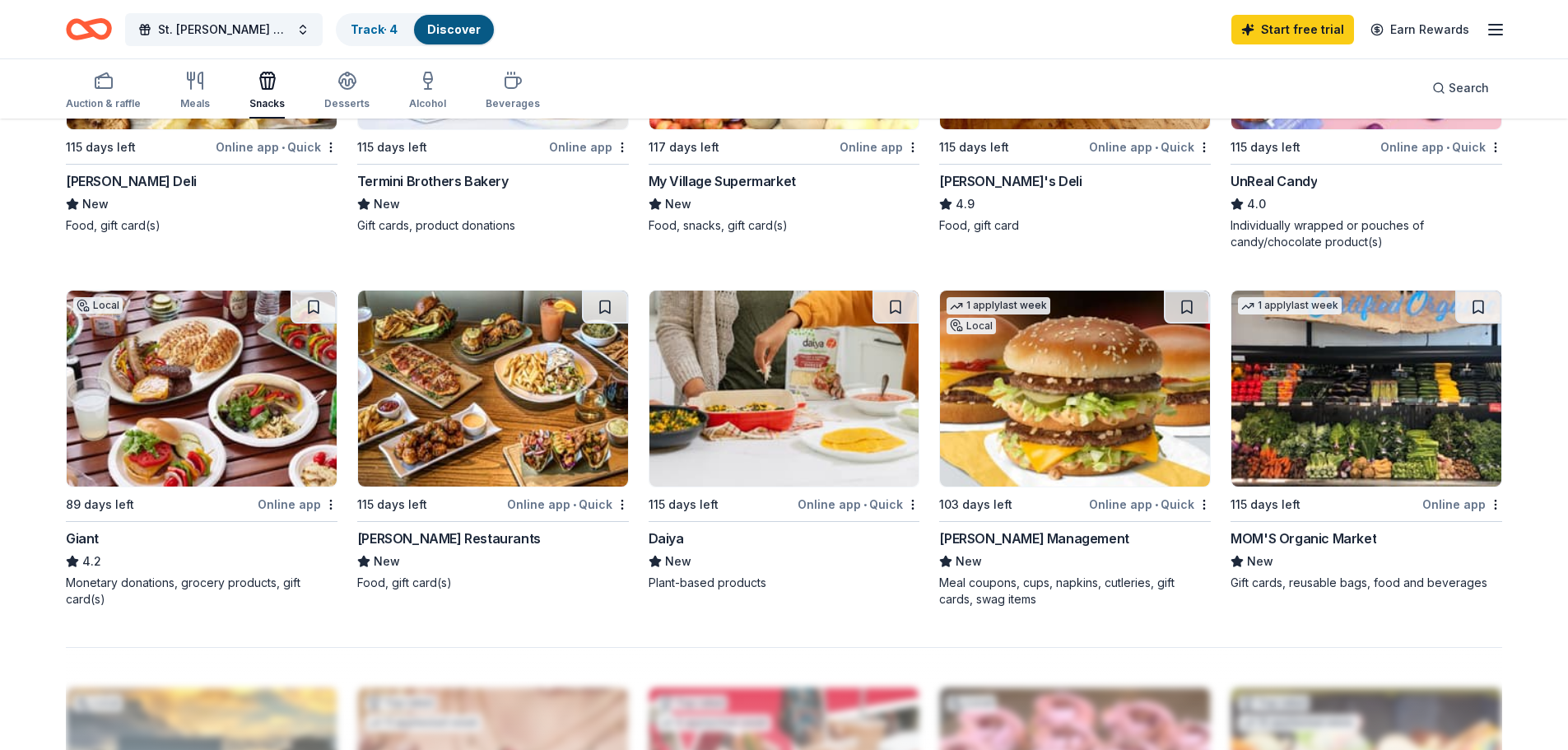
scroll to position [1070, 0]
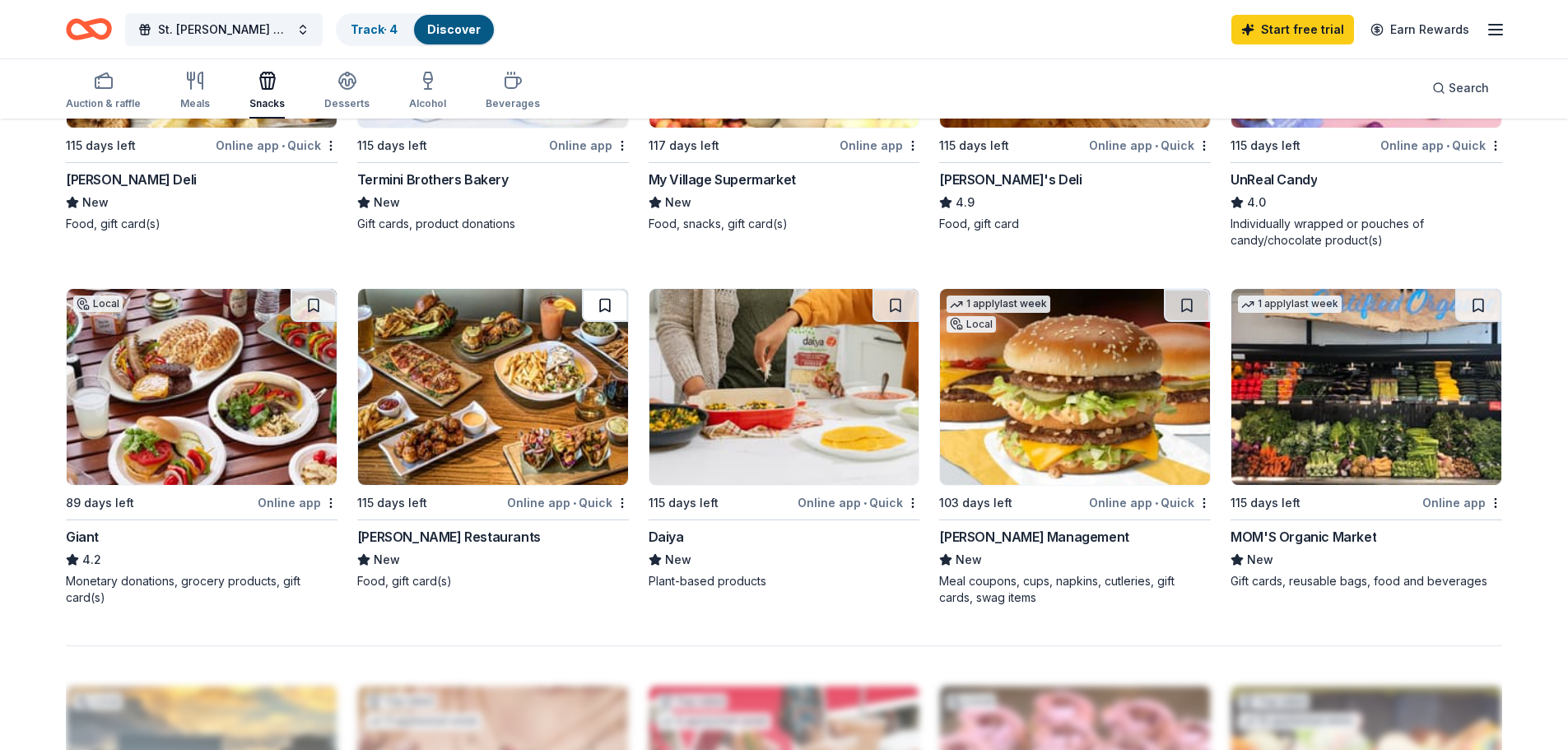
click at [602, 307] on button at bounding box center [605, 305] width 46 height 33
click at [343, 87] on icon "button" at bounding box center [347, 80] width 20 height 20
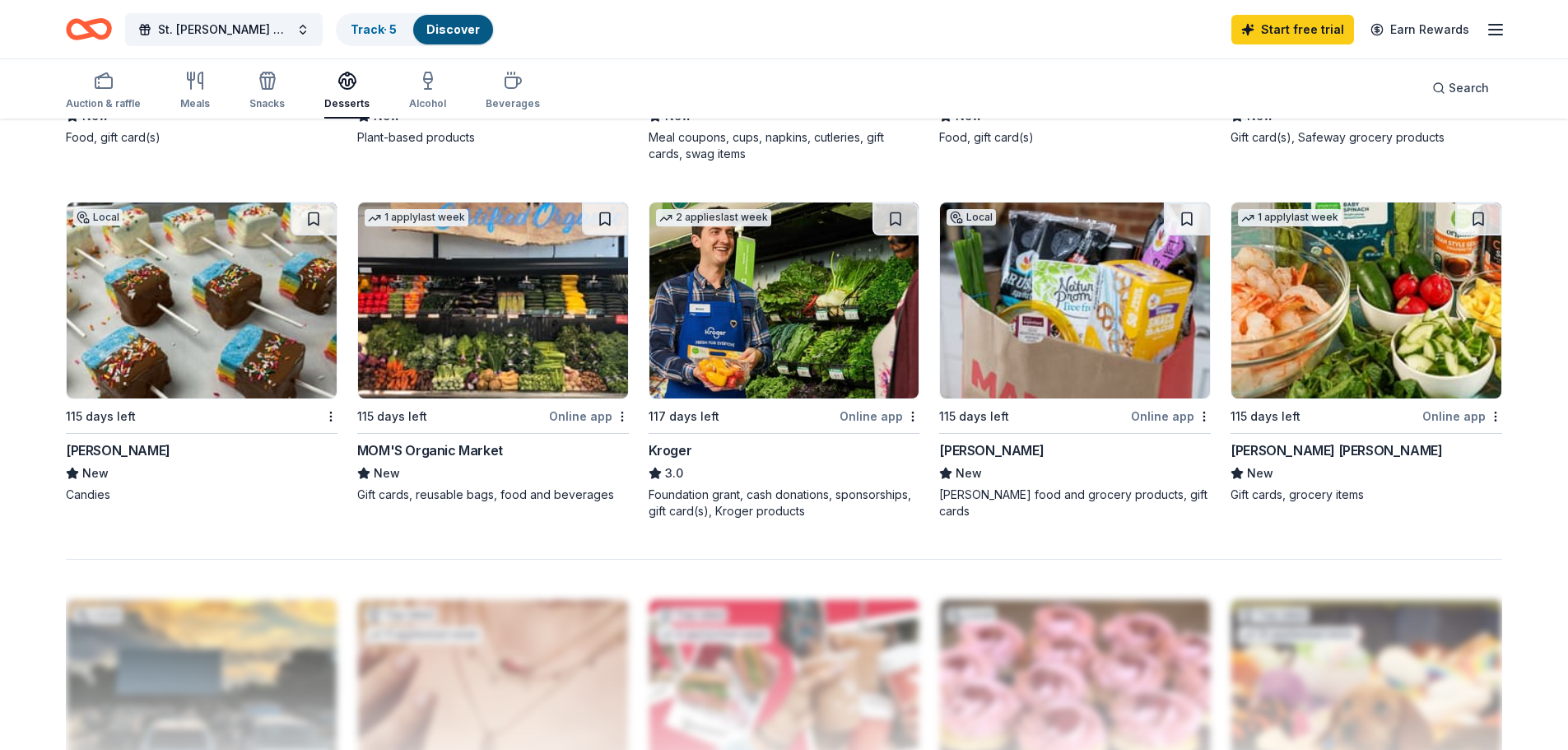
scroll to position [1235, 0]
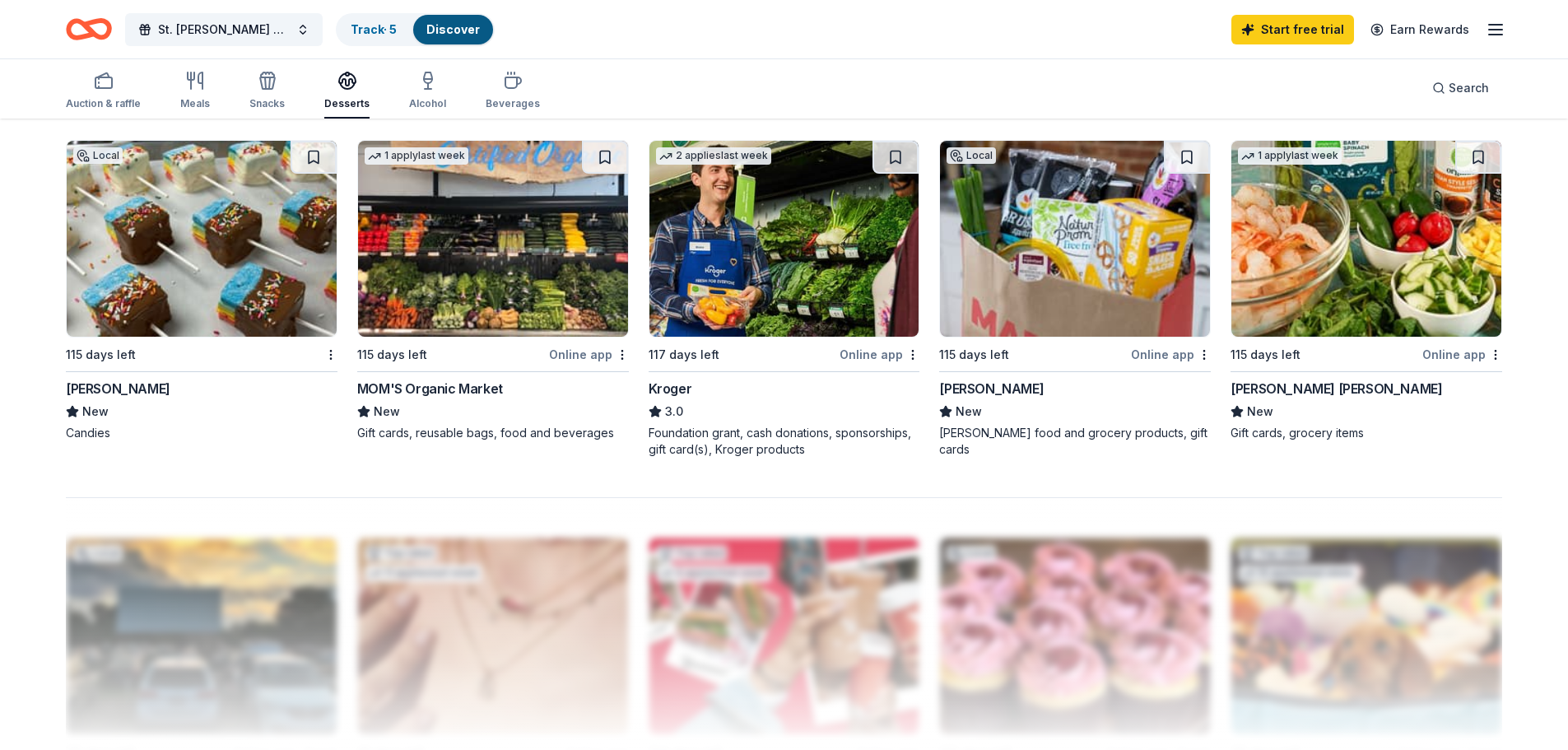
click at [440, 102] on div "Auction & raffle Meals Snacks Desserts Alcohol Beverages" at bounding box center [303, 91] width 474 height 55
click at [413, 103] on div "Alcohol" at bounding box center [427, 104] width 37 height 13
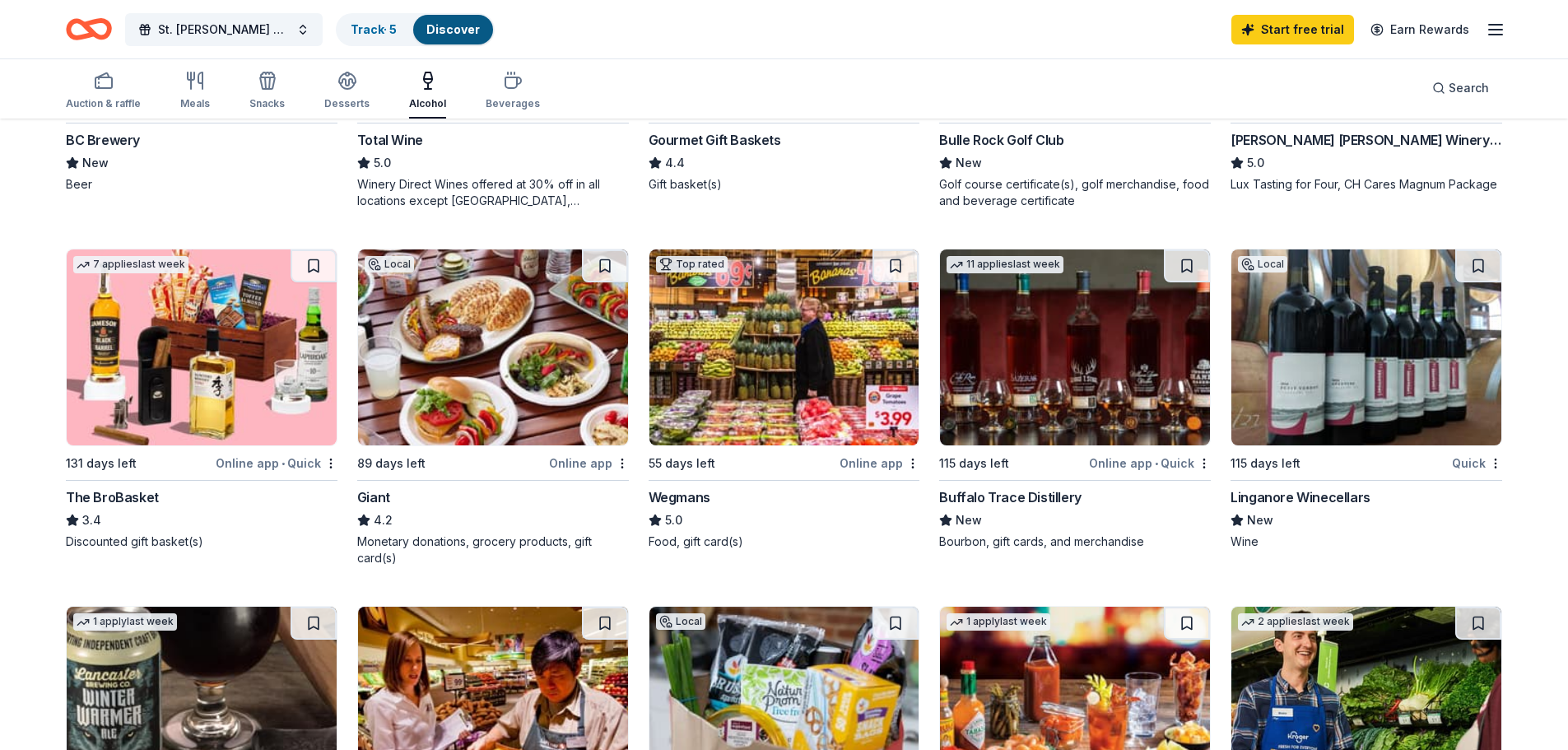
scroll to position [494, 0]
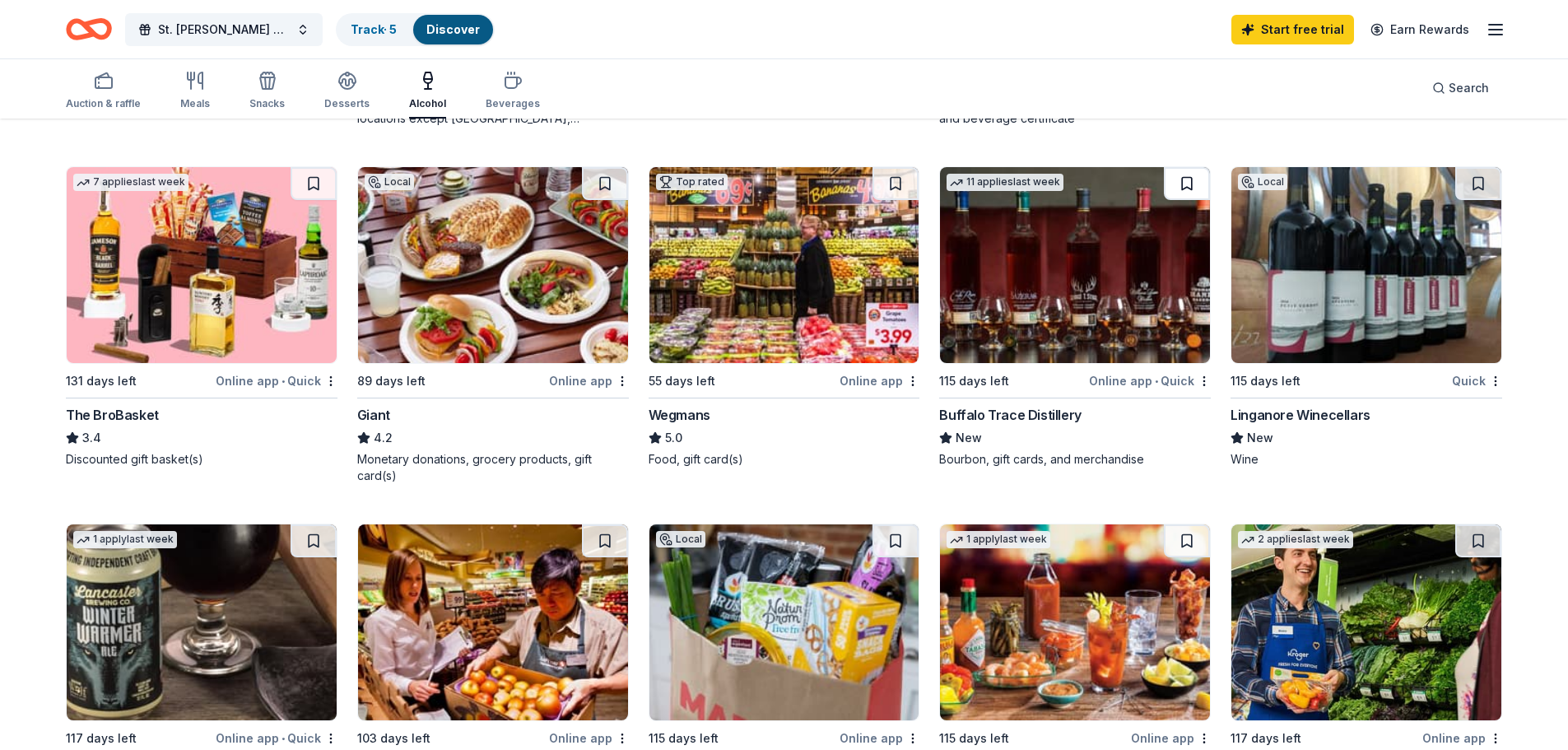
click at [1175, 180] on button at bounding box center [1186, 184] width 46 height 33
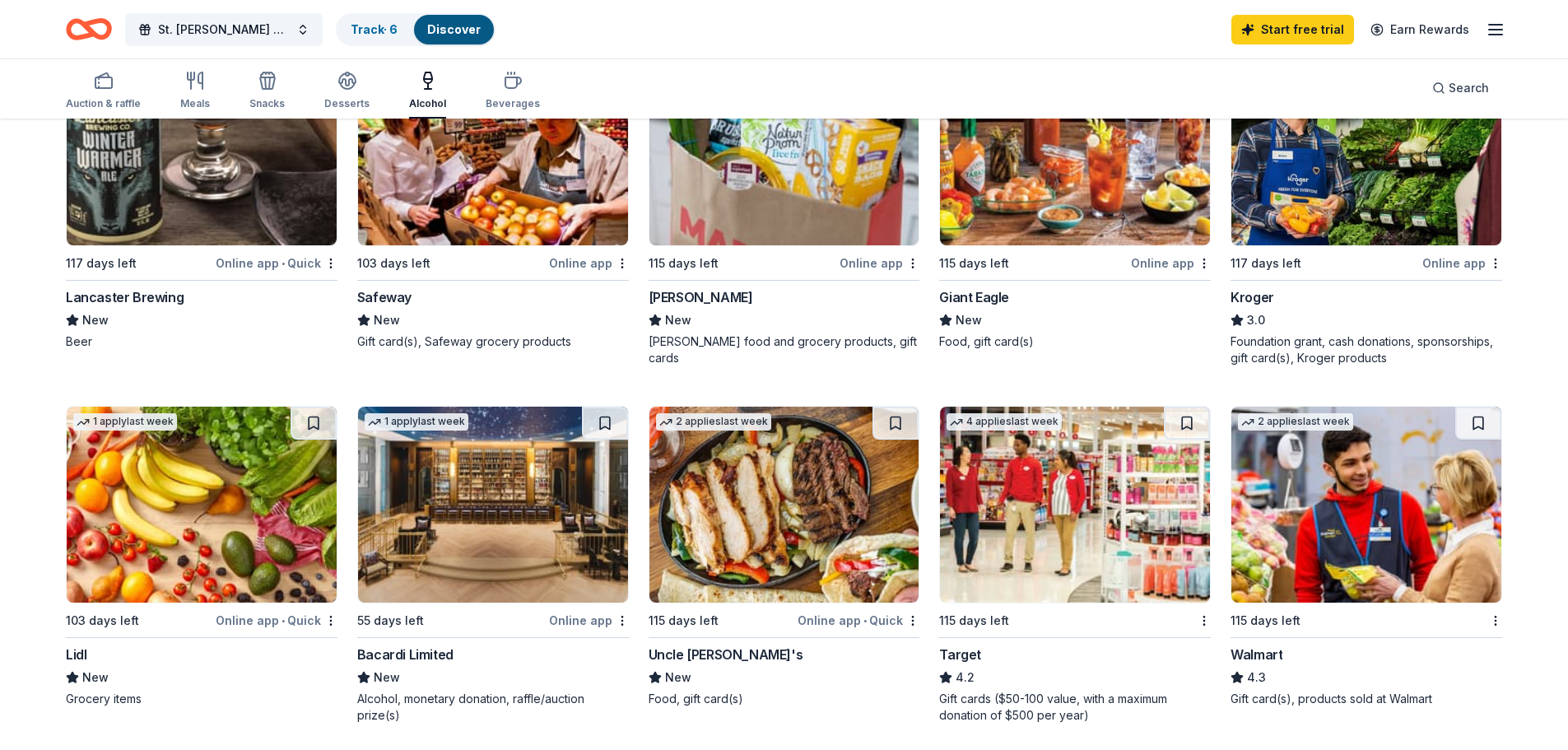
scroll to position [988, 0]
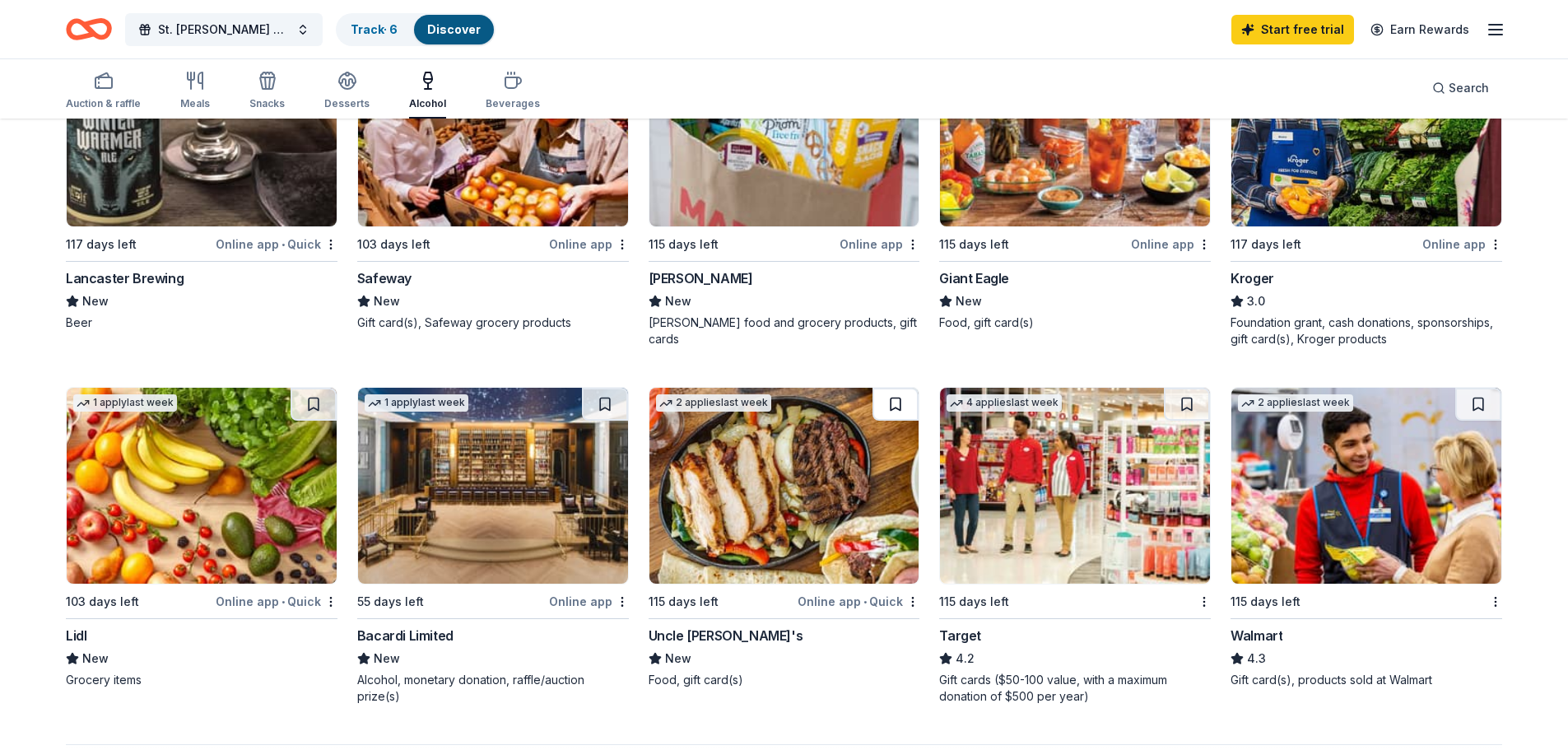
click at [892, 405] on button at bounding box center [895, 404] width 46 height 33
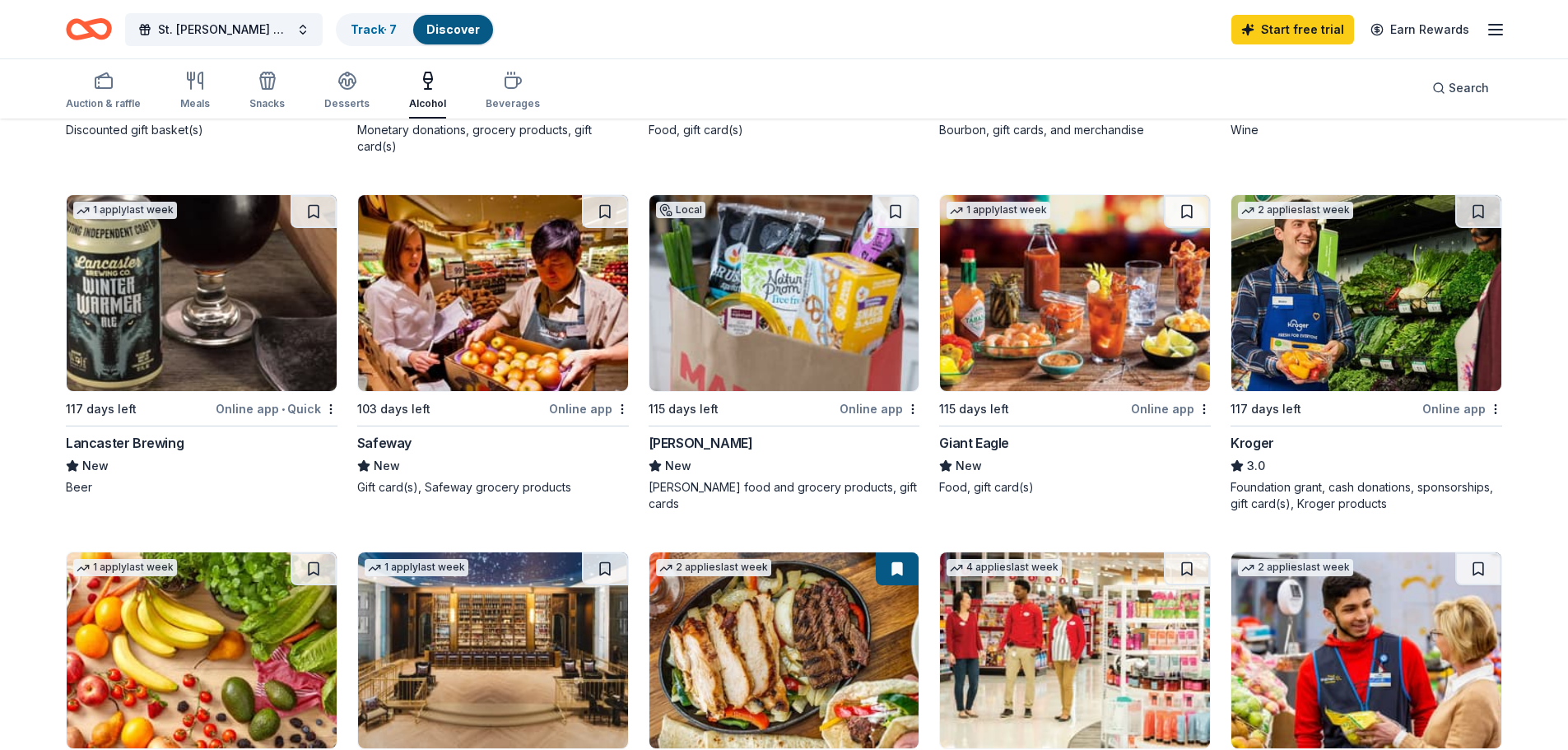
scroll to position [494, 0]
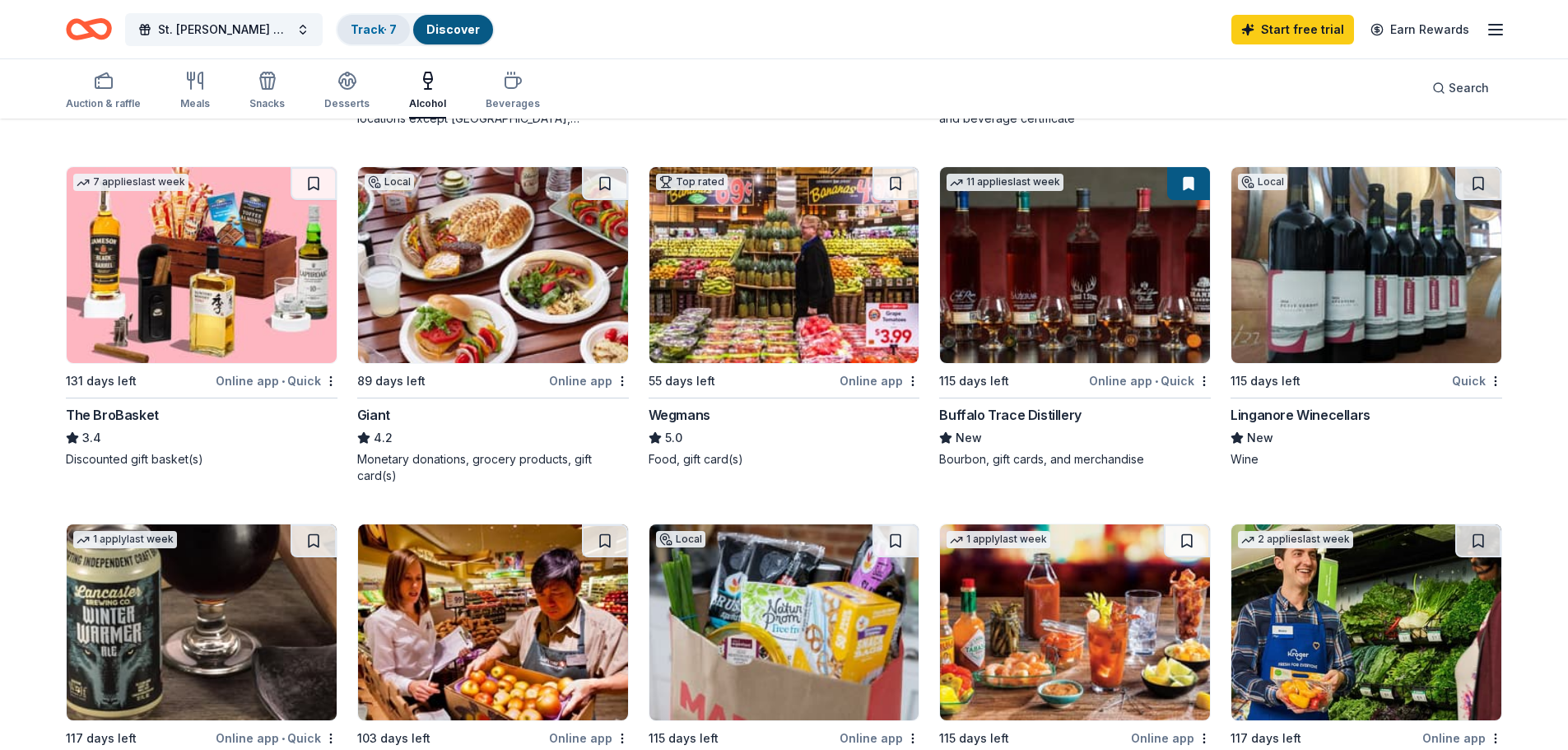
click at [375, 29] on link "Track · 7" at bounding box center [373, 29] width 46 height 14
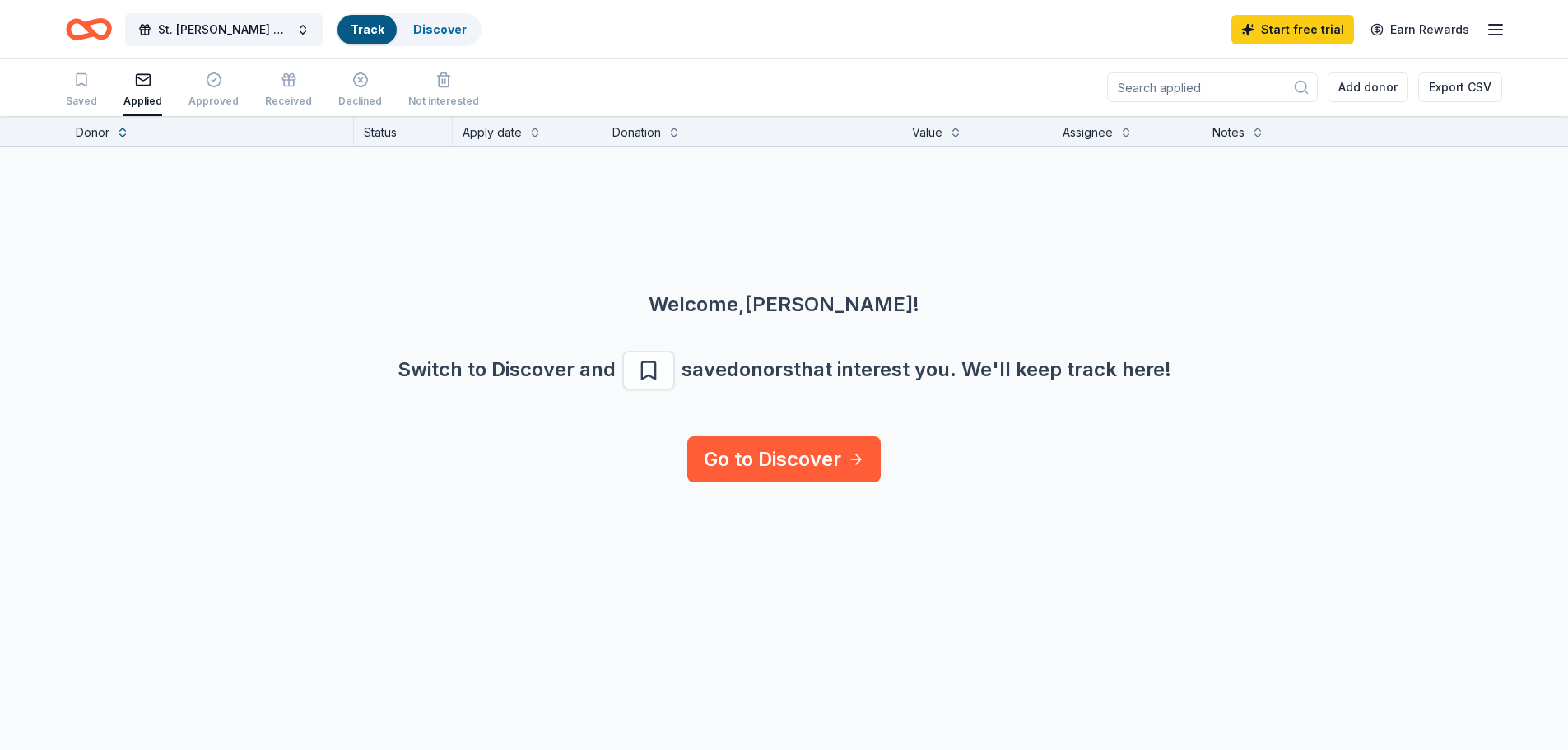
scroll to position [1, 0]
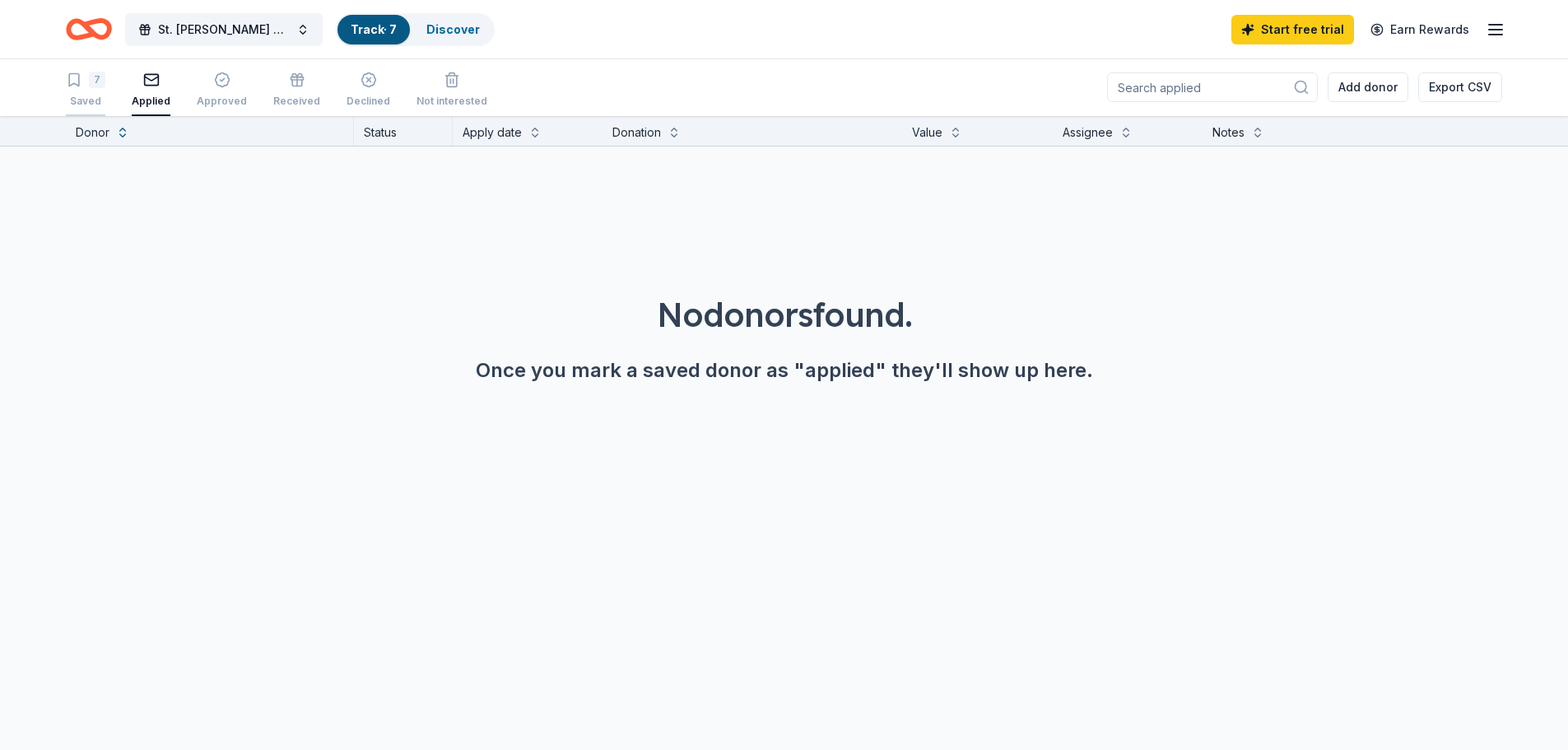
click at [93, 97] on div "Saved" at bounding box center [86, 102] width 40 height 13
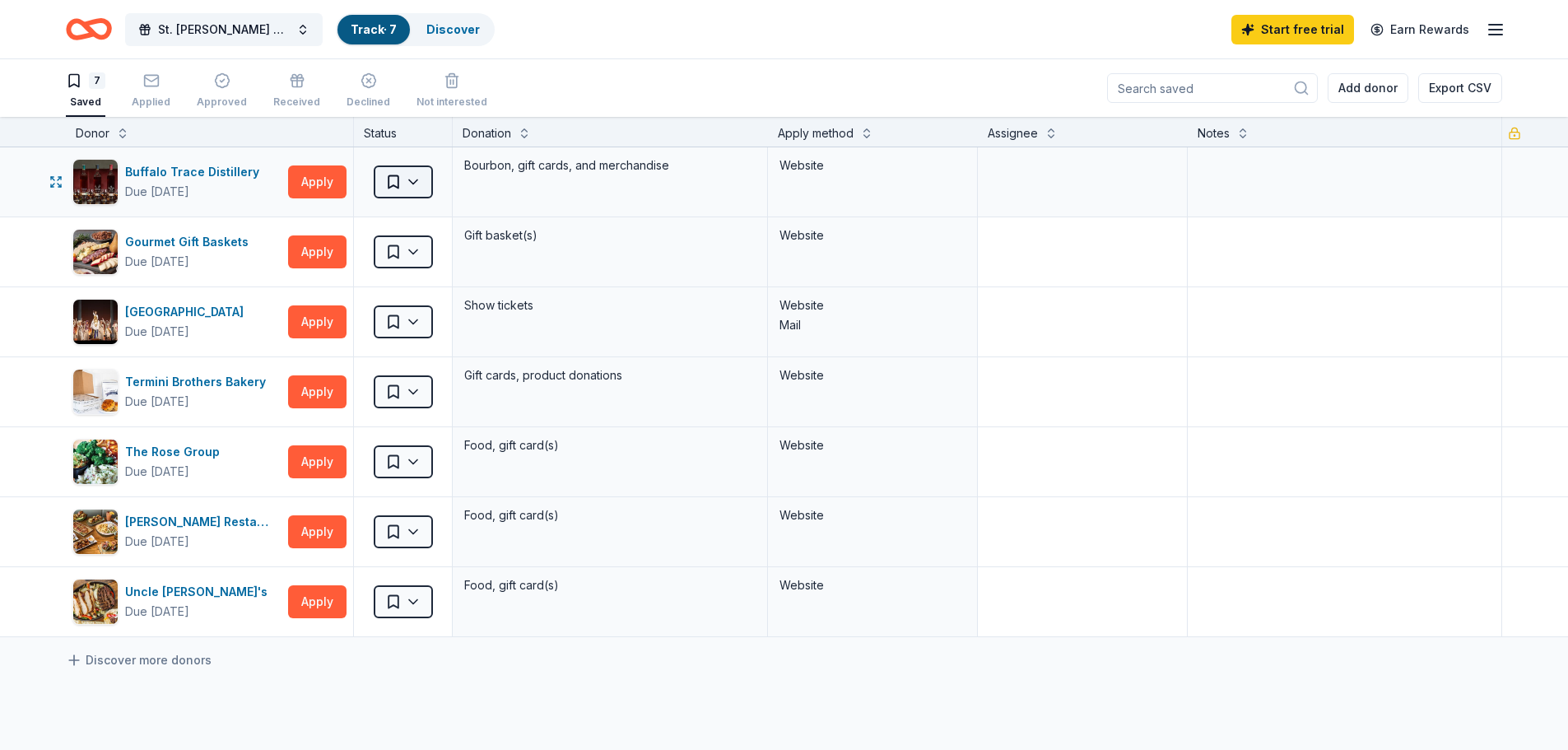
click at [431, 184] on html "St. Joseph Athletic Association - Annual Bull Roast Track · 7 Discover Start fr…" at bounding box center [784, 375] width 1568 height 750
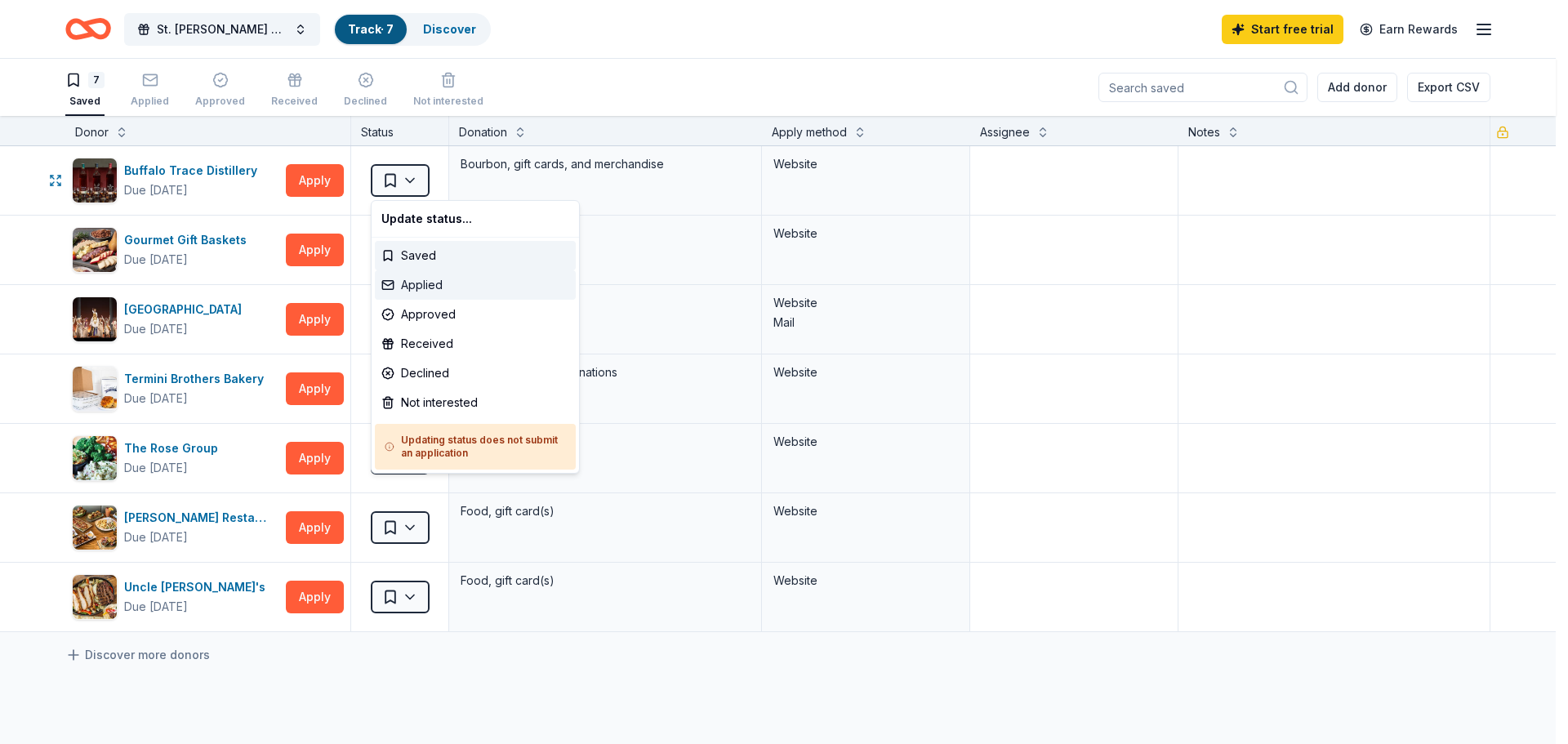
click at [427, 279] on div "Applied" at bounding box center [475, 285] width 201 height 29
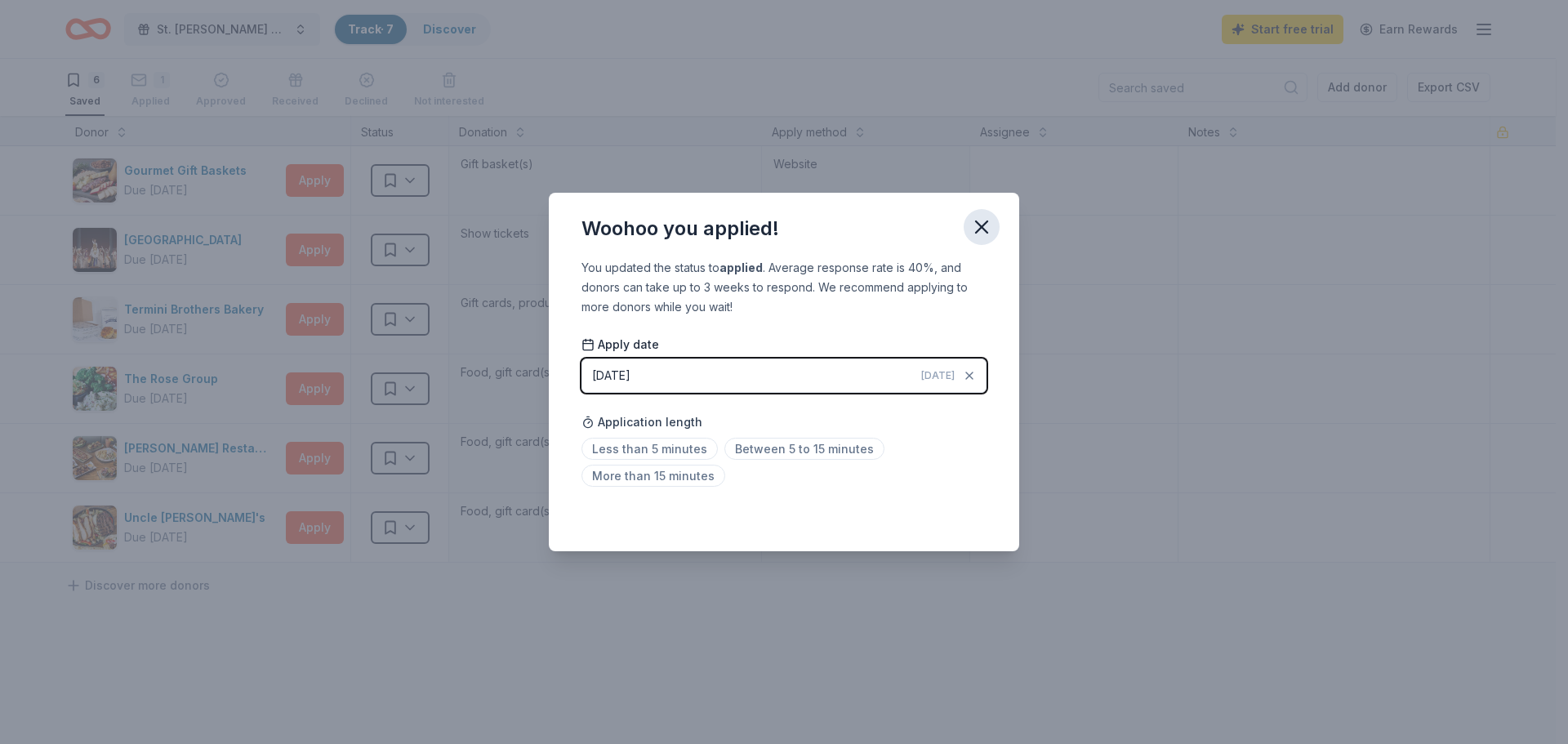
click at [982, 227] on icon "button" at bounding box center [982, 227] width 11 height 11
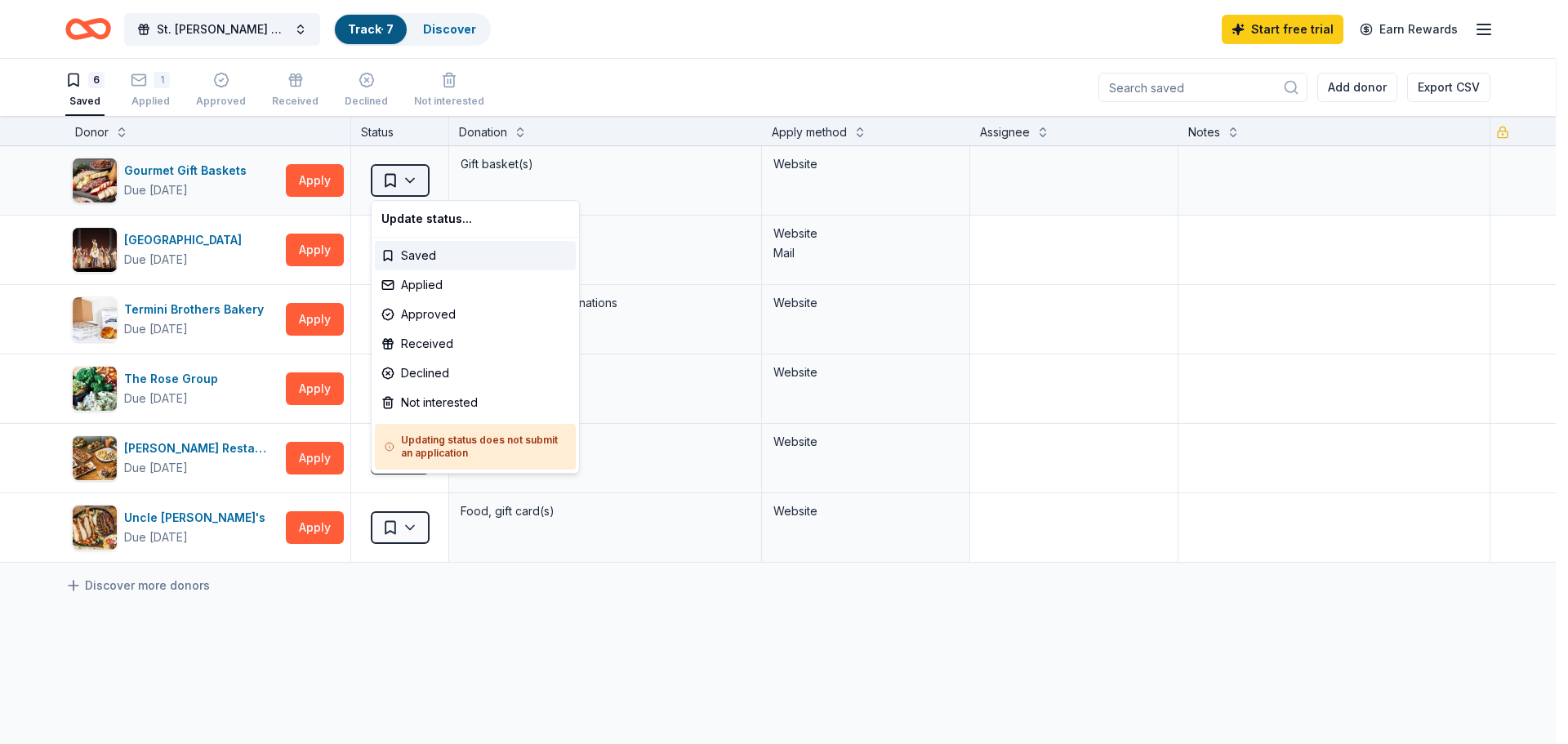
click at [418, 182] on html "St. Joseph Athletic Association - Annual Bull Roast Track · 7 Discover Start fr…" at bounding box center [784, 372] width 1568 height 744
click at [471, 278] on div "Applied" at bounding box center [475, 285] width 201 height 29
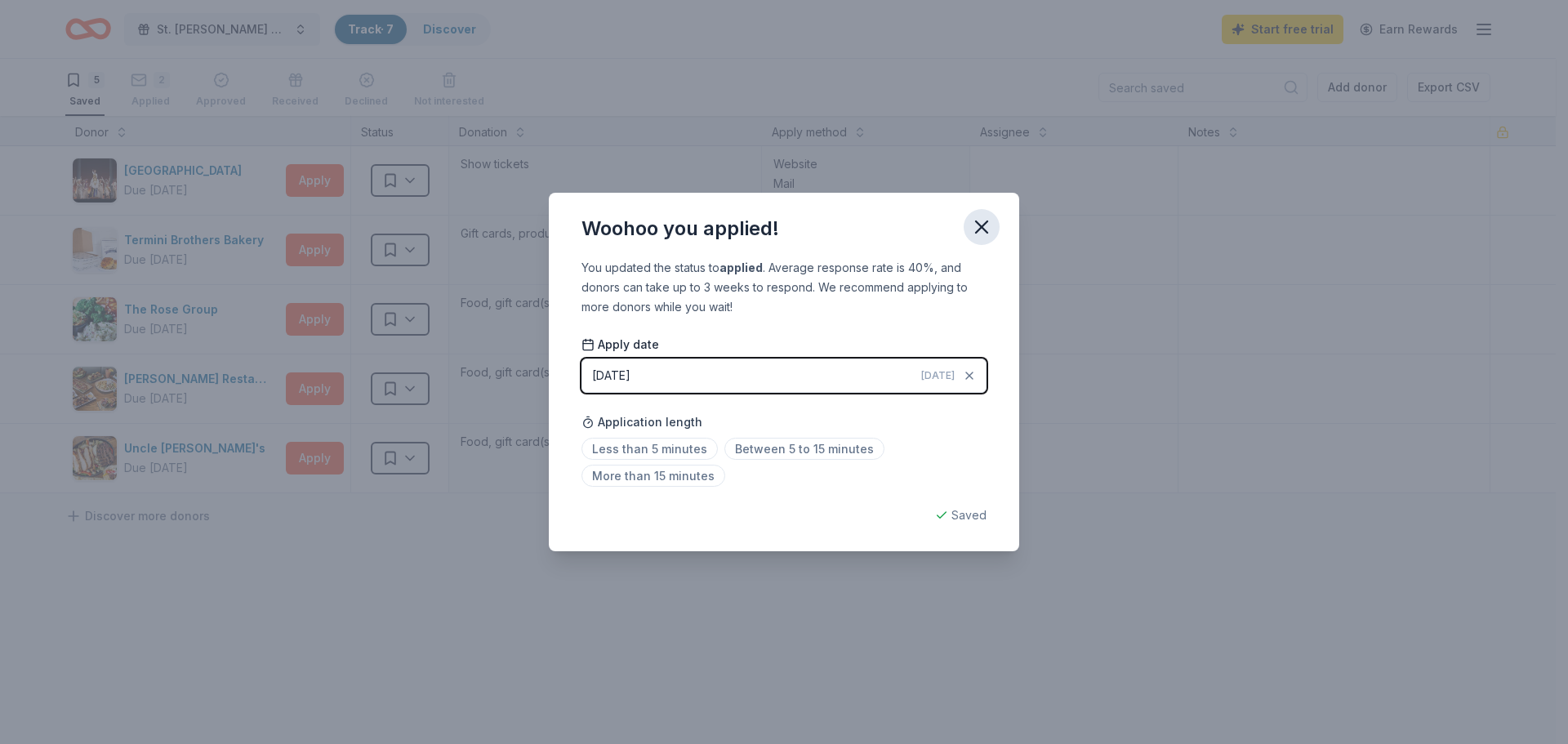
click at [987, 227] on icon "button" at bounding box center [981, 227] width 22 height 22
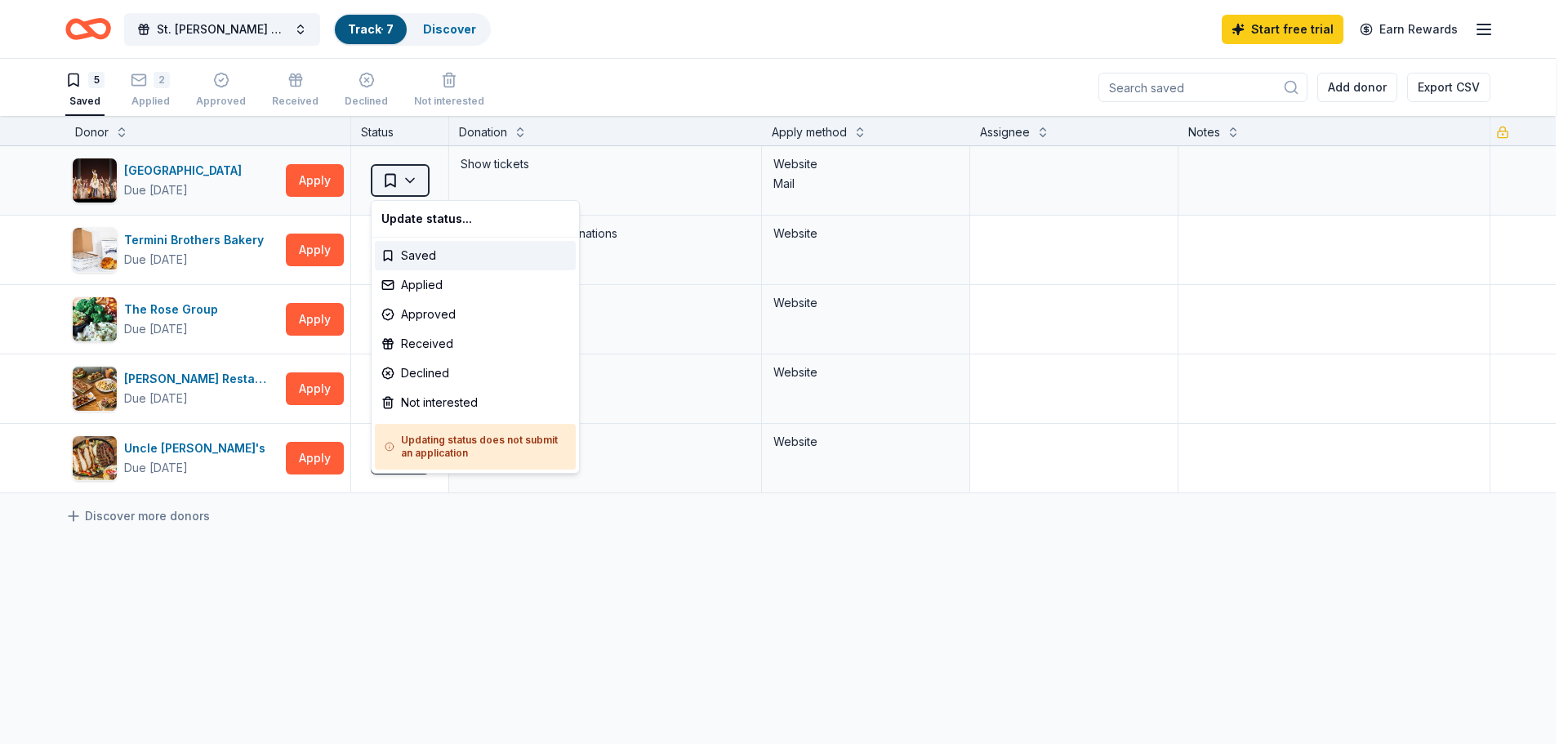
click at [417, 192] on html "St. Joseph Athletic Association - Annual Bull Roast Track · 7 Discover Start fr…" at bounding box center [784, 372] width 1568 height 744
click at [443, 286] on div "Applied" at bounding box center [475, 285] width 201 height 29
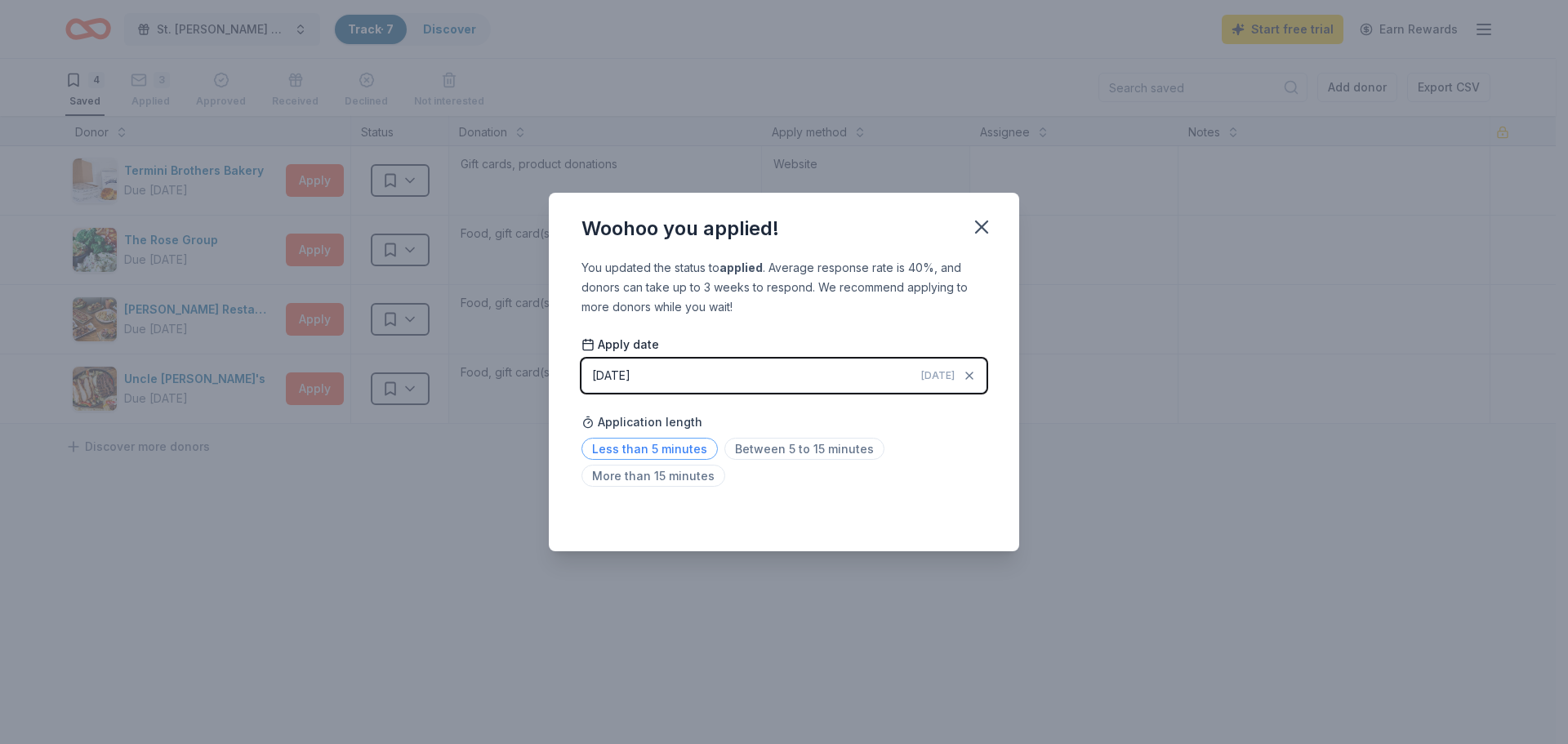
click at [631, 447] on span "Less than 5 minutes" at bounding box center [650, 449] width 136 height 22
click at [983, 231] on icon "button" at bounding box center [981, 227] width 22 height 22
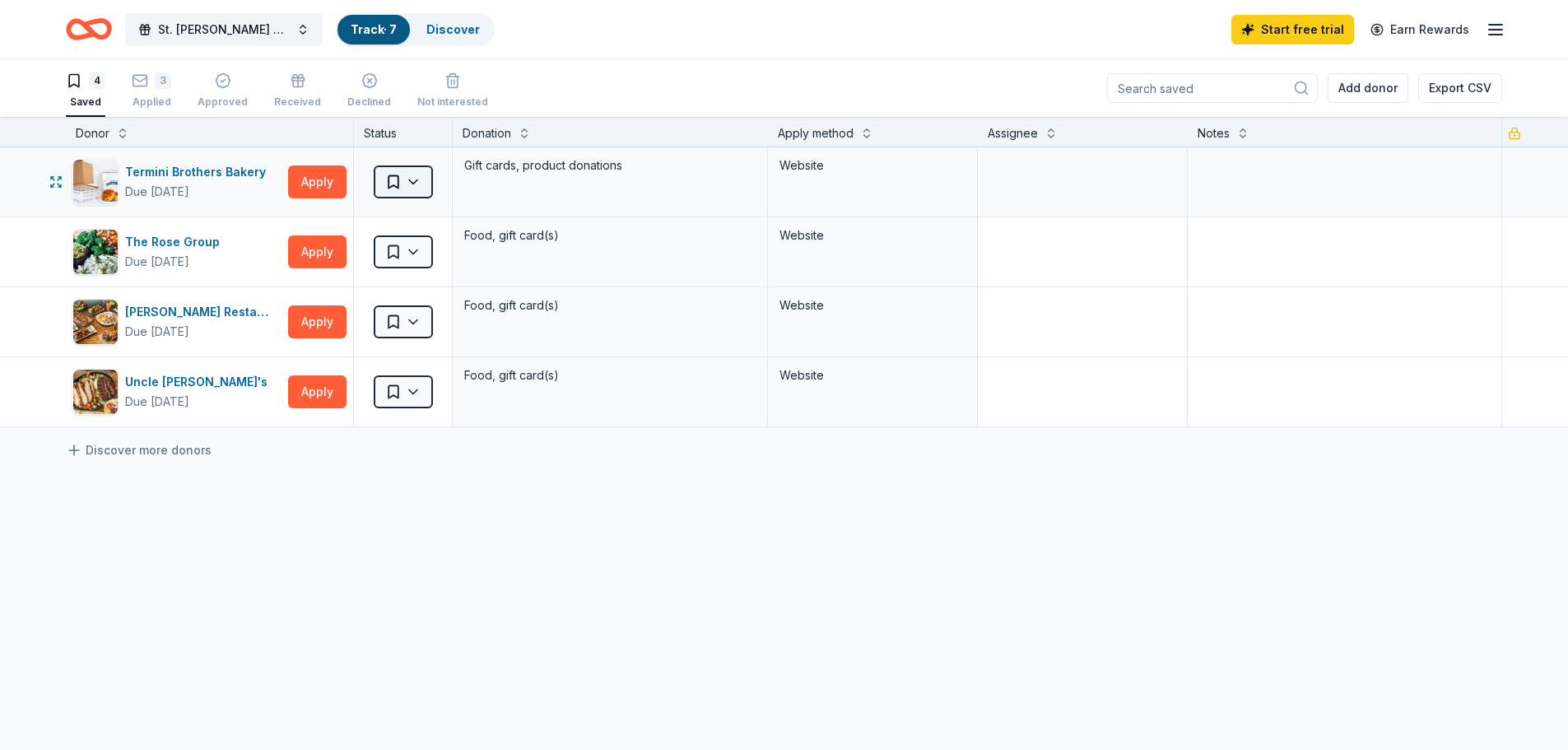
click at [426, 188] on html "St. Joseph Athletic Association - Annual Bull Roast Track · 7 Discover Start fr…" at bounding box center [784, 375] width 1568 height 750
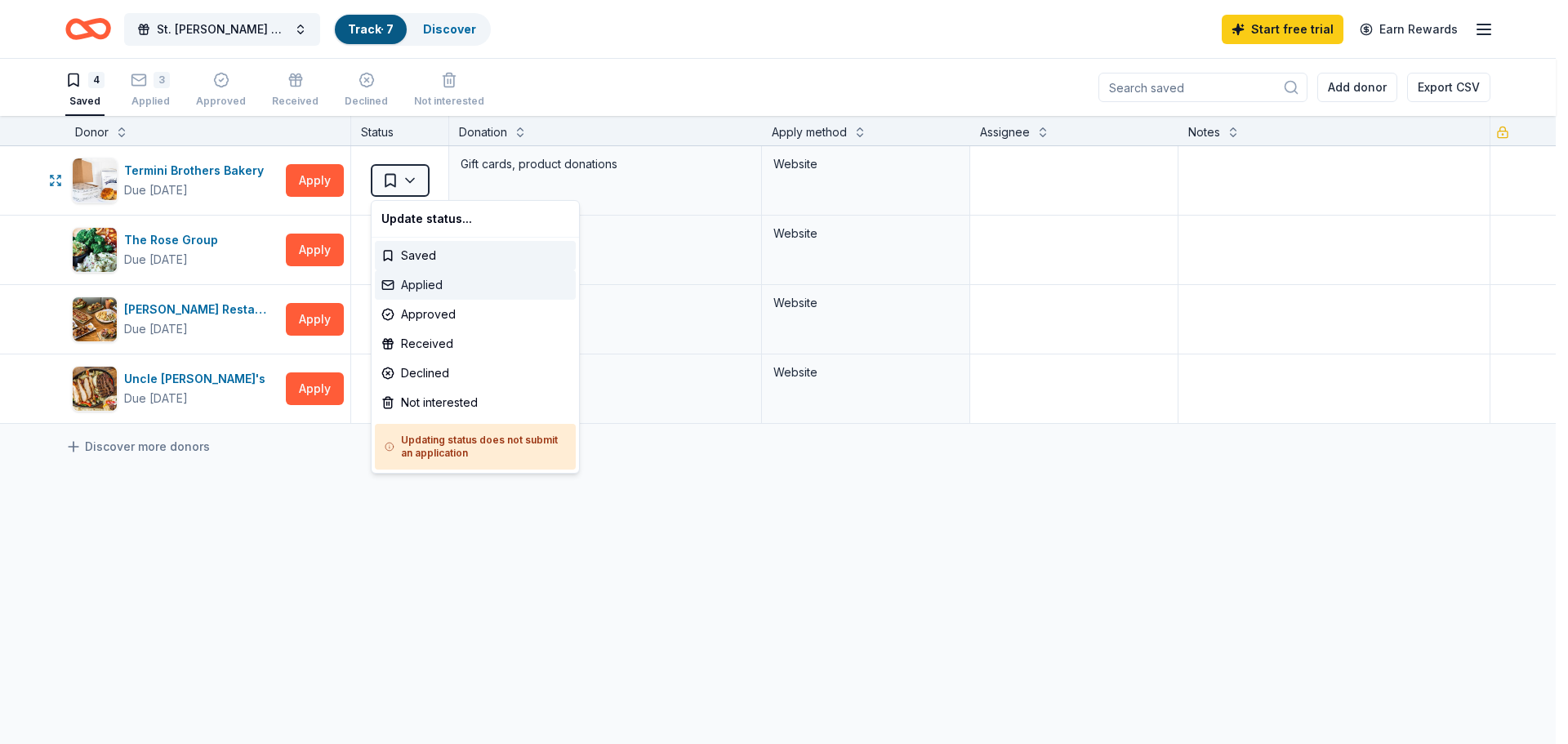
click at [434, 282] on div "Applied" at bounding box center [475, 285] width 201 height 29
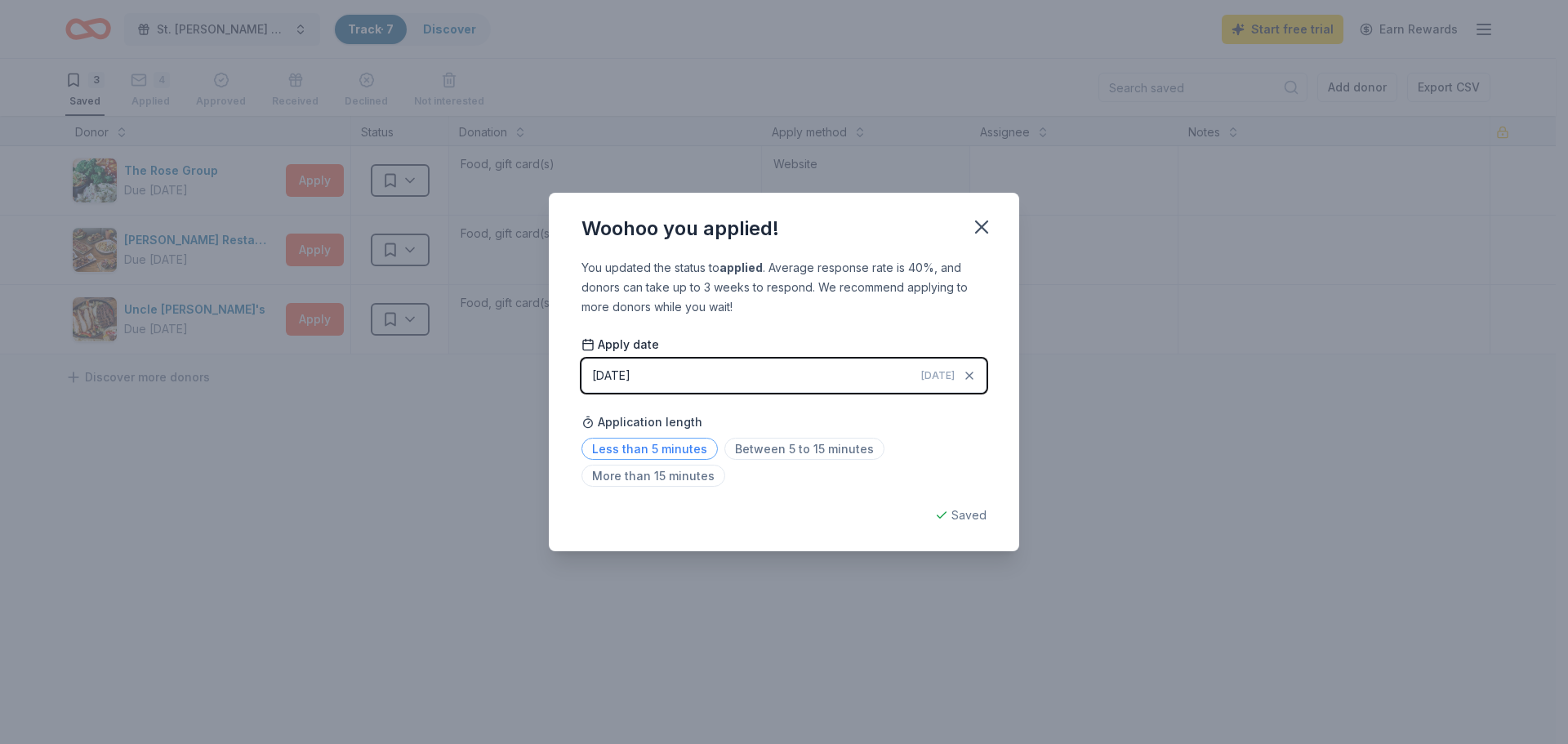
click at [693, 446] on span "Less than 5 minutes" at bounding box center [650, 449] width 136 height 22
click at [982, 226] on icon "button" at bounding box center [982, 227] width 11 height 11
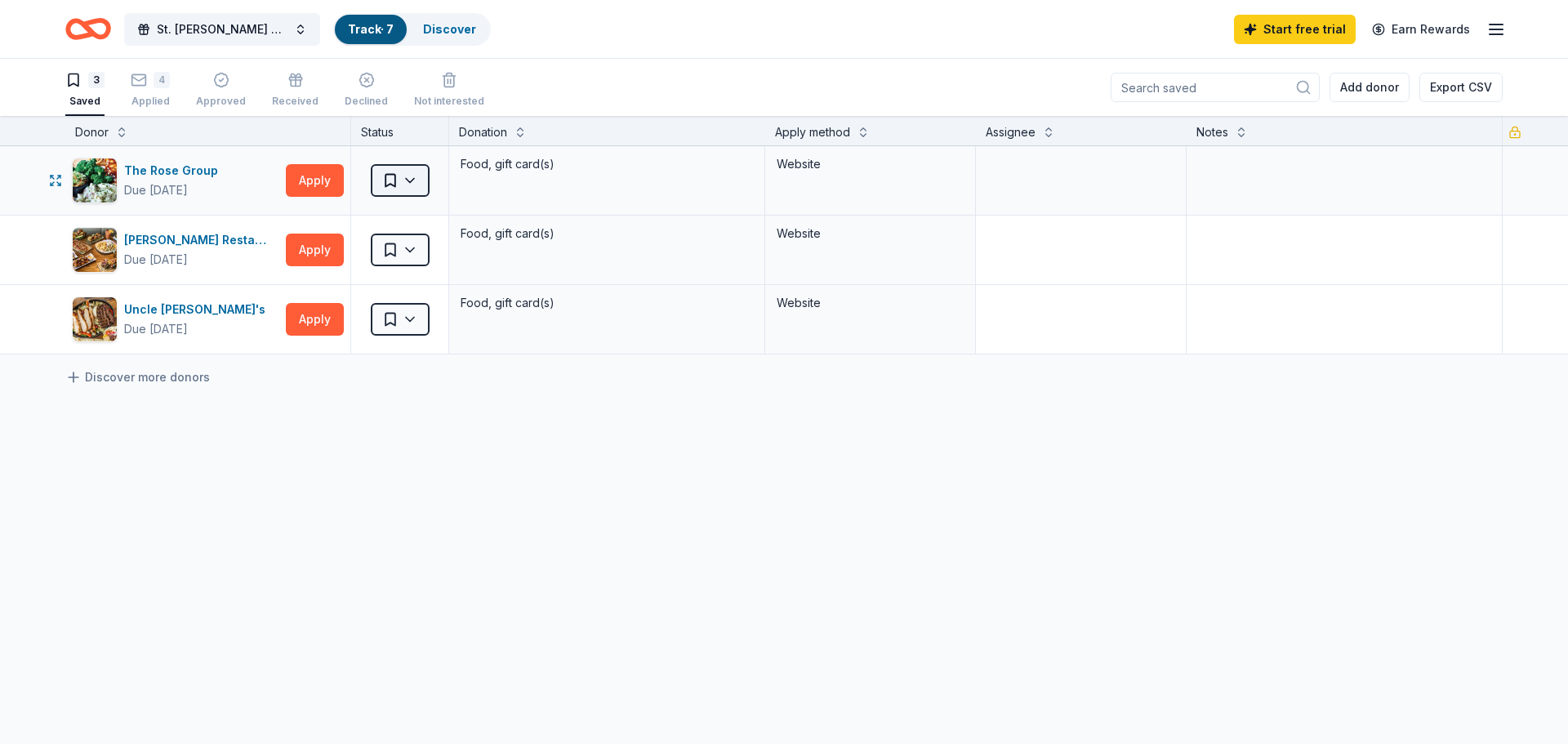
click at [423, 182] on html "St. Joseph Athletic Association - Annual Bull Roast Track · 7 Discover Start fr…" at bounding box center [784, 372] width 1568 height 744
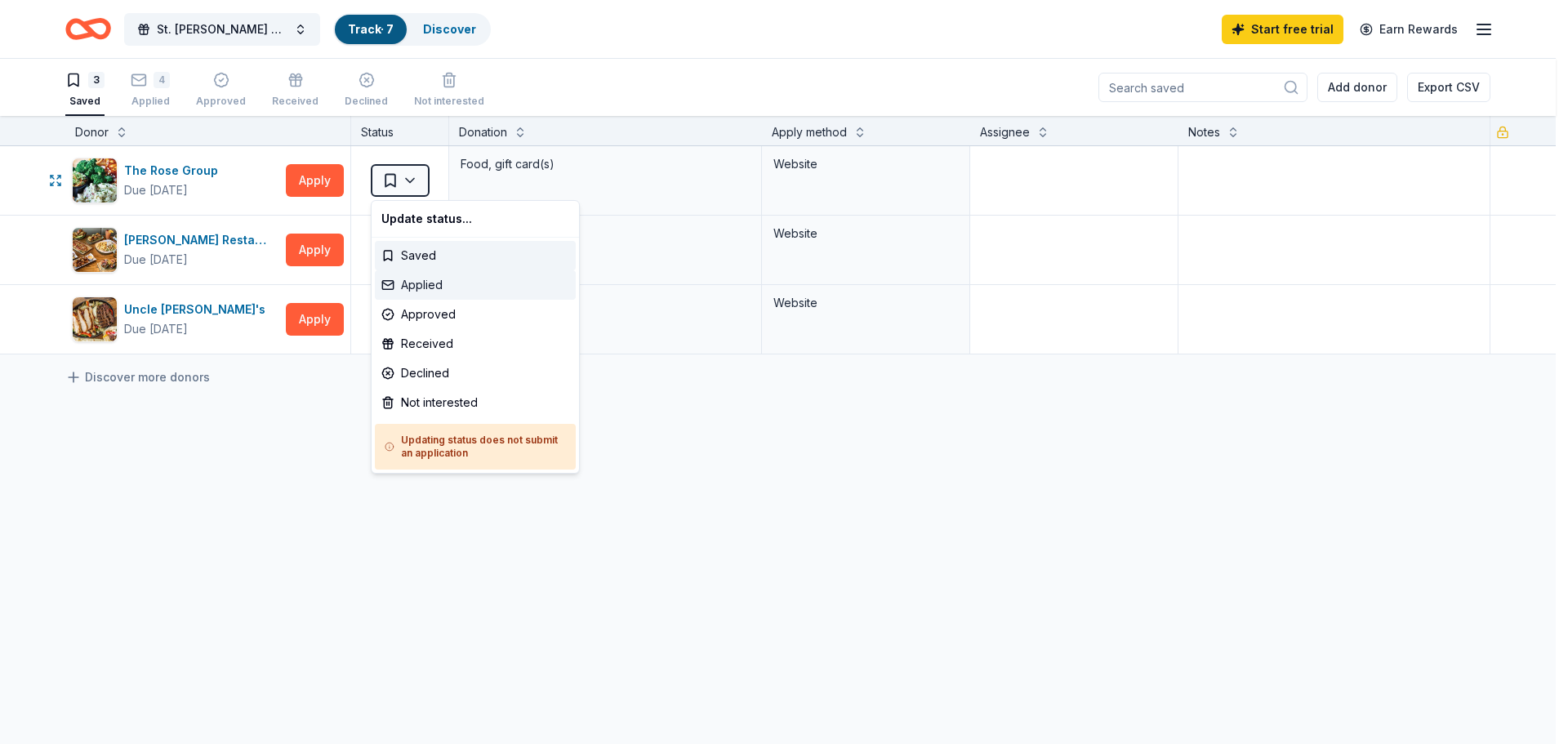
click at [441, 285] on div "Applied" at bounding box center [475, 285] width 201 height 29
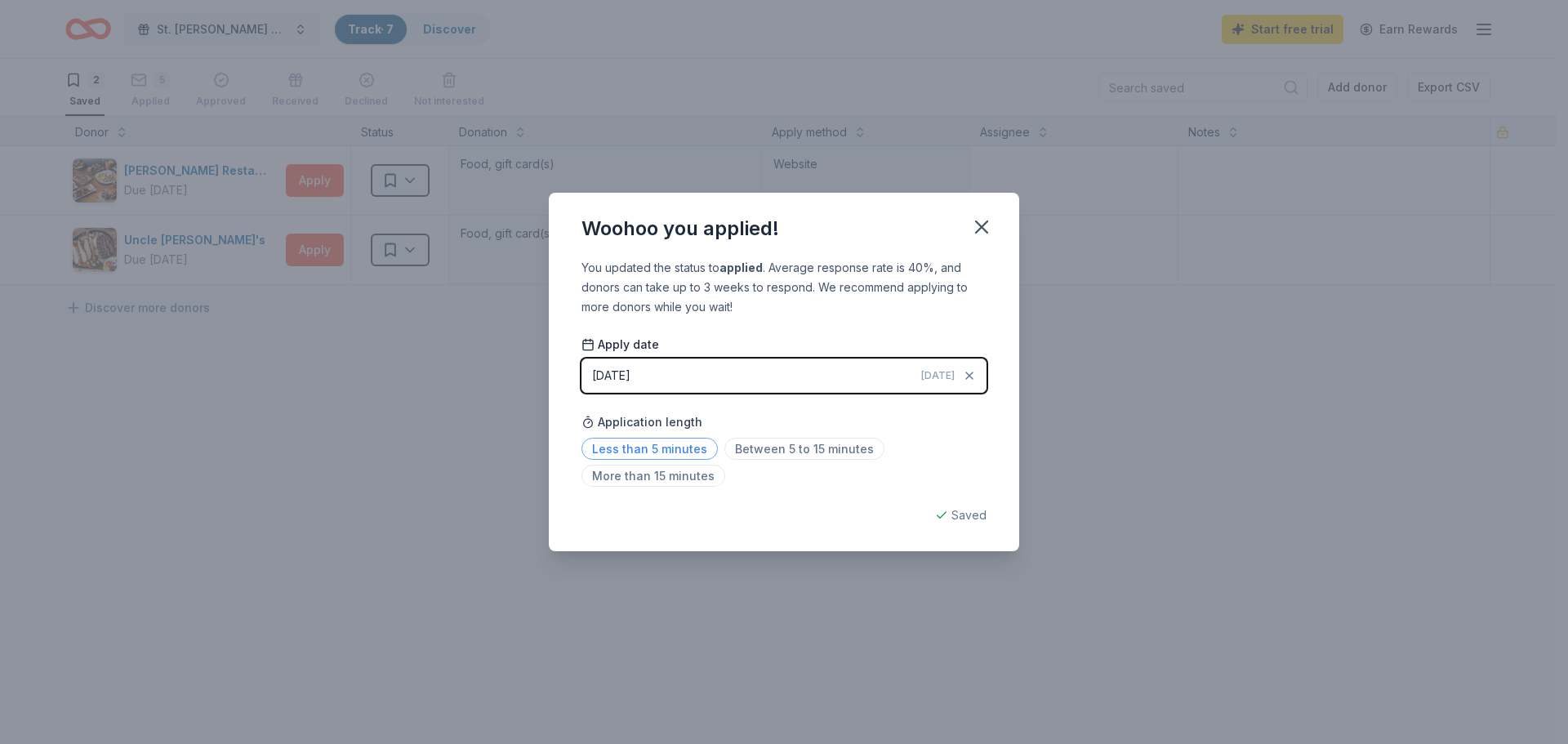
click at [630, 442] on span "Less than 5 minutes" at bounding box center [650, 449] width 136 height 22
click at [971, 232] on icon "button" at bounding box center [981, 227] width 22 height 22
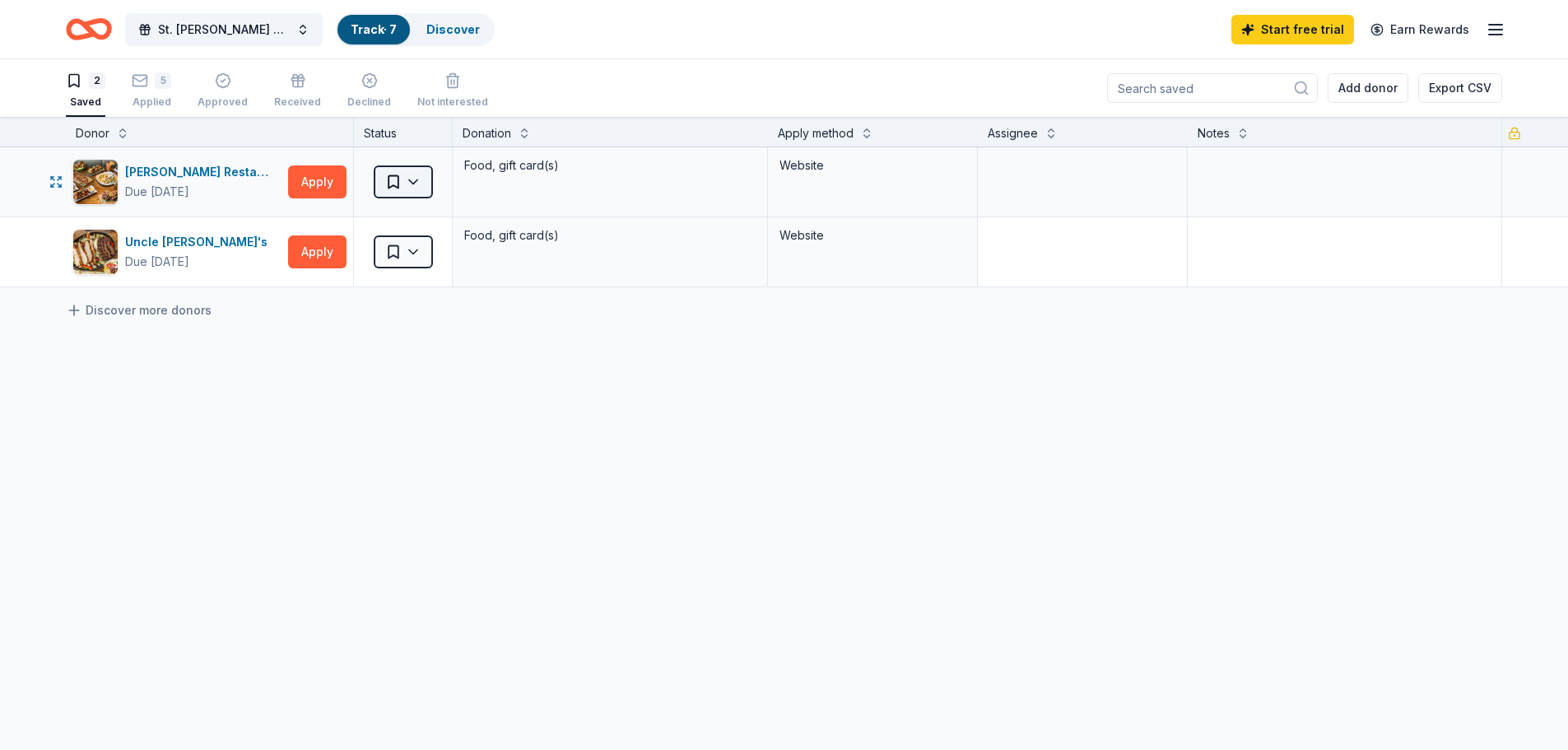
click at [426, 187] on html "St. Joseph Athletic Association - Annual Bull Roast Track · 7 Discover Start fr…" at bounding box center [784, 375] width 1568 height 750
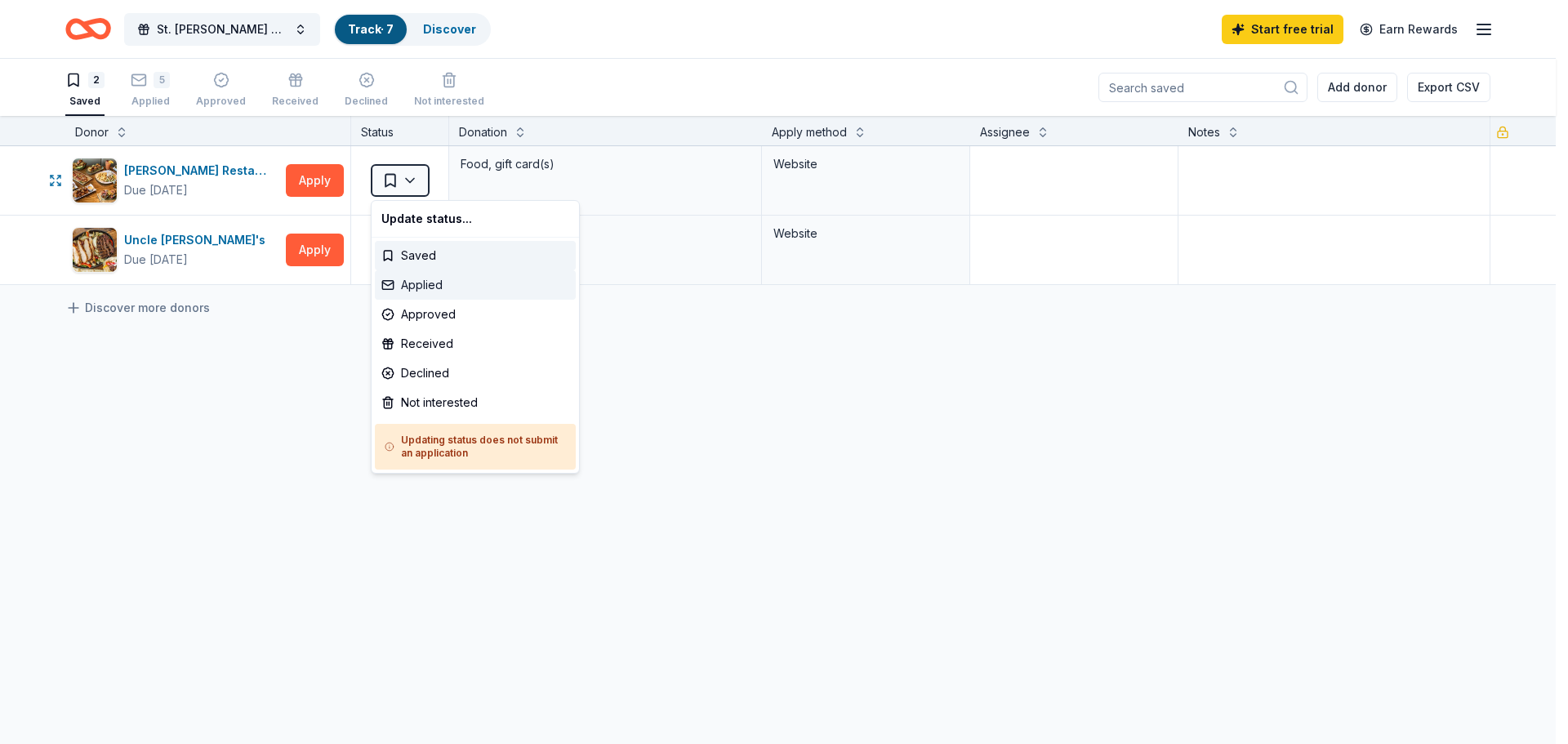
click at [438, 282] on div "Applied" at bounding box center [475, 285] width 201 height 29
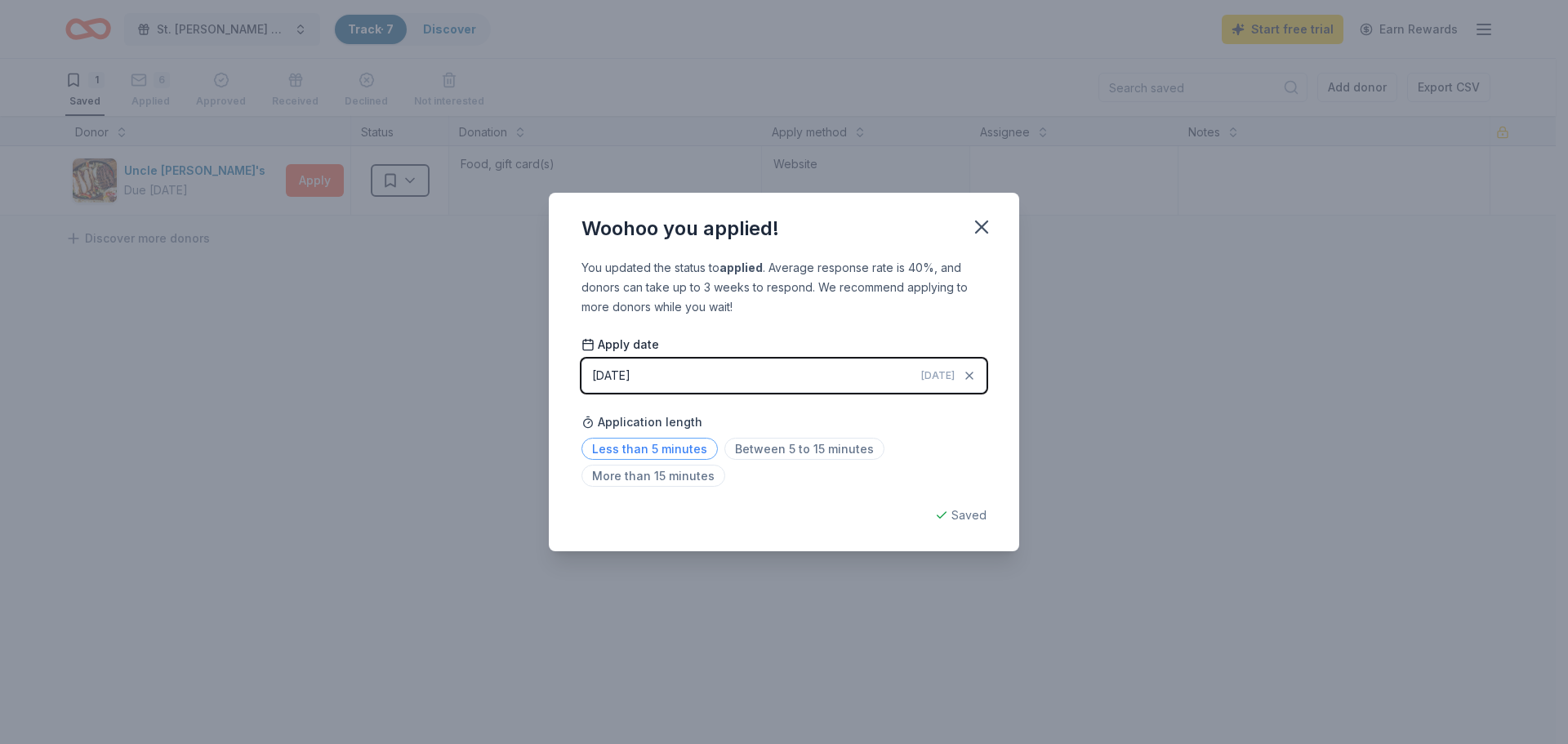
click at [680, 447] on span "Less than 5 minutes" at bounding box center [650, 449] width 136 height 22
click at [985, 227] on icon "button" at bounding box center [981, 227] width 22 height 22
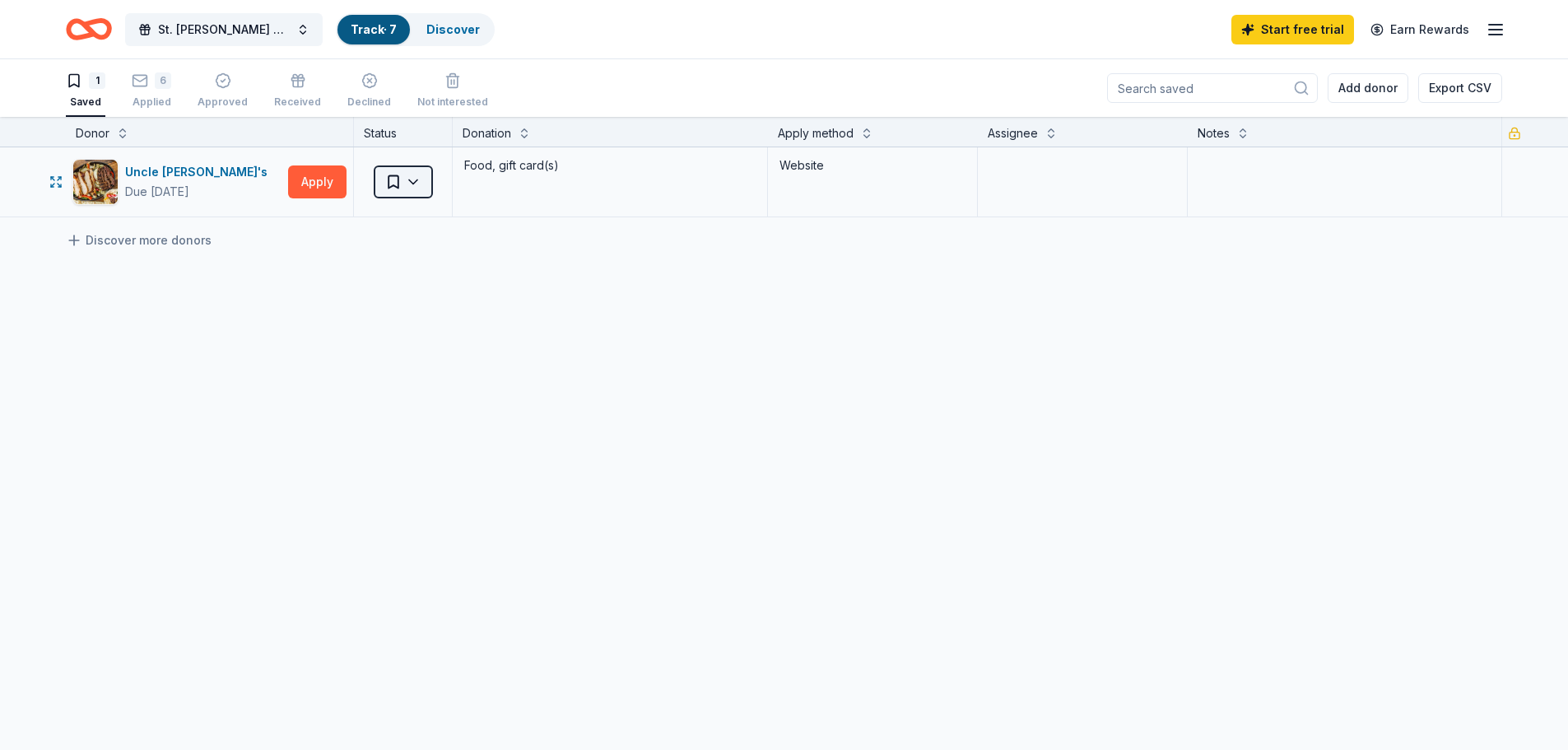
click at [418, 178] on html "St. Joseph Athletic Association - Annual Bull Roast Track · 7 Discover Start fr…" at bounding box center [784, 375] width 1568 height 750
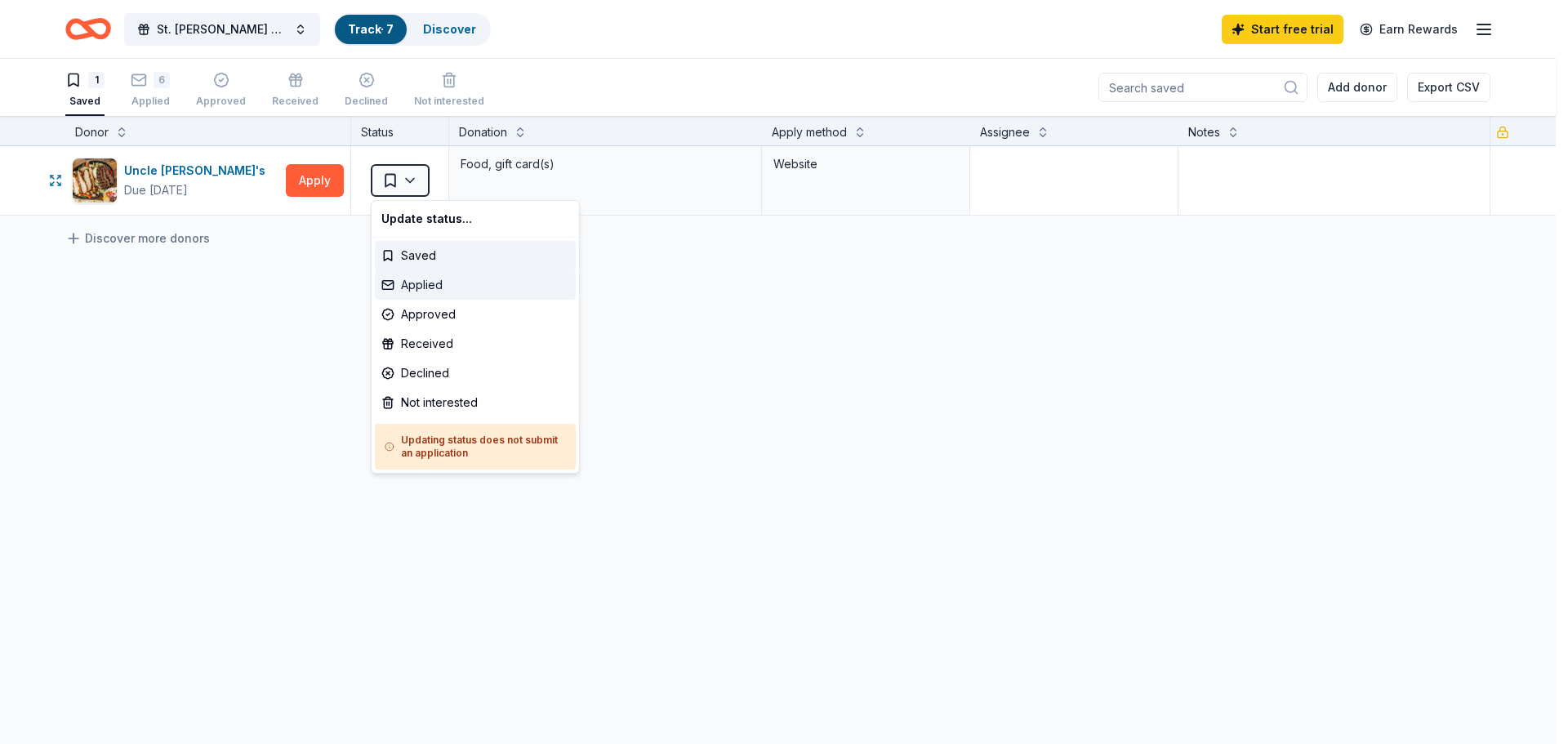
click at [431, 285] on div "Applied" at bounding box center [475, 285] width 201 height 29
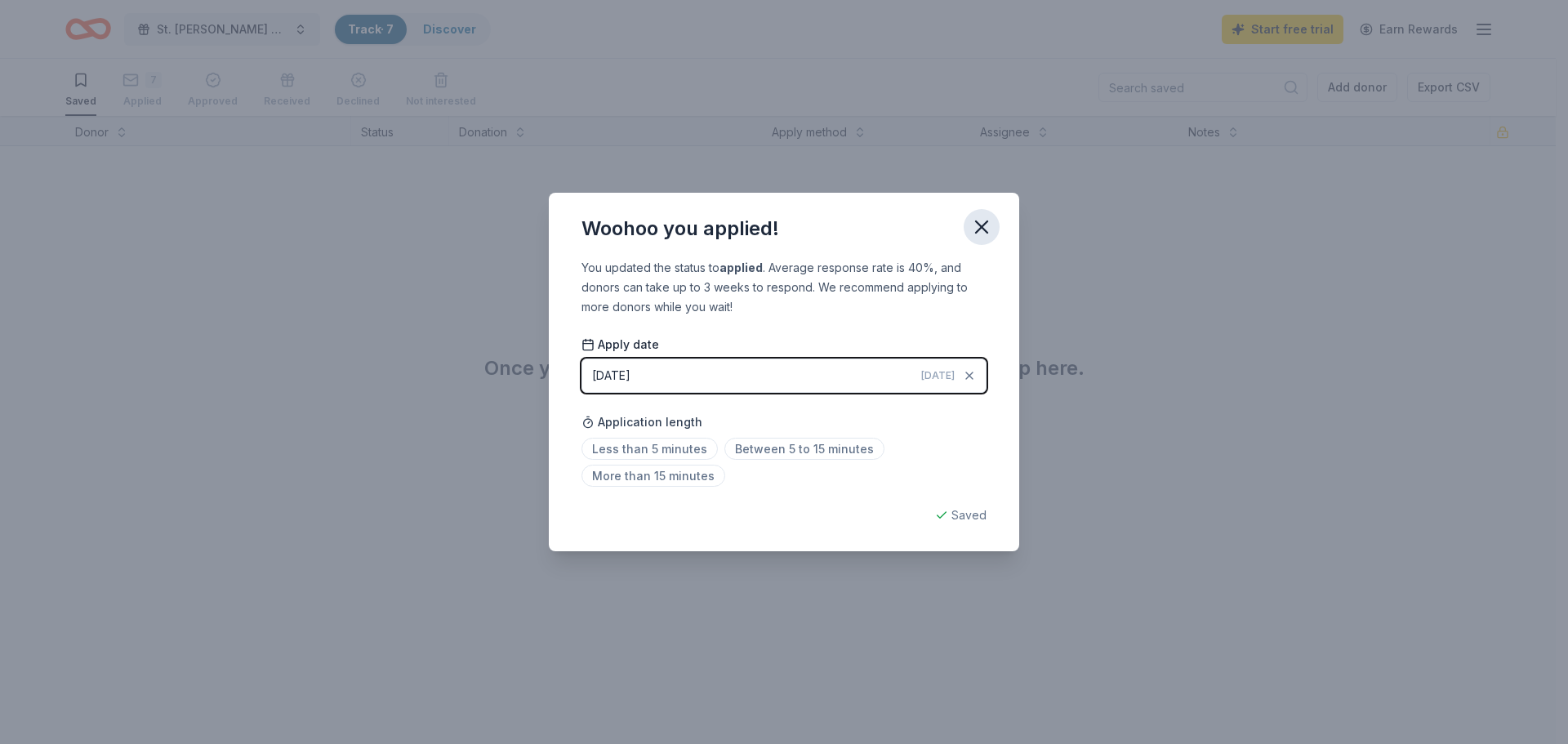
click at [981, 231] on icon "button" at bounding box center [981, 227] width 22 height 22
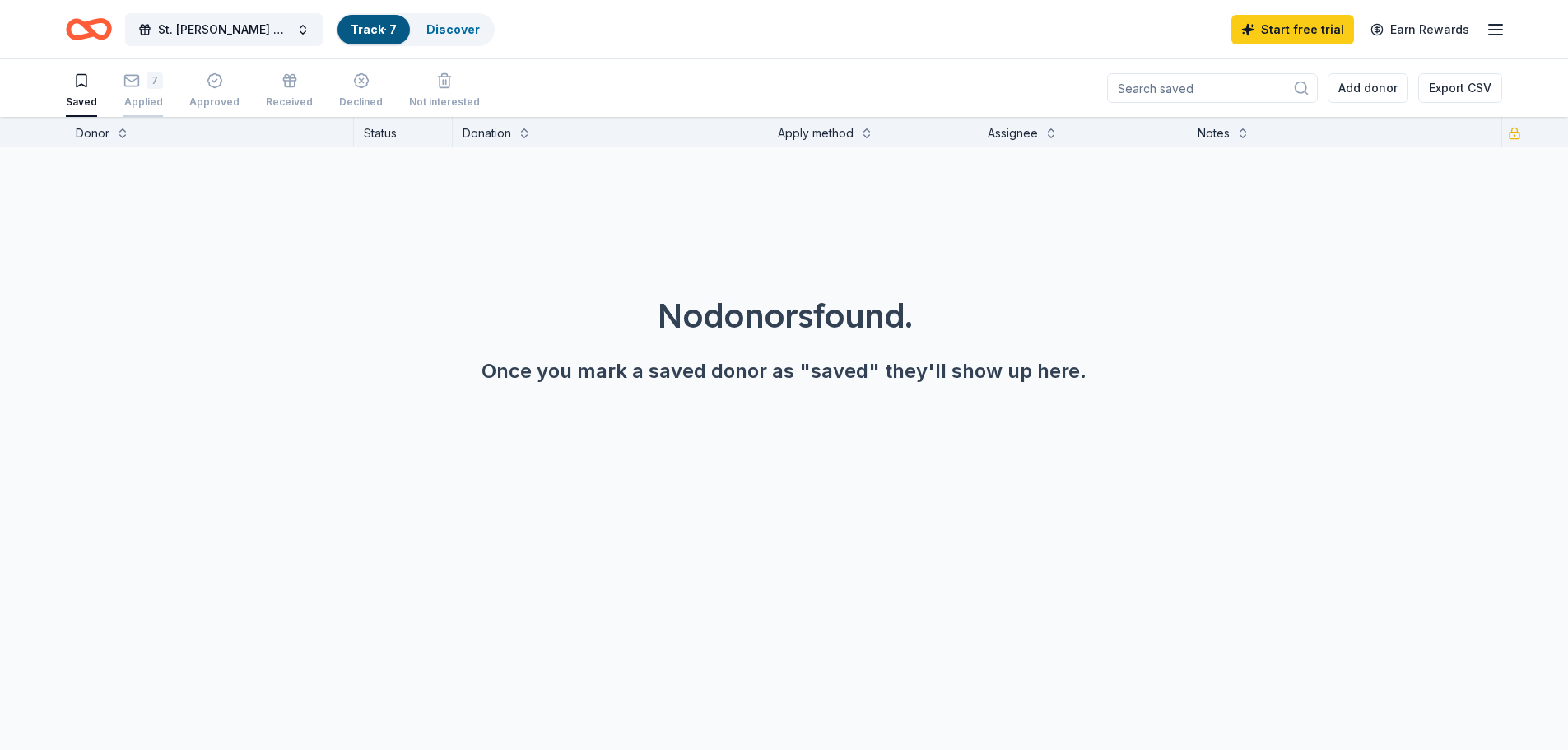
click at [144, 88] on div "7 Applied" at bounding box center [143, 81] width 40 height 36
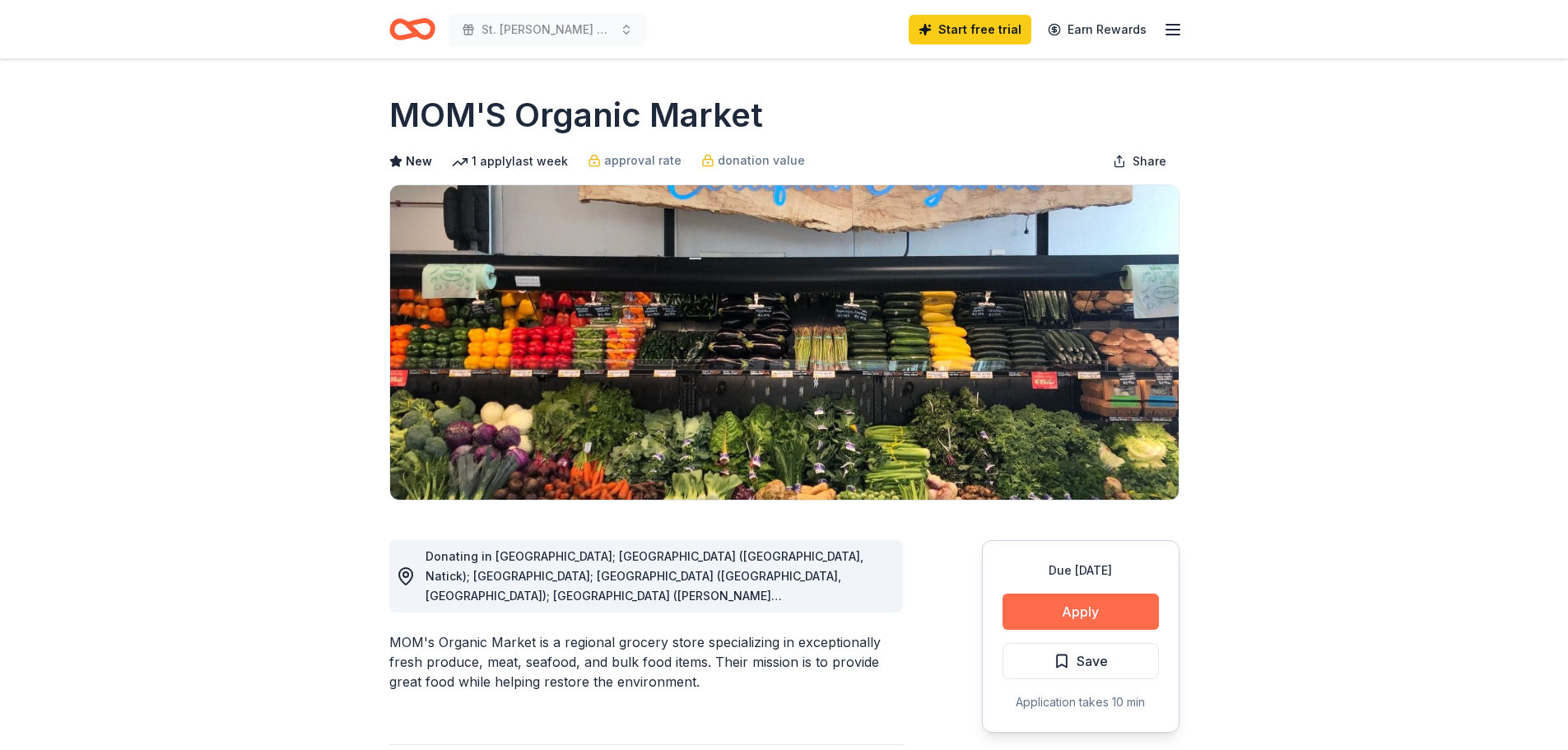
click at [1081, 610] on button "Apply" at bounding box center [1081, 612] width 156 height 36
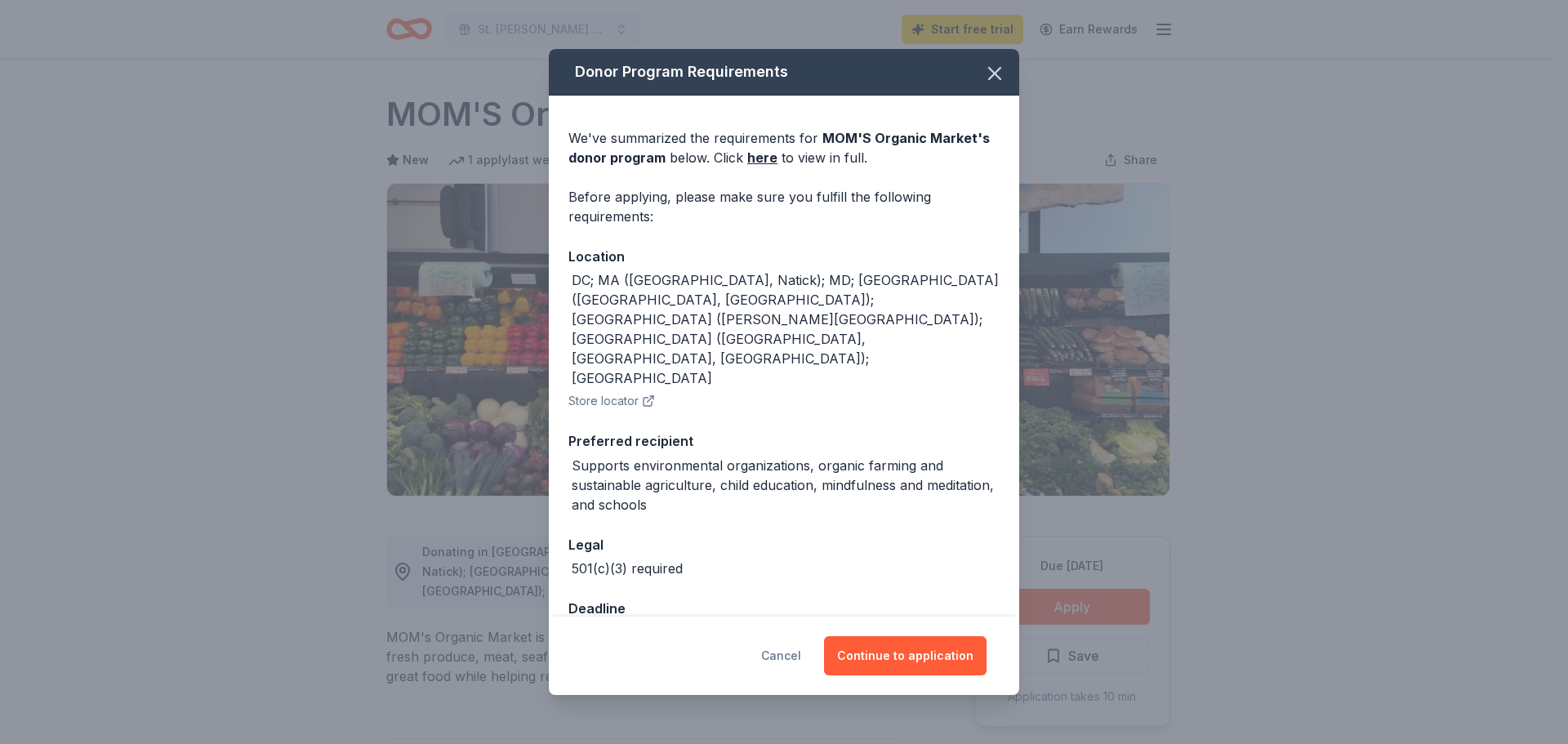
click at [790, 639] on button "Cancel" at bounding box center [780, 656] width 40 height 39
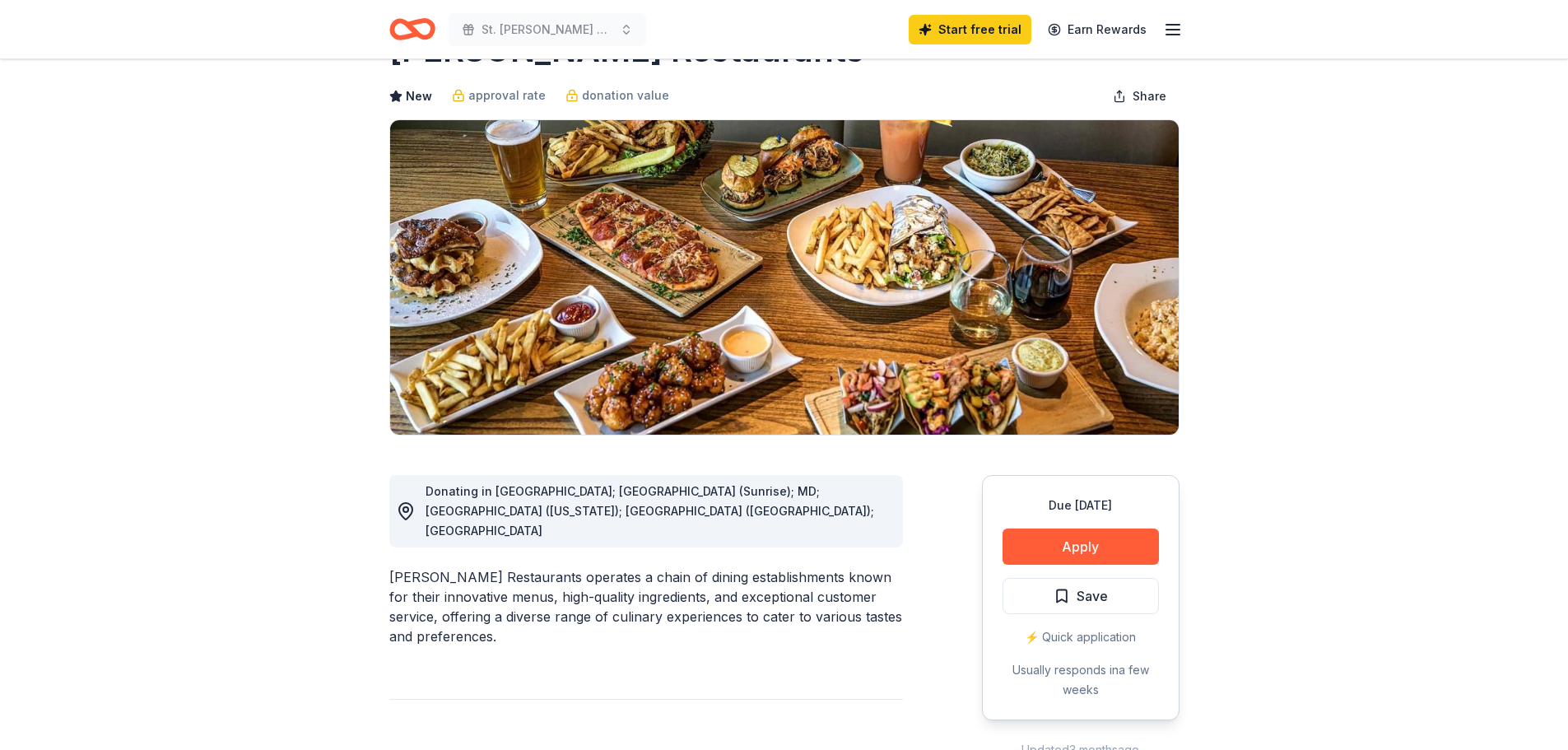
scroll to position [247, 0]
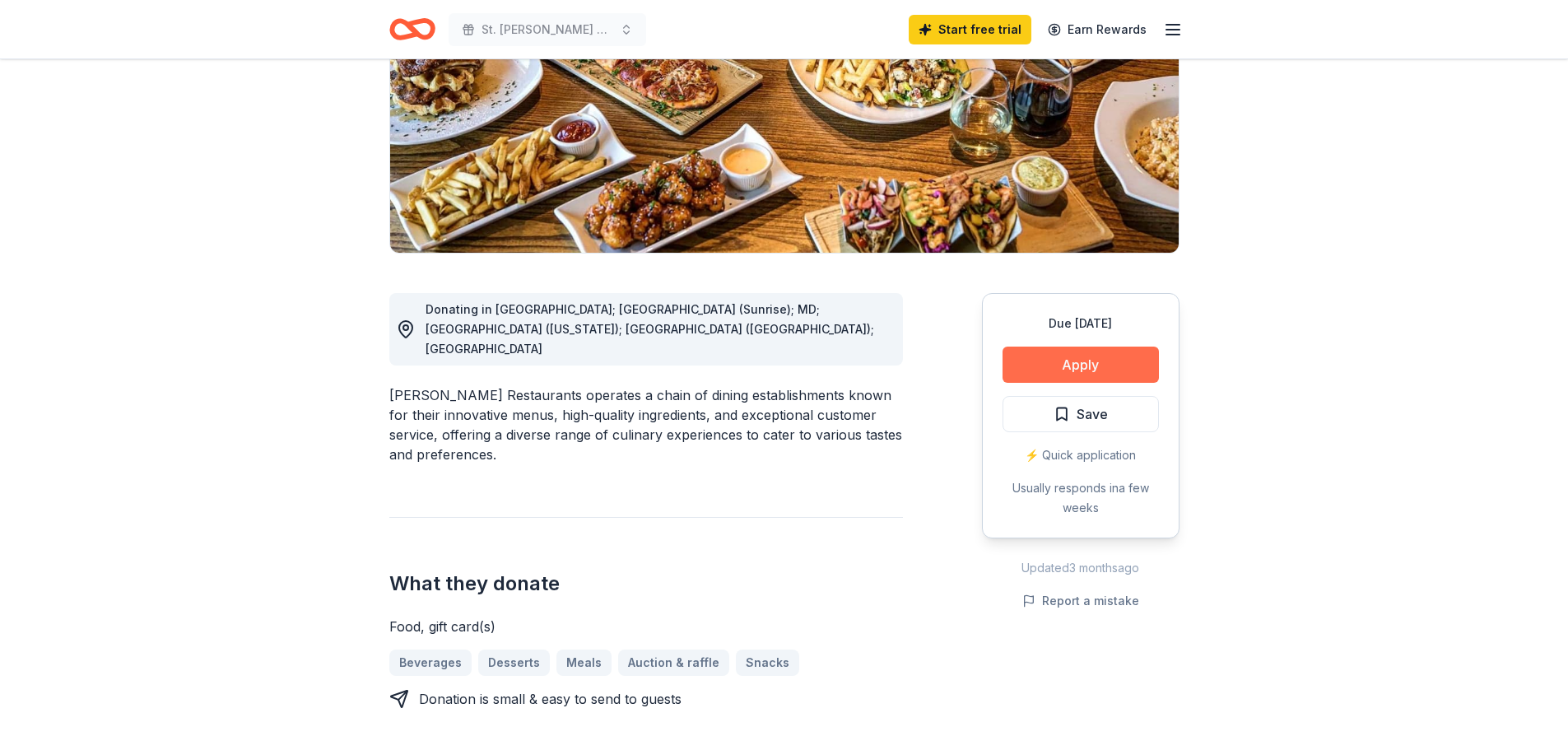
click at [1088, 356] on button "Apply" at bounding box center [1081, 364] width 156 height 36
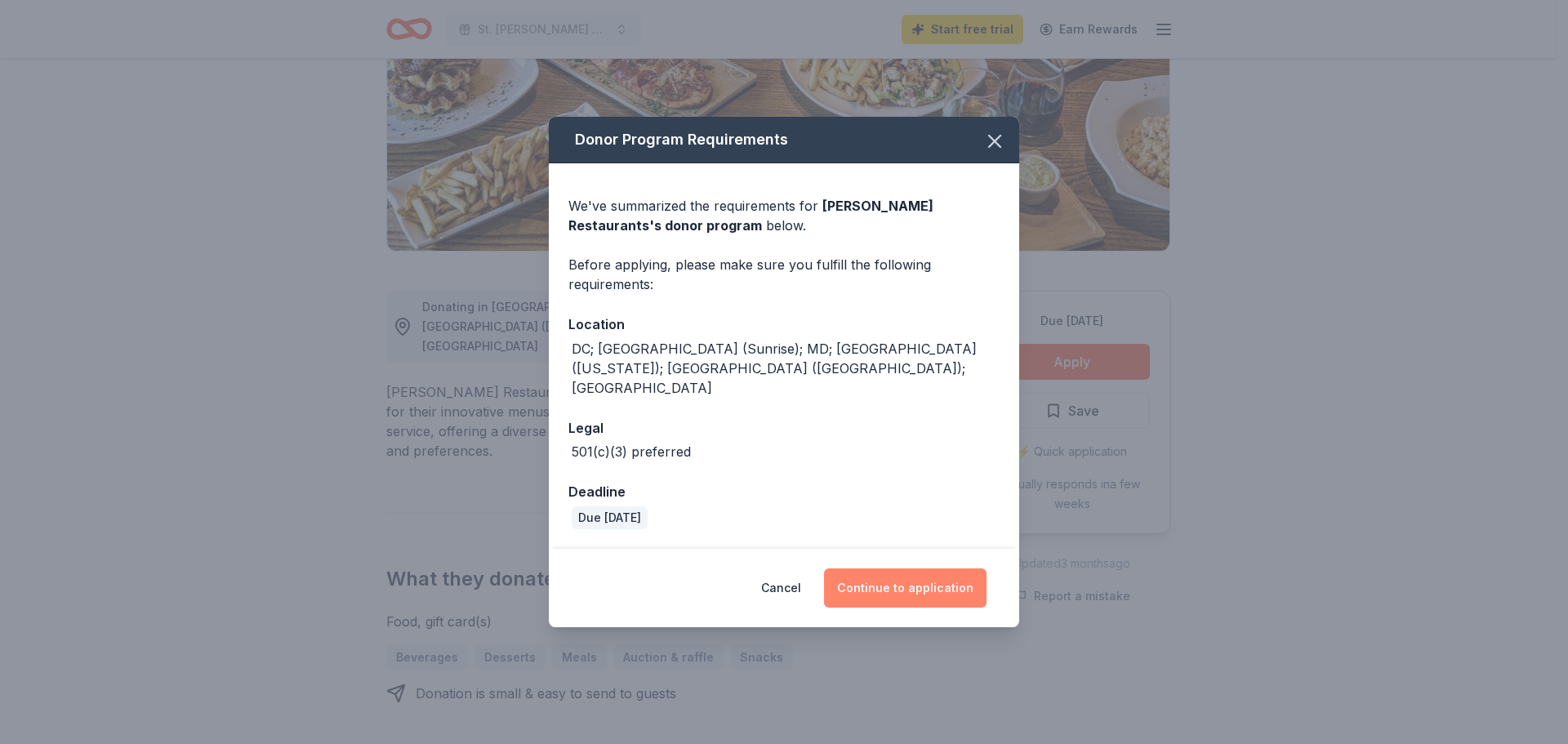
click at [886, 569] on button "Continue to application" at bounding box center [905, 588] width 162 height 39
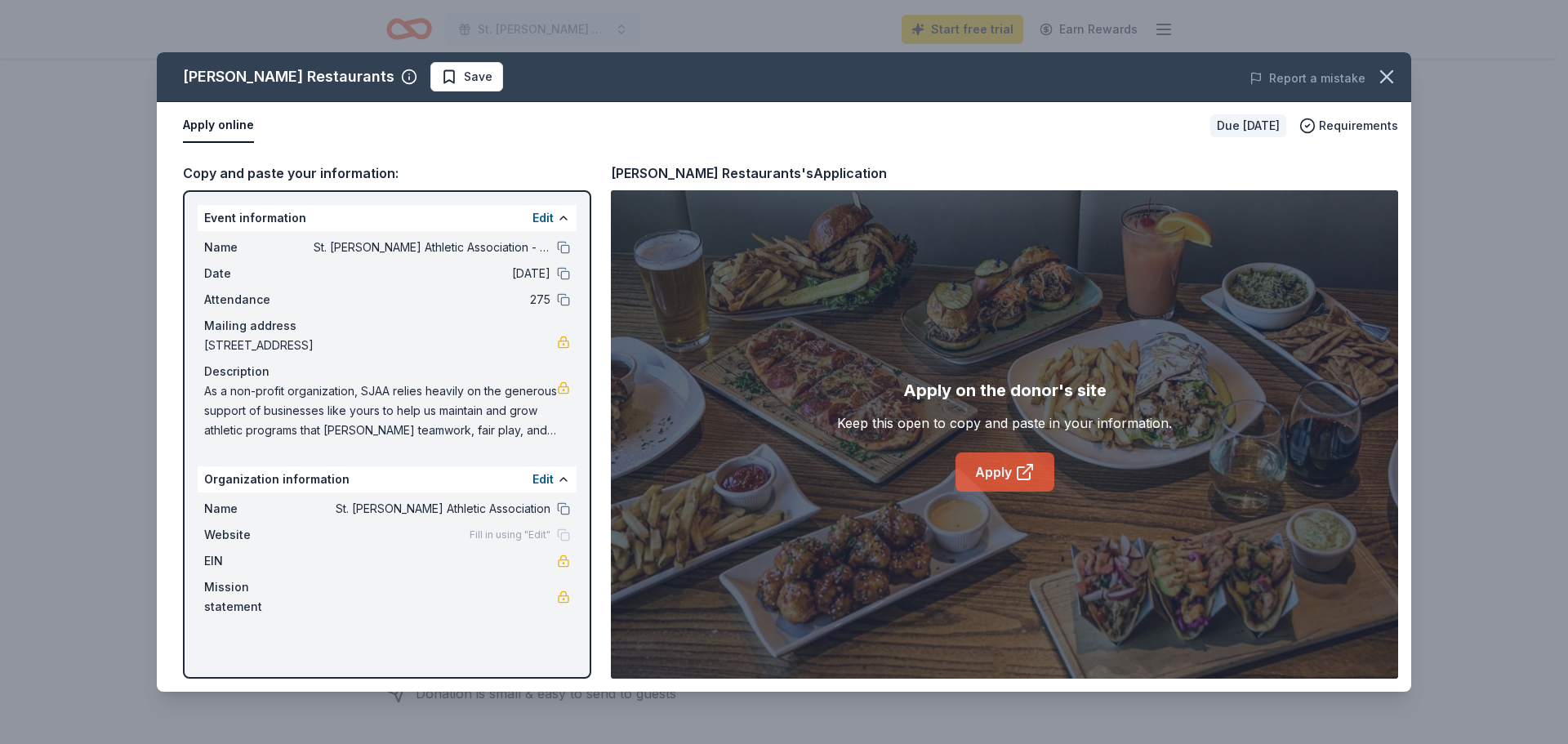
click at [1001, 473] on link "Apply" at bounding box center [1005, 472] width 99 height 39
click at [500, 418] on span "As a non-profit organization, SJAA relies heavily on the generous support of bu…" at bounding box center [381, 411] width 353 height 59
click at [1391, 78] on icon "button" at bounding box center [1386, 77] width 22 height 22
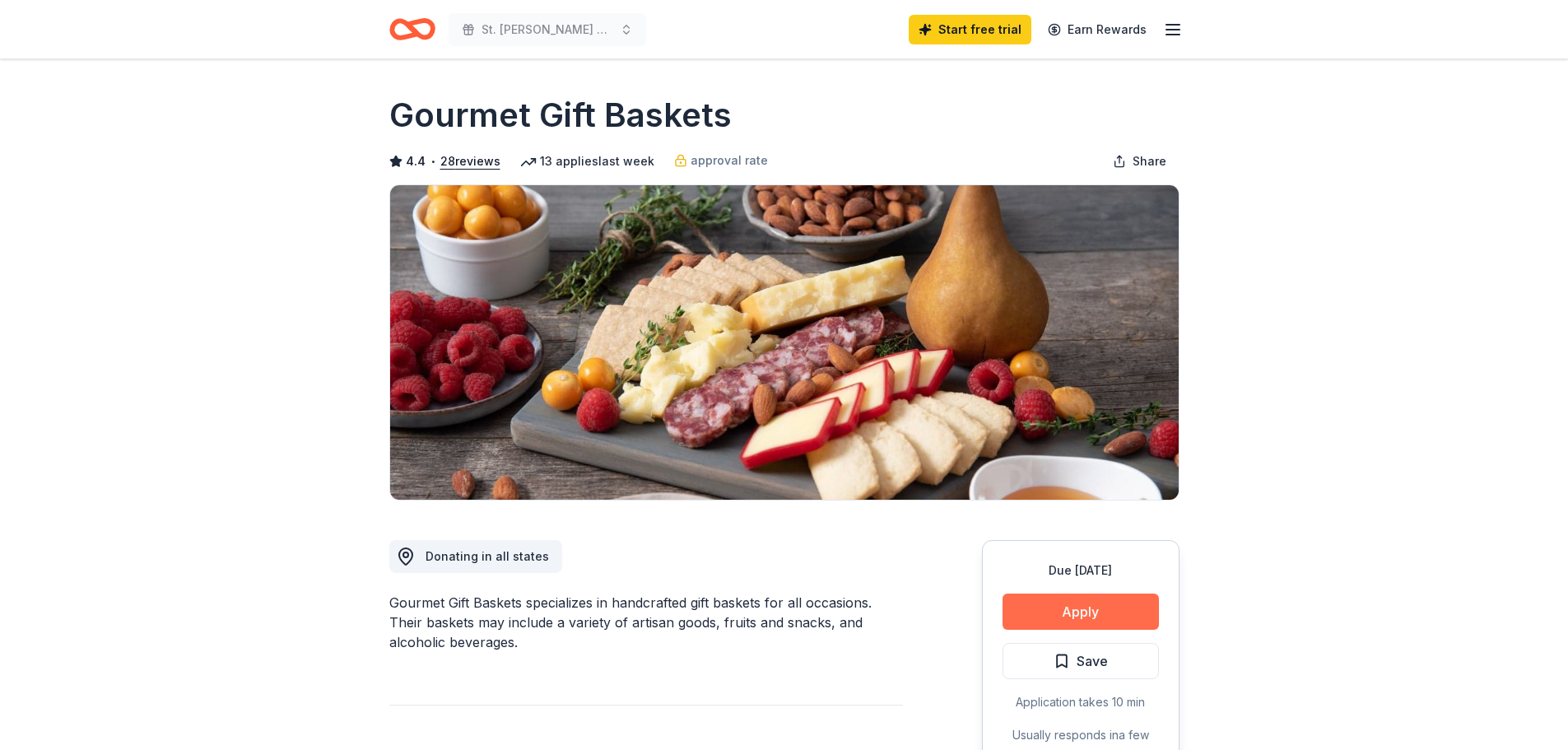
click at [1066, 616] on button "Apply" at bounding box center [1081, 612] width 156 height 36
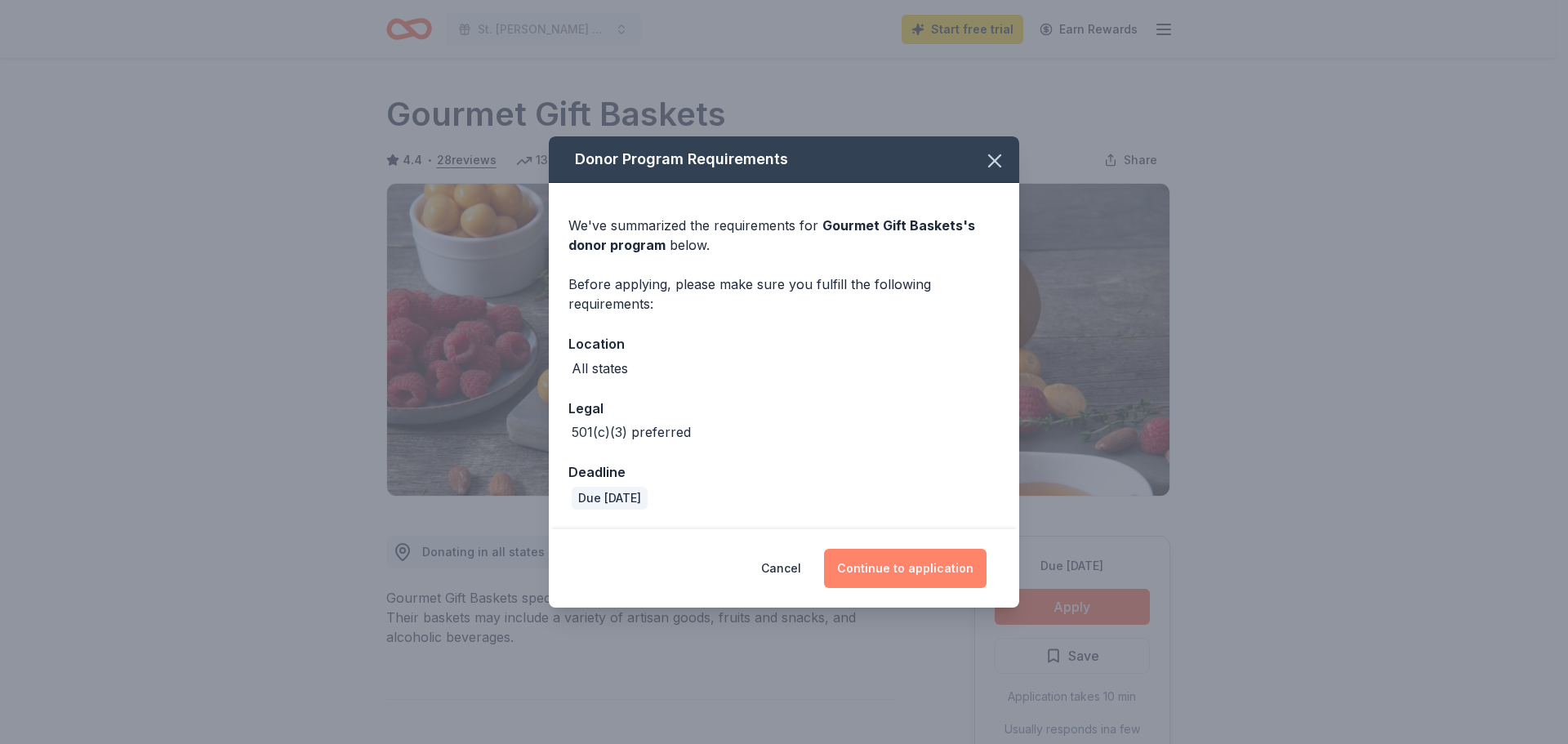
click at [936, 564] on button "Continue to application" at bounding box center [905, 569] width 162 height 39
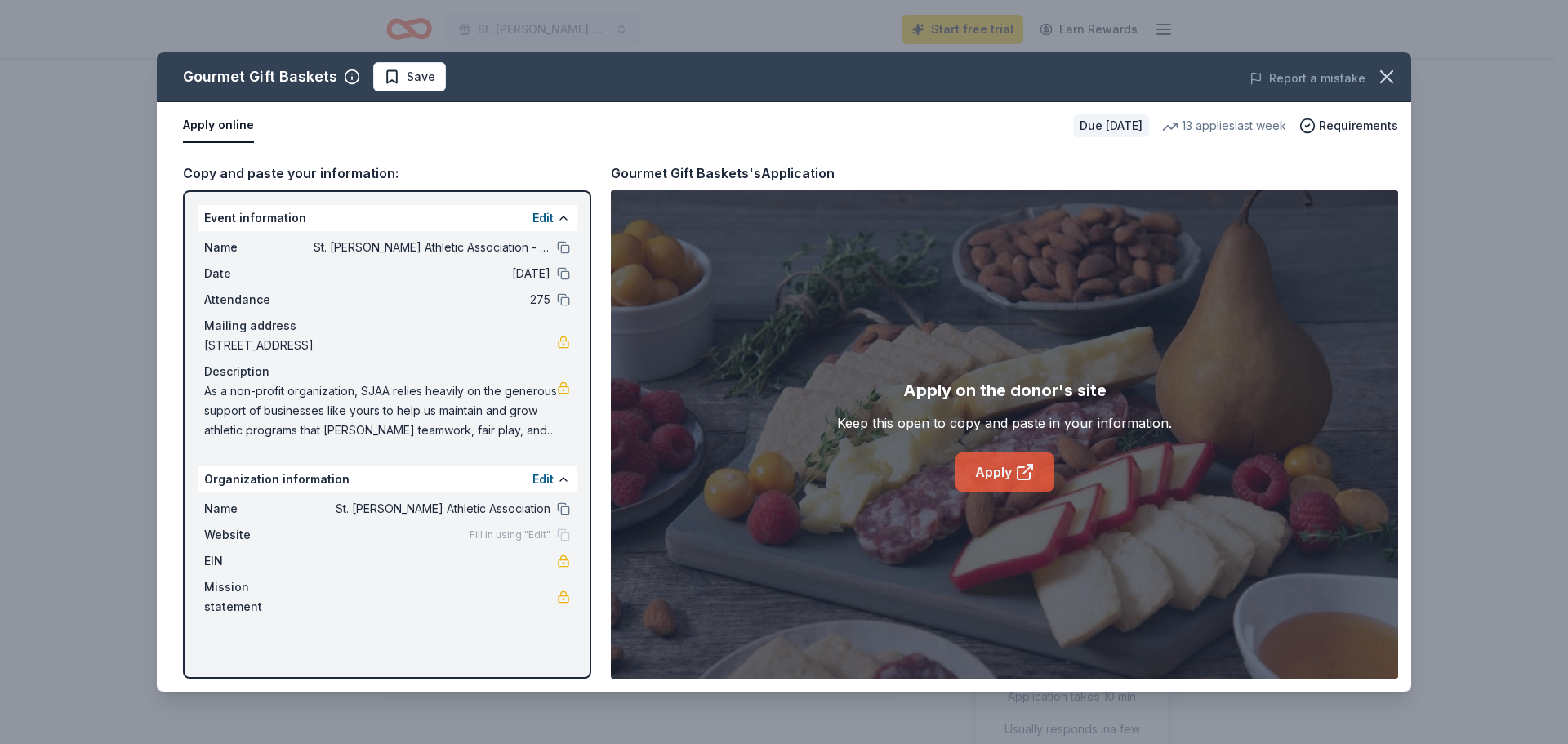
click at [1022, 460] on link "Apply" at bounding box center [1005, 472] width 99 height 39
drag, startPoint x: 844, startPoint y: 179, endPoint x: 665, endPoint y: 179, distance: 179.0
click at [669, 179] on div "Gourmet Gift Baskets's Application" at bounding box center [1003, 173] width 787 height 21
click at [349, 76] on icon "button" at bounding box center [351, 76] width 16 height 16
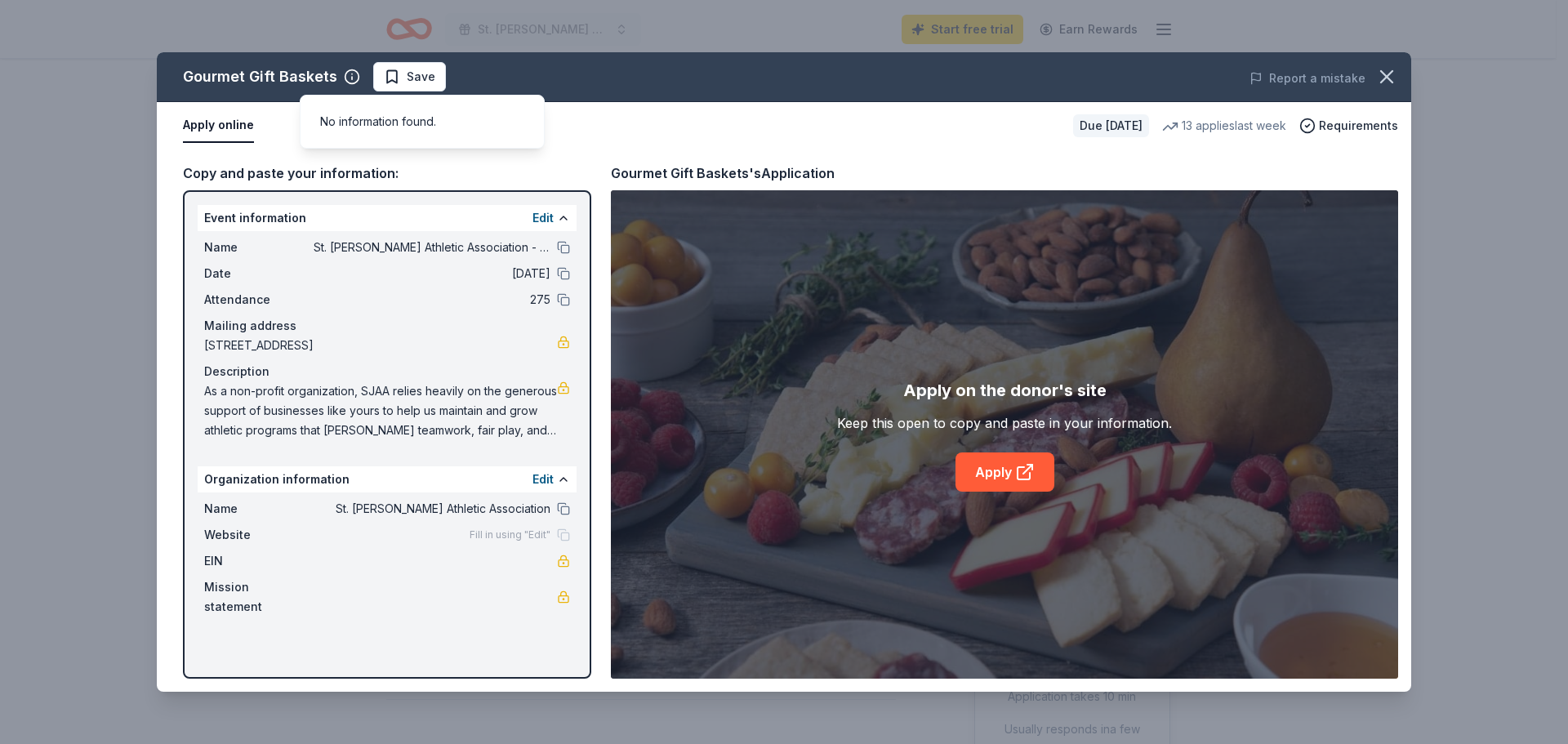
click at [313, 69] on div "Gourmet Gift Baskets" at bounding box center [259, 77] width 154 height 26
click at [313, 77] on div "Gourmet Gift Baskets" at bounding box center [259, 77] width 154 height 26
click at [1383, 75] on icon "button" at bounding box center [1386, 77] width 22 height 22
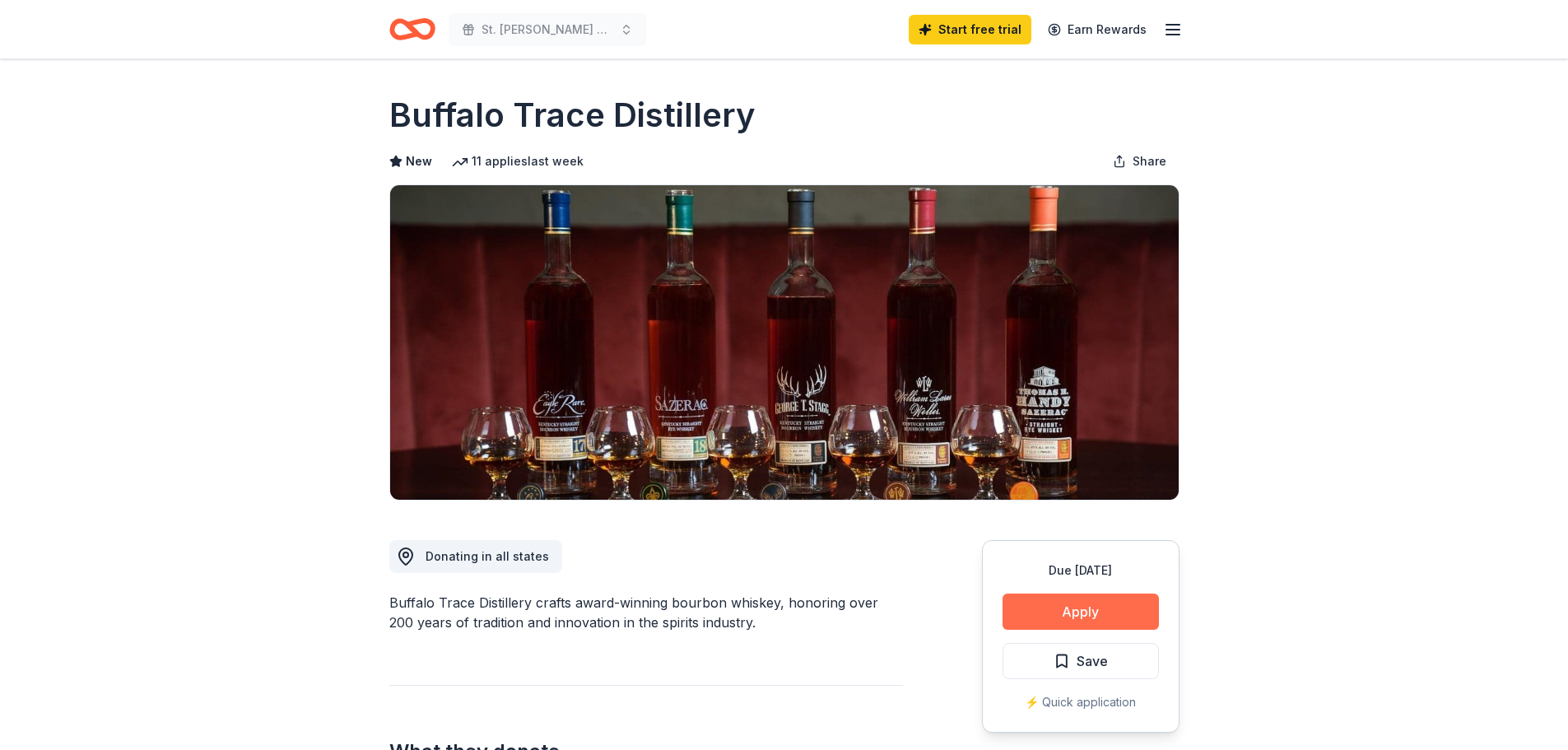
click at [1088, 617] on button "Apply" at bounding box center [1081, 612] width 156 height 36
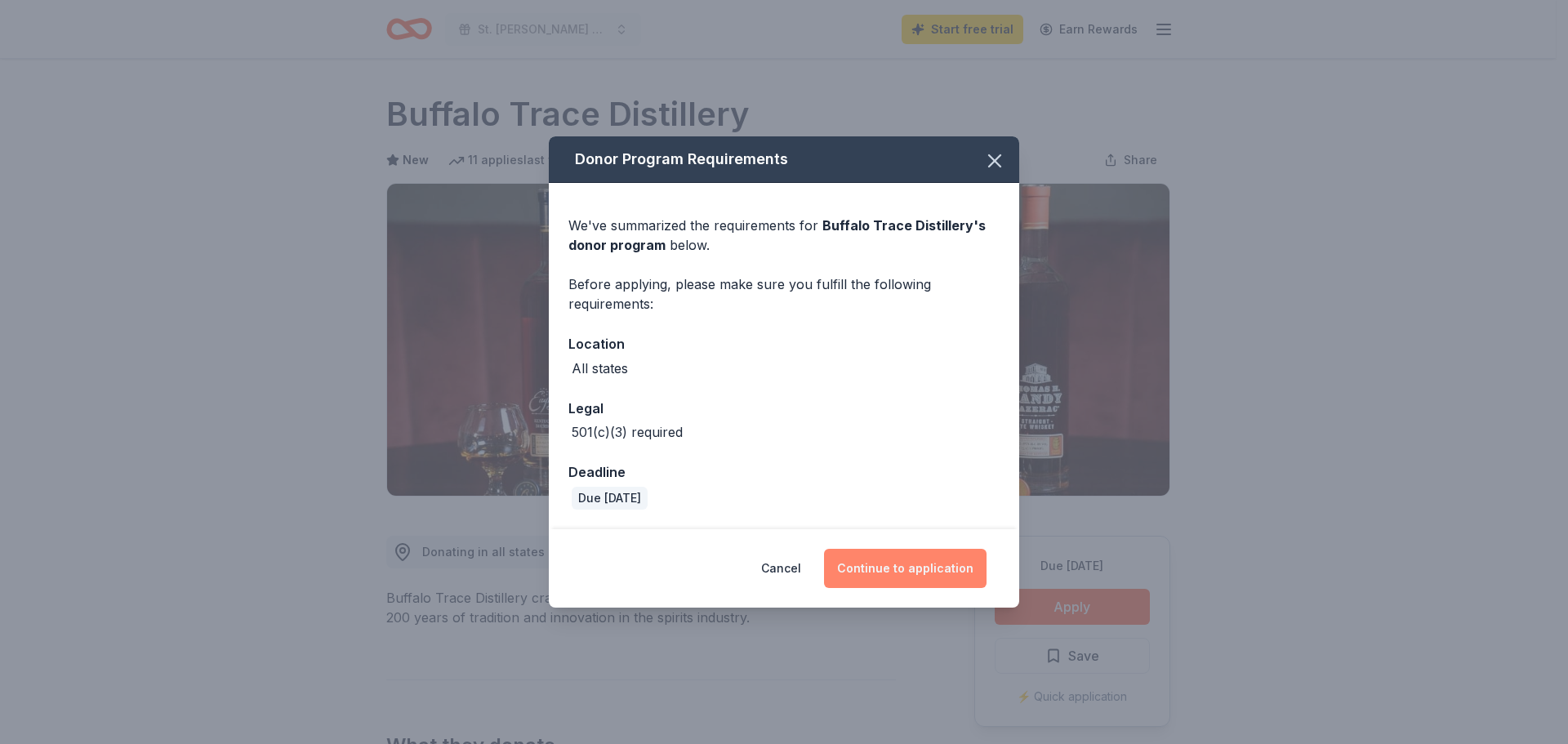
click at [870, 568] on button "Continue to application" at bounding box center [905, 569] width 162 height 39
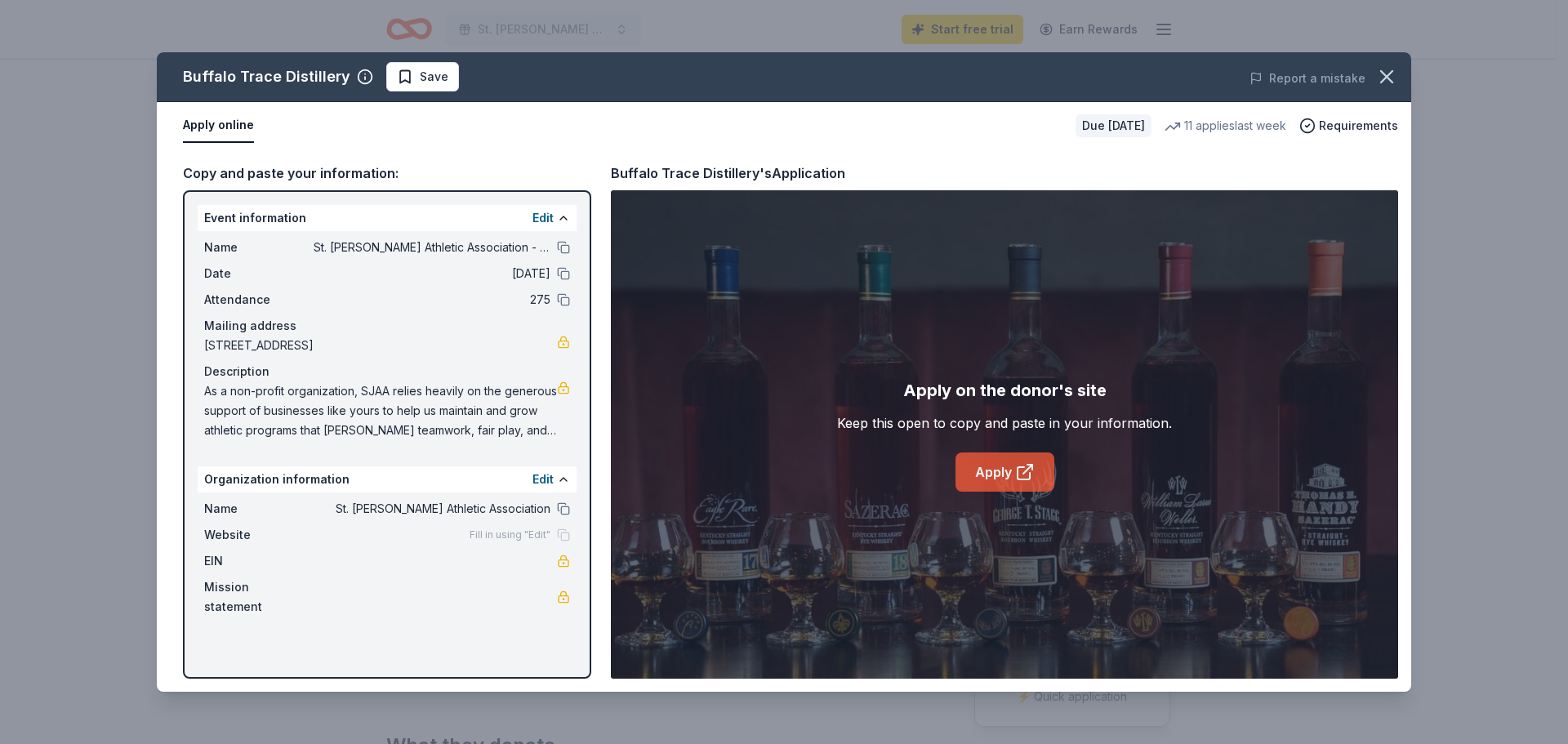
click at [986, 468] on link "Apply" at bounding box center [1005, 472] width 99 height 39
click at [1394, 73] on icon "button" at bounding box center [1386, 77] width 22 height 22
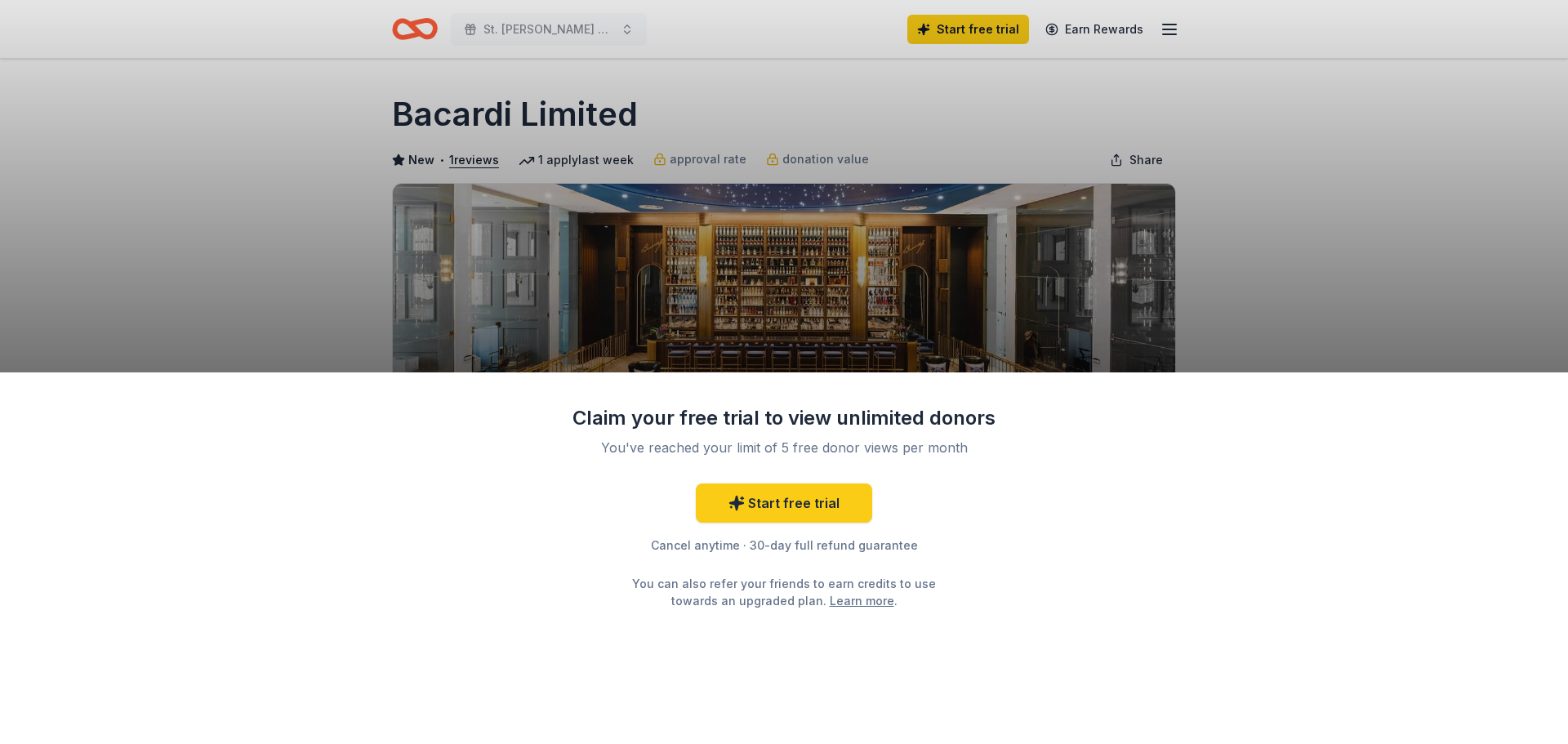
click at [1309, 190] on div "Claim your free trial to view unlimited donors You've reached your limit of 5 f…" at bounding box center [784, 372] width 1568 height 744
click at [821, 499] on link "Start free trial" at bounding box center [783, 503] width 176 height 39
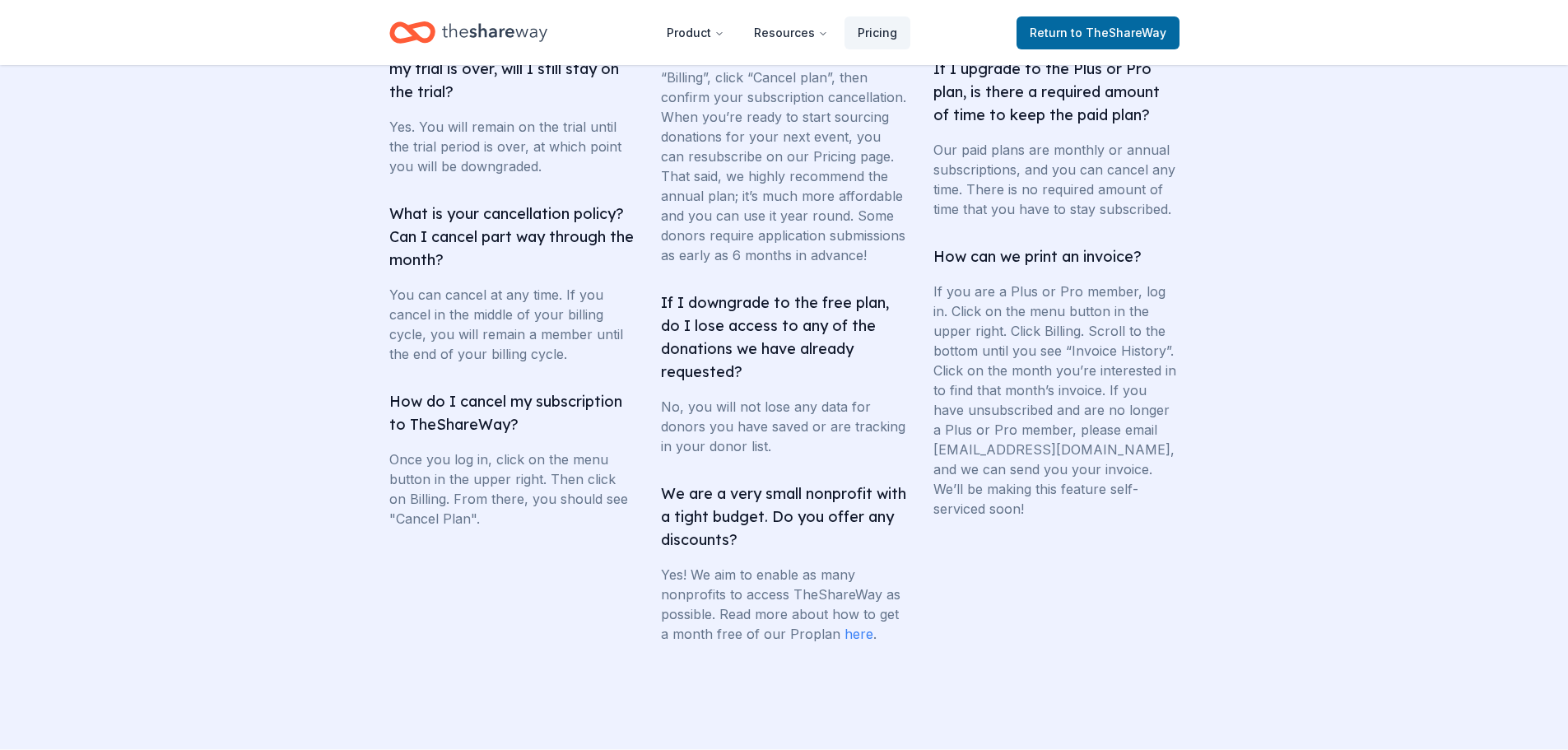
scroll to position [3046, 0]
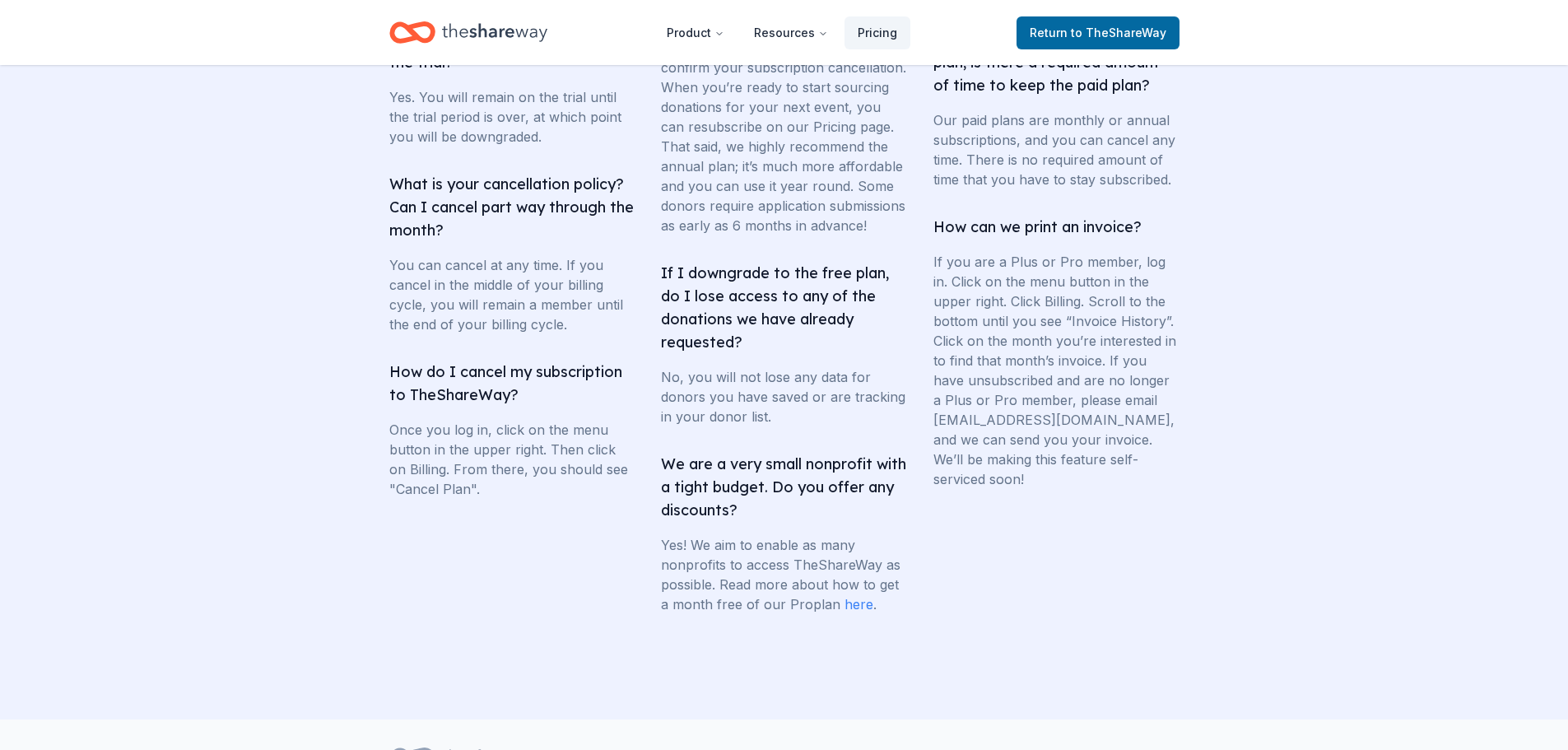
click at [846, 613] on link "here" at bounding box center [859, 603] width 29 height 16
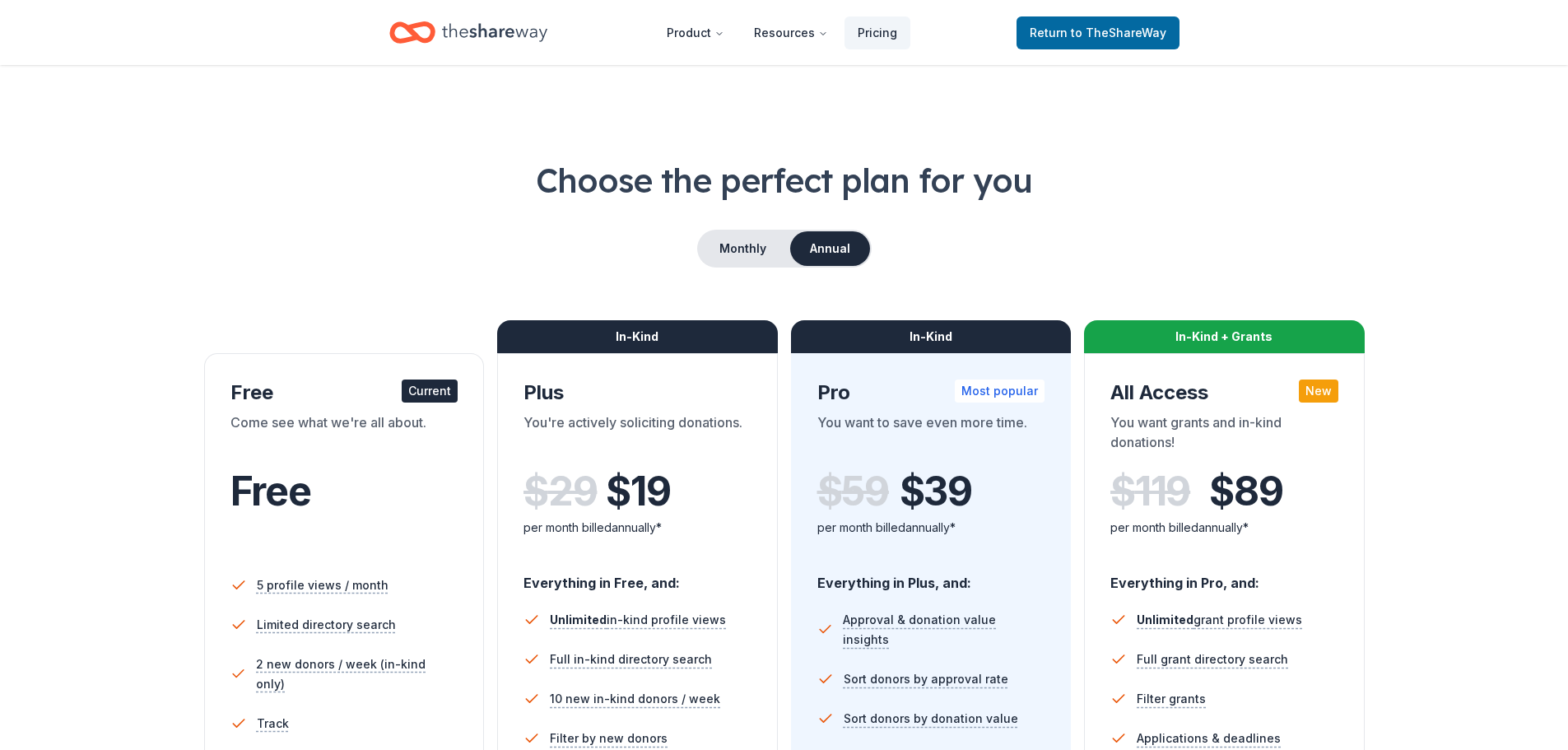
scroll to position [82, 0]
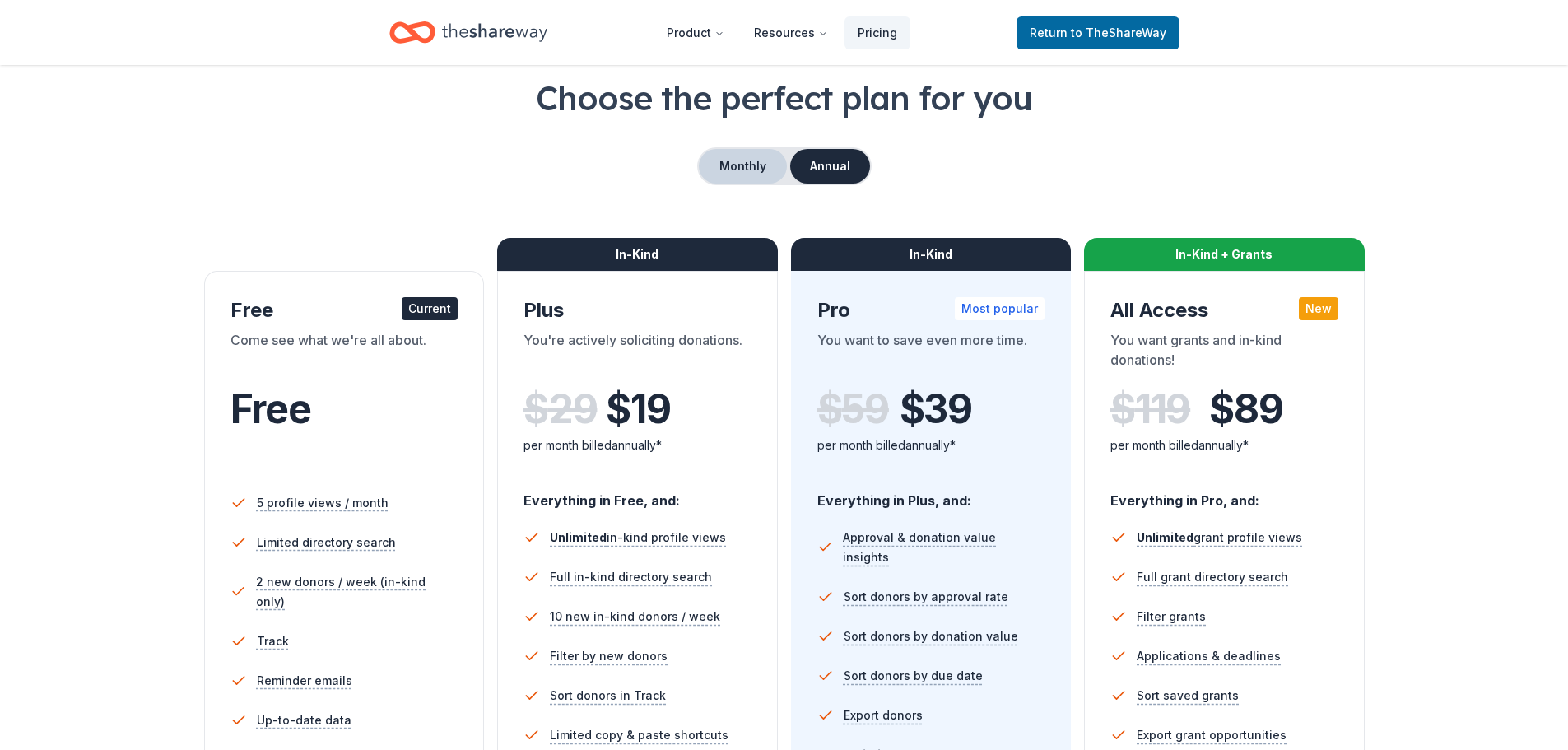
click at [741, 163] on button "Monthly" at bounding box center [743, 166] width 88 height 35
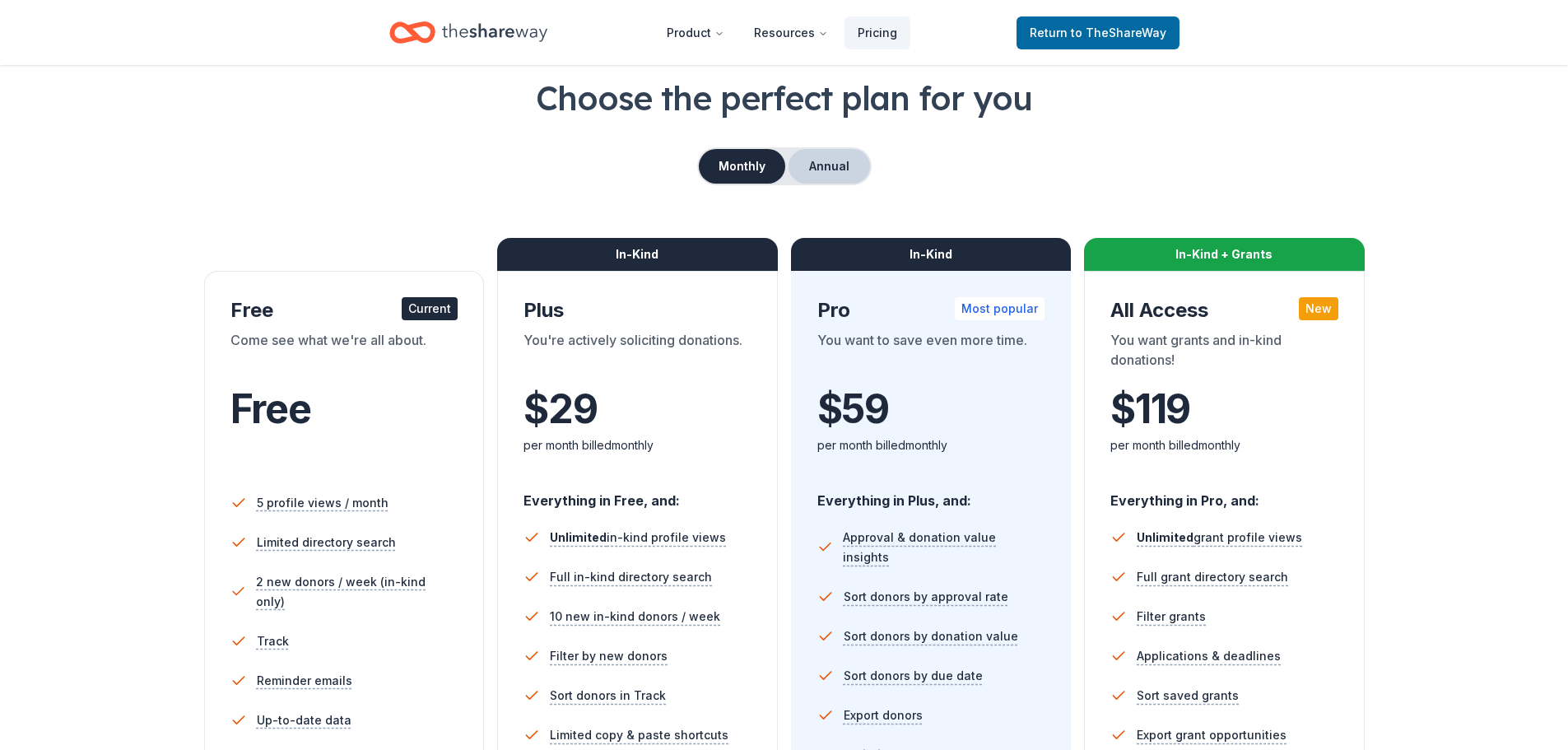
click at [808, 166] on button "Annual" at bounding box center [829, 166] width 82 height 35
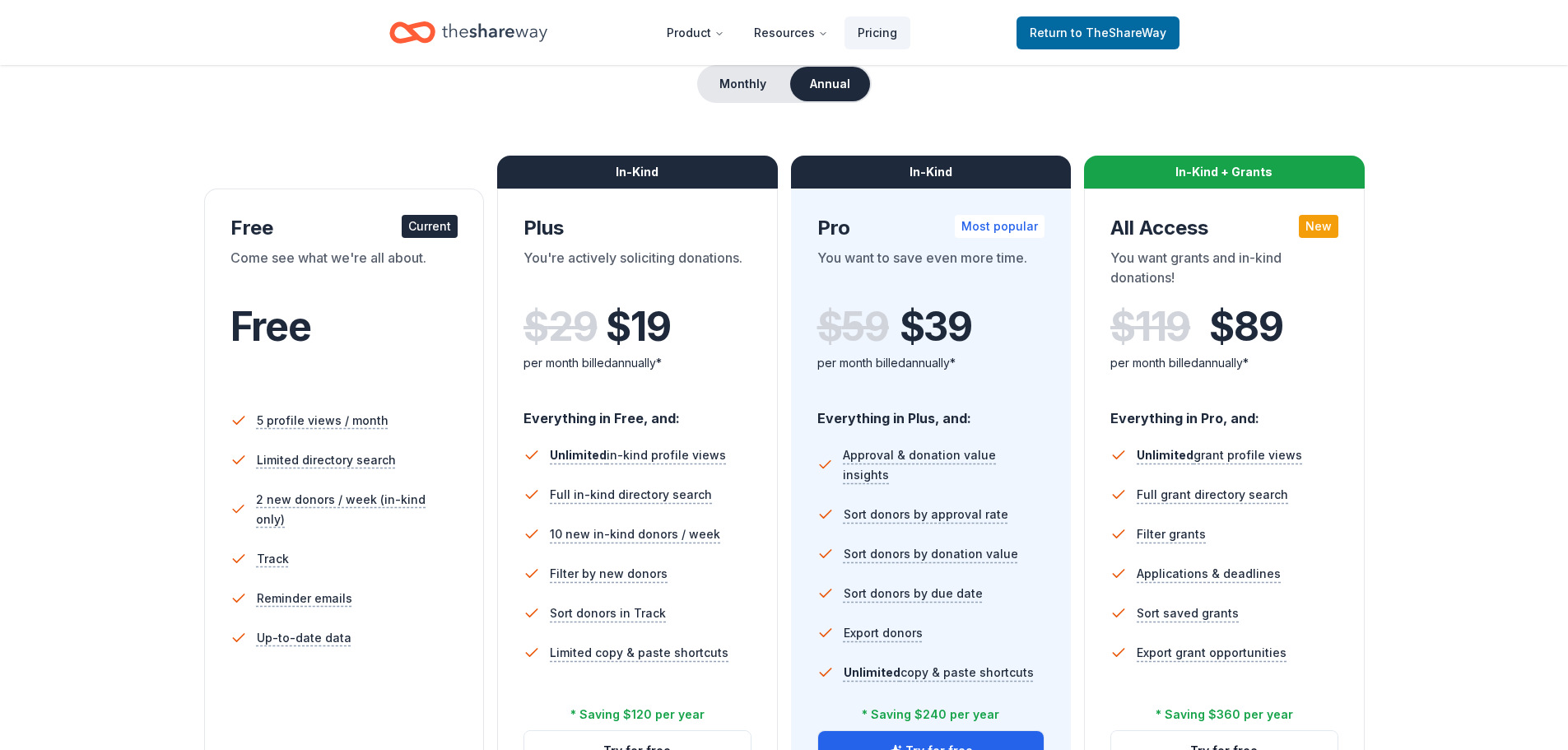
scroll to position [247, 0]
